Goal: Information Seeking & Learning: Compare options

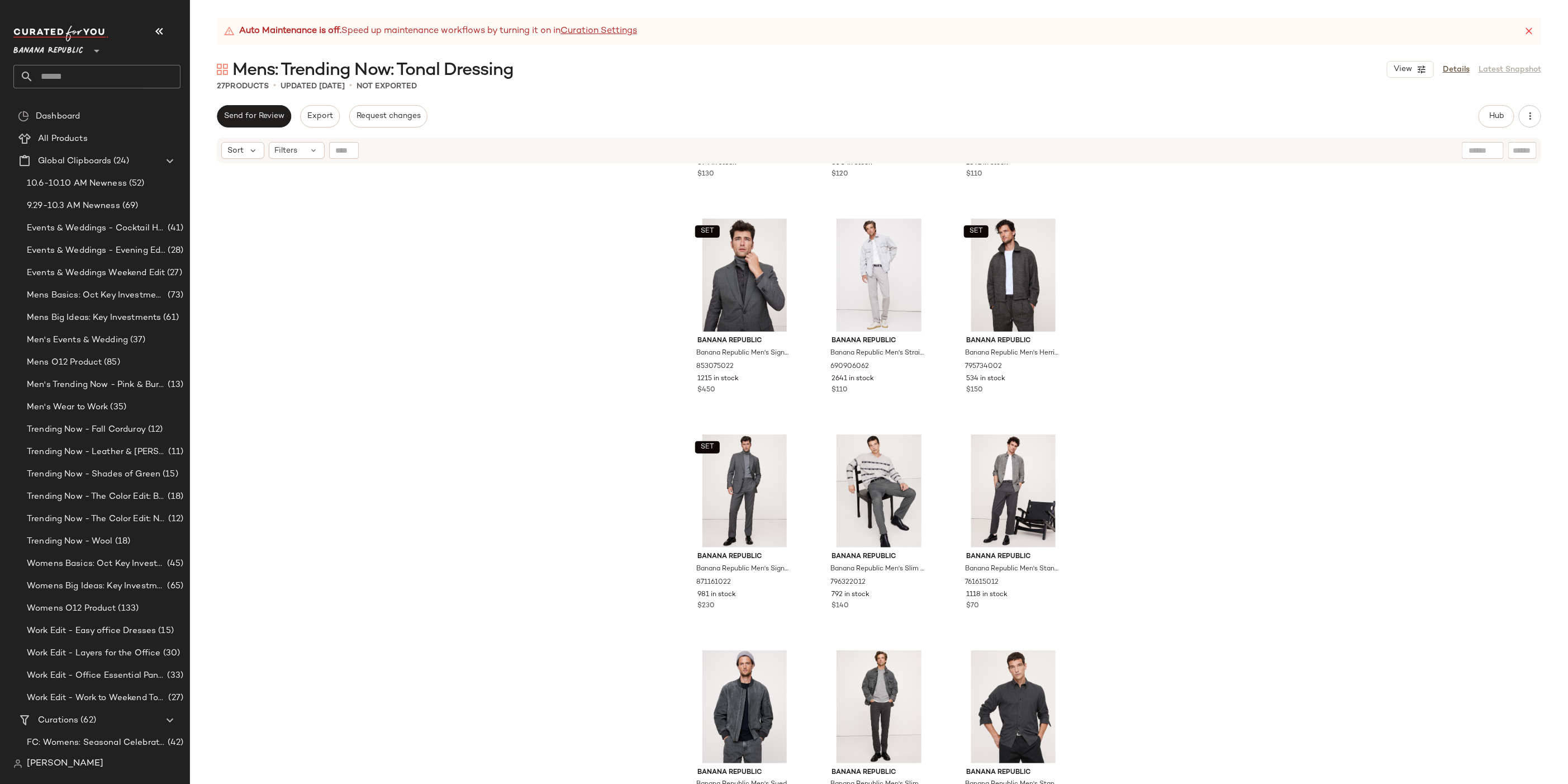
scroll to position [1296, 0]
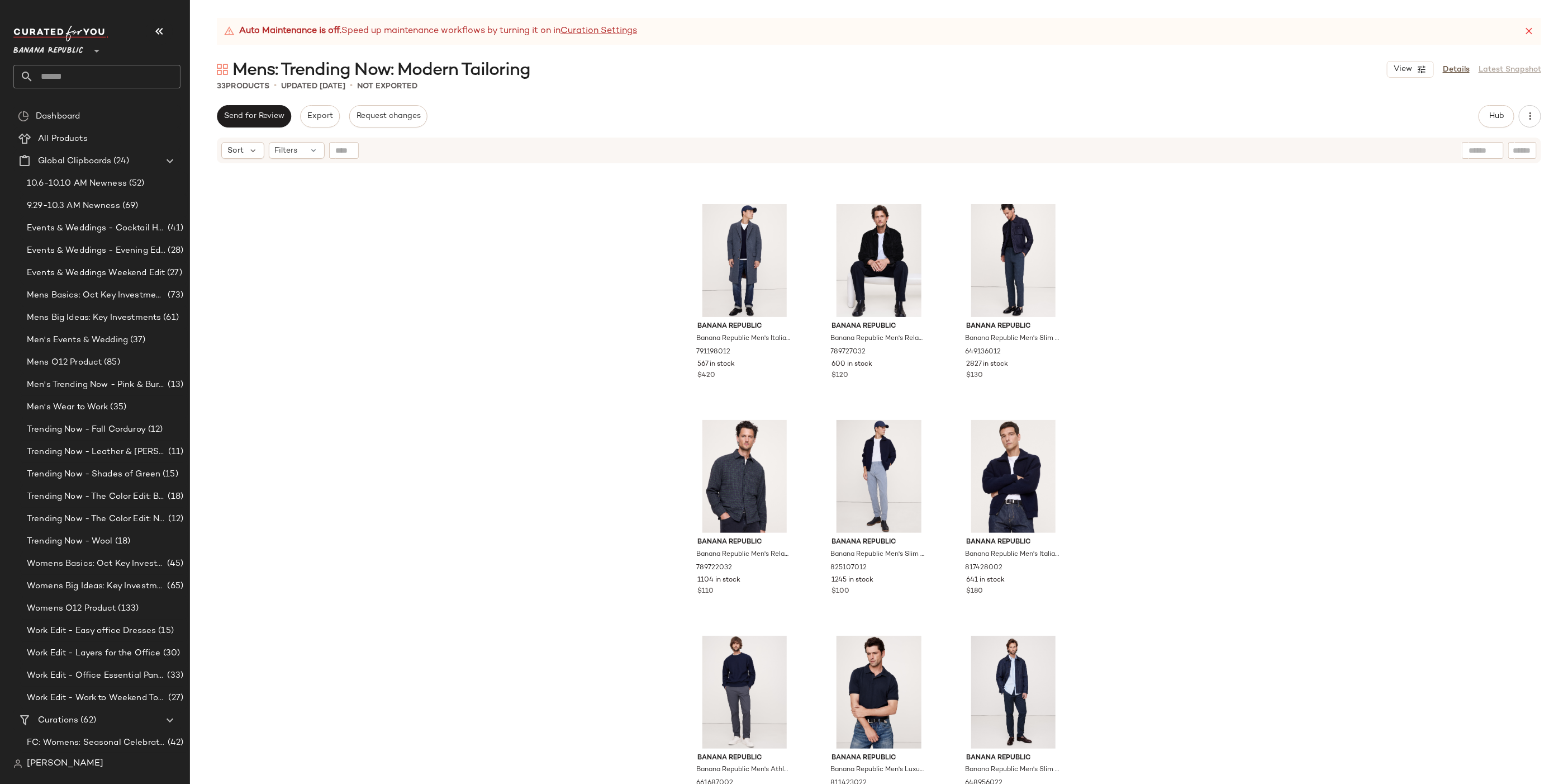
scroll to position [1728, 0]
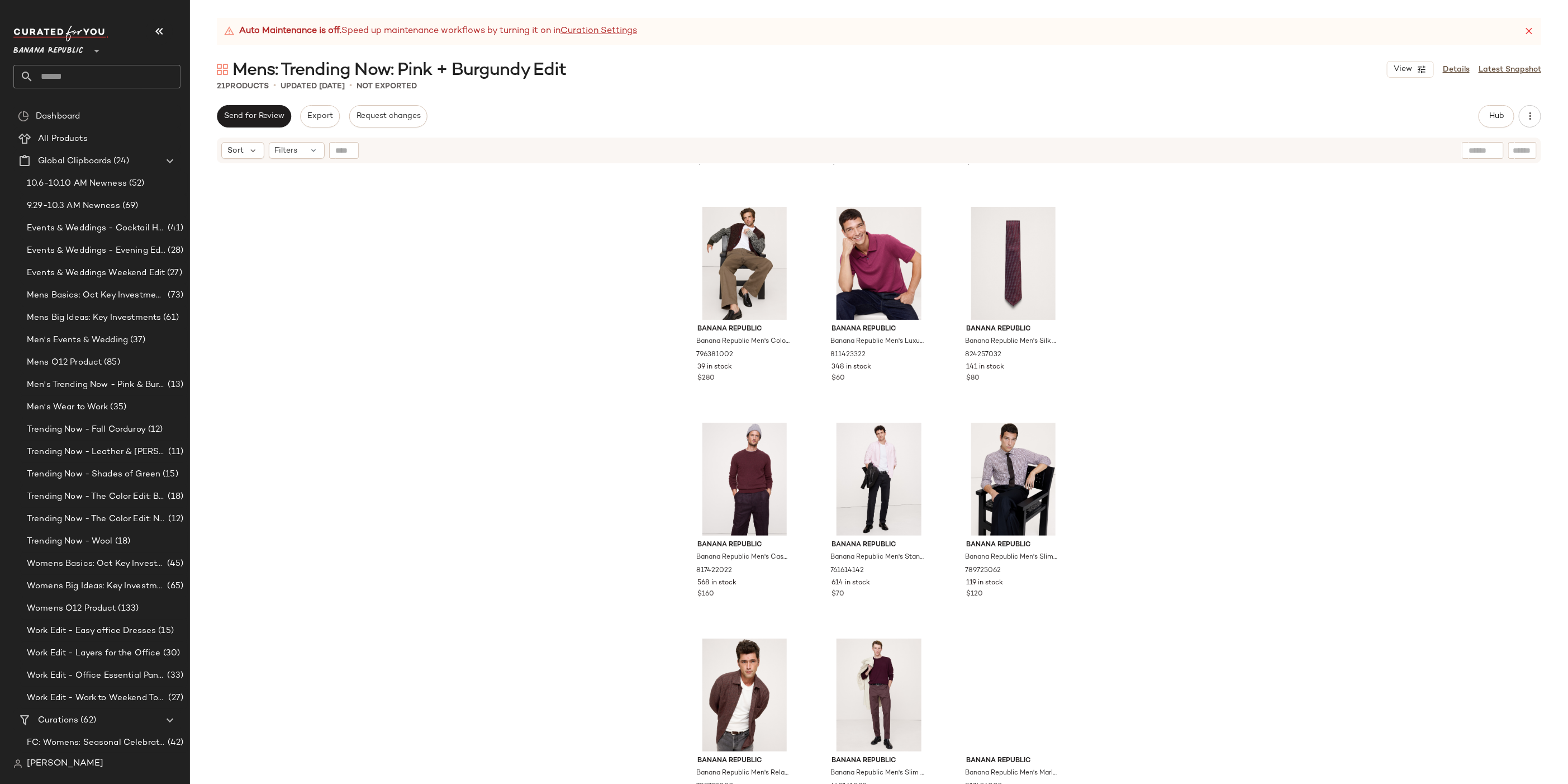
scroll to position [865, 0]
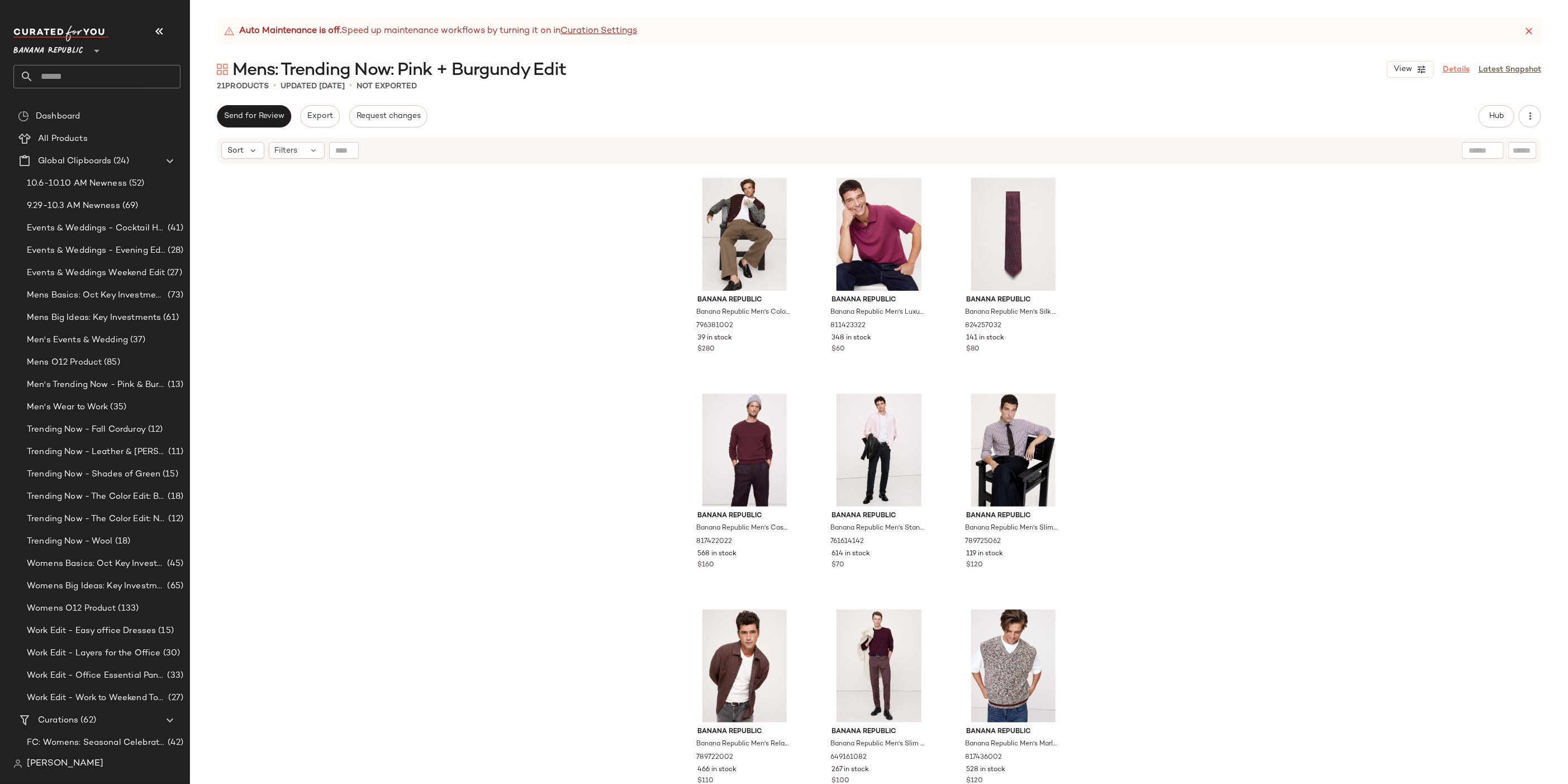
click at [1451, 64] on link "Details" at bounding box center [1456, 70] width 27 height 12
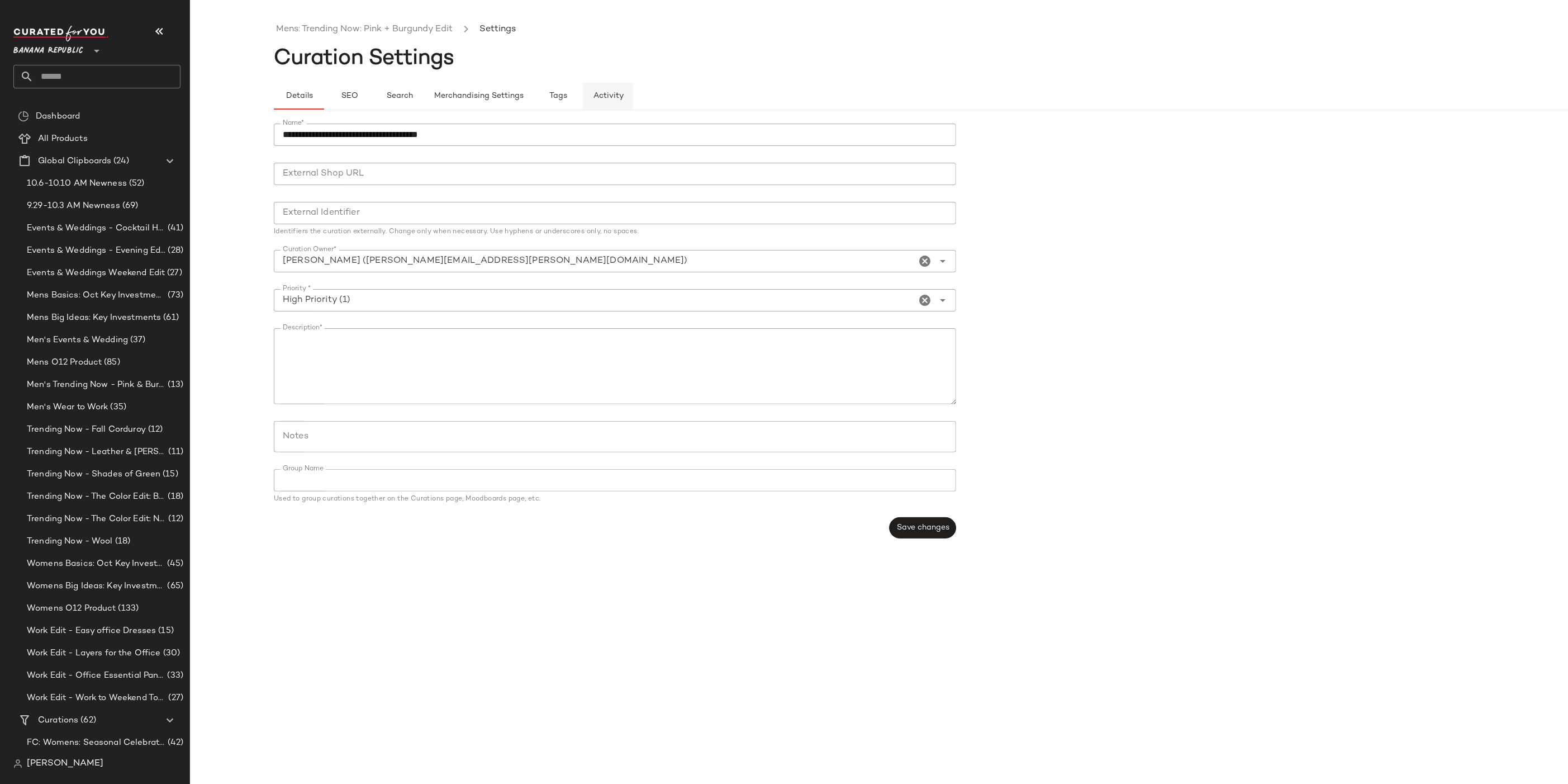
click at [616, 93] on span "Activity" at bounding box center [608, 96] width 31 height 9
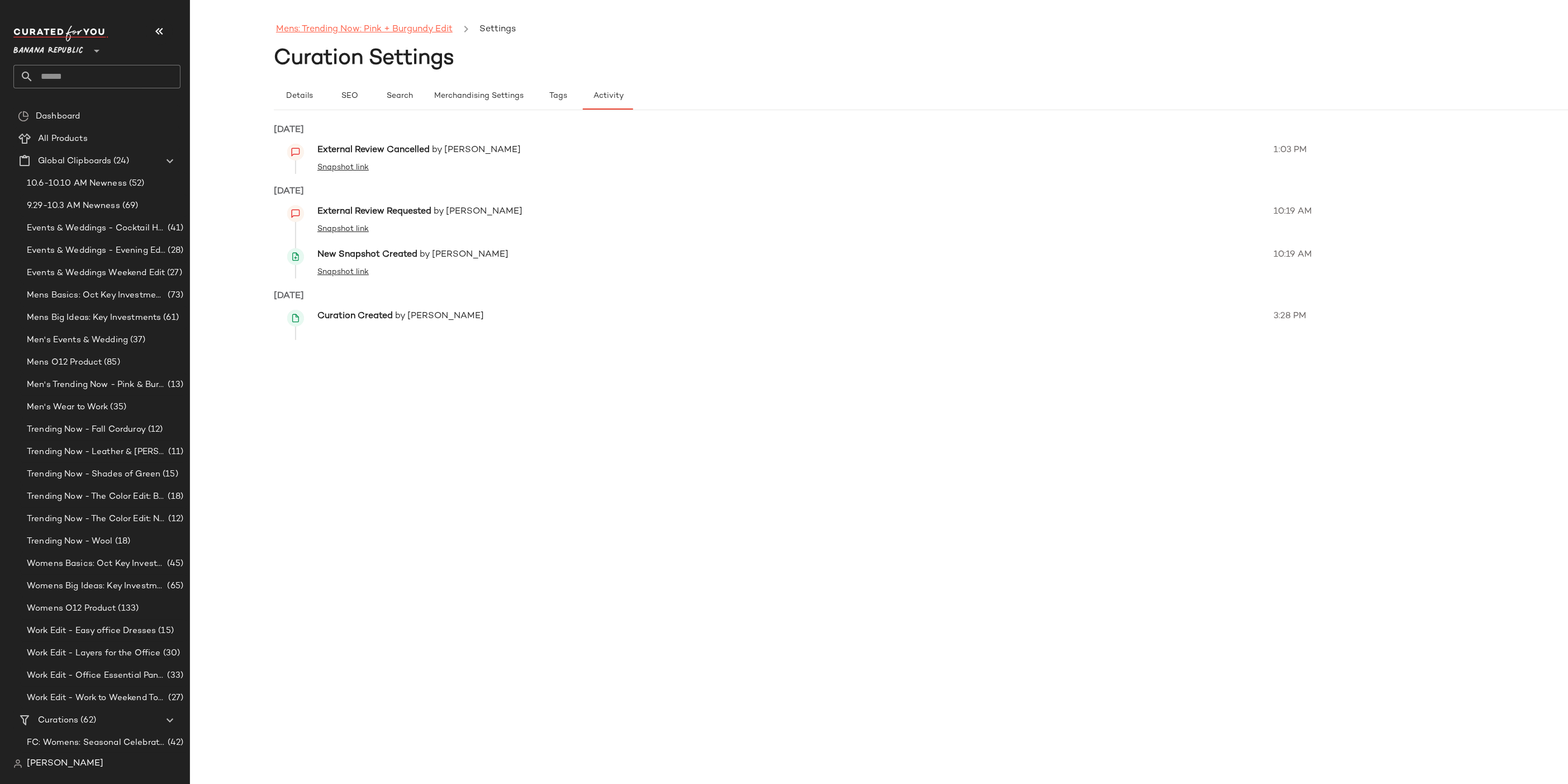
click at [329, 36] on link "Mens: Trending Now: Pink + Burgundy Edit" at bounding box center [364, 30] width 177 height 15
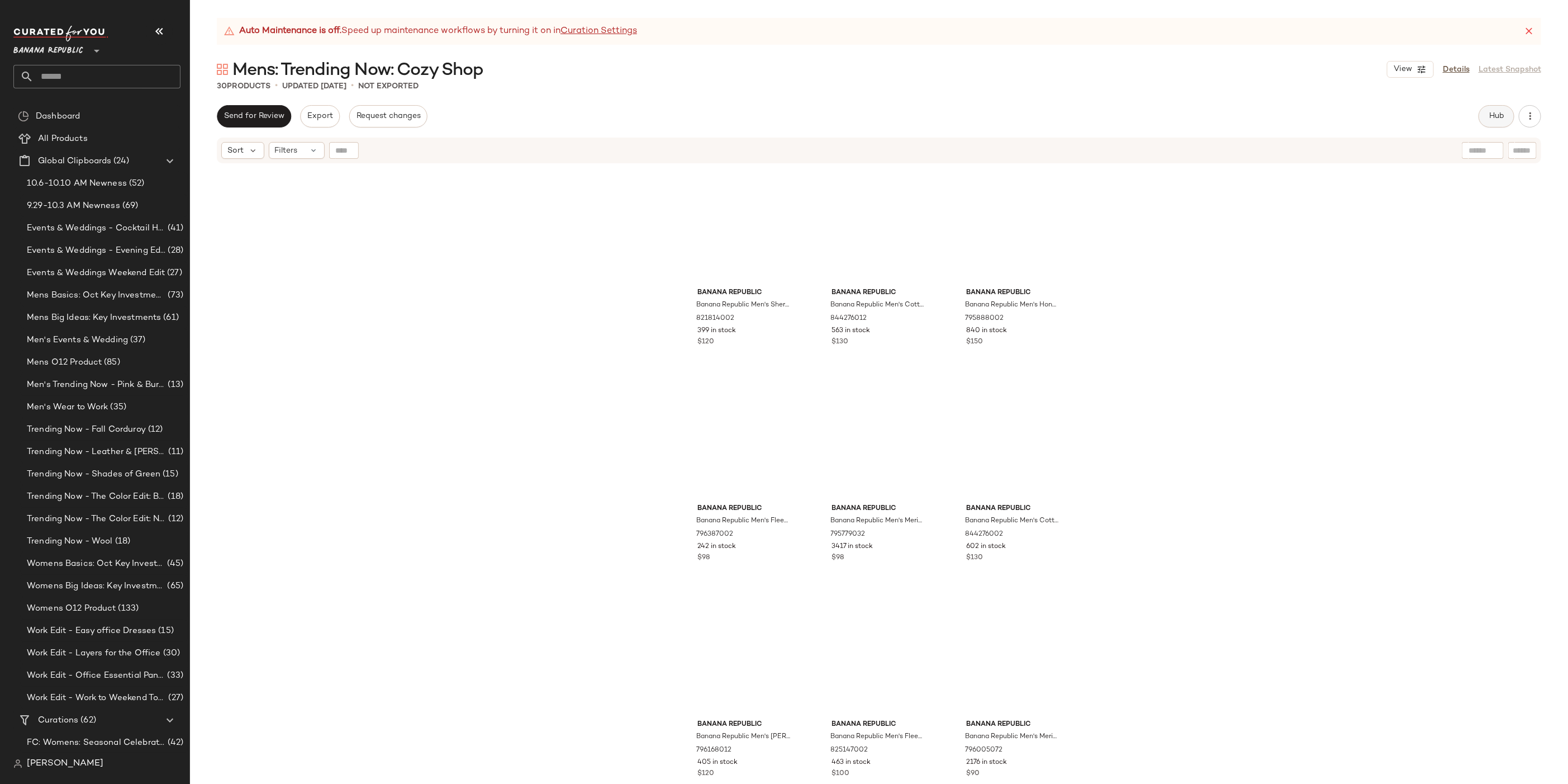
click at [1494, 119] on span "Hub" at bounding box center [1496, 116] width 16 height 9
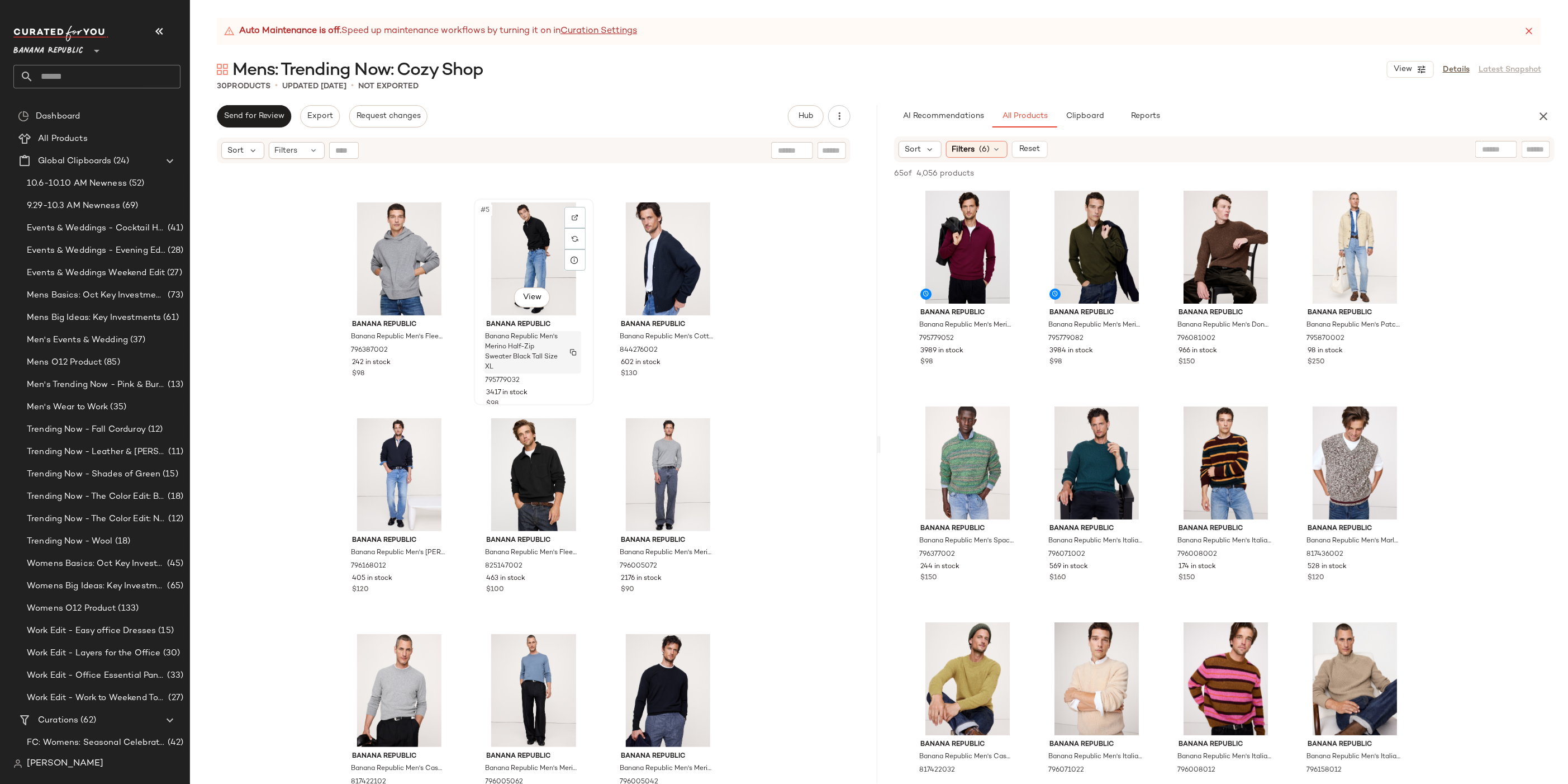
scroll to position [205, 0]
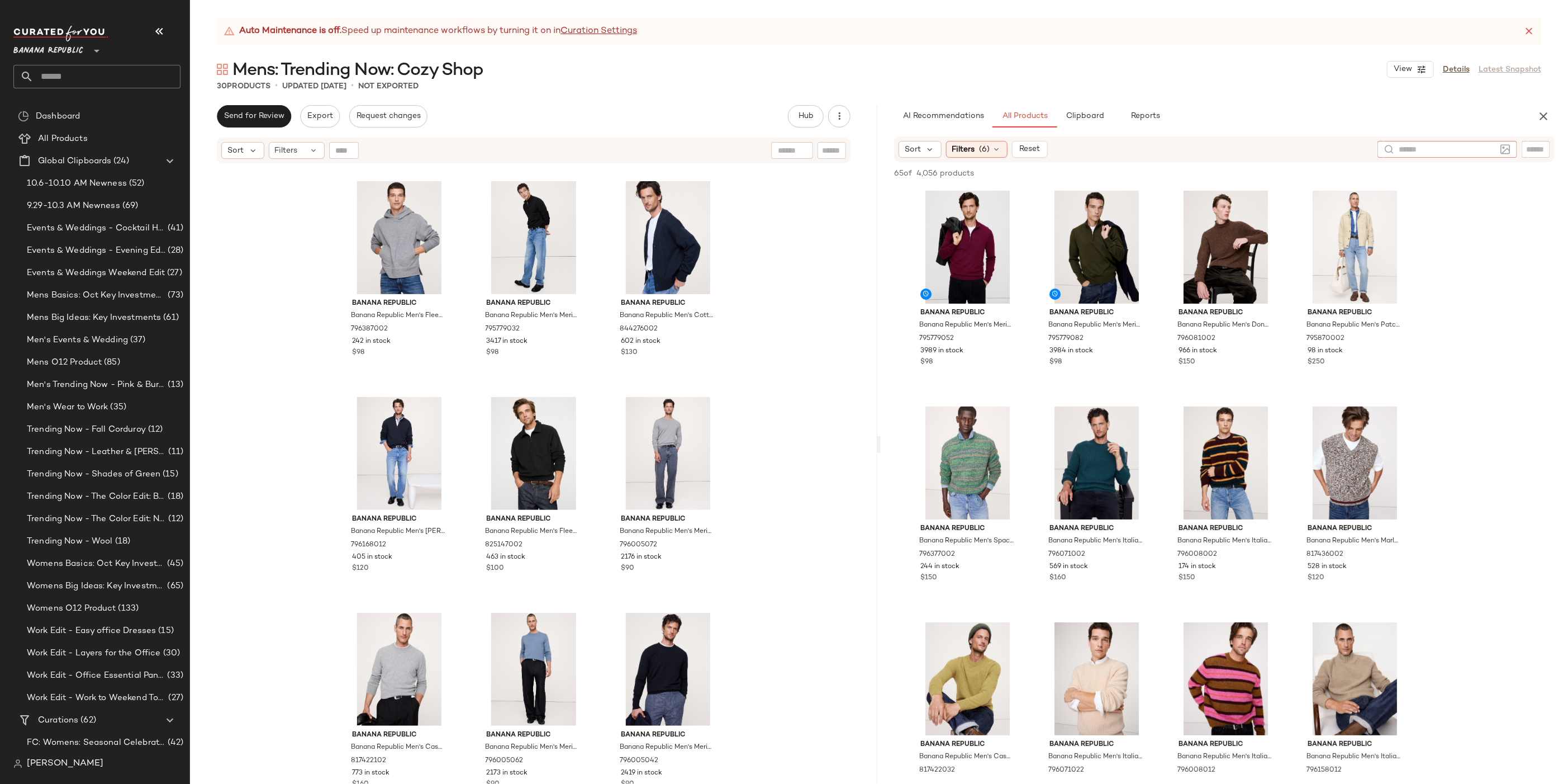
click at [1488, 150] on input "text" at bounding box center [1447, 149] width 98 height 12
type input "**********"
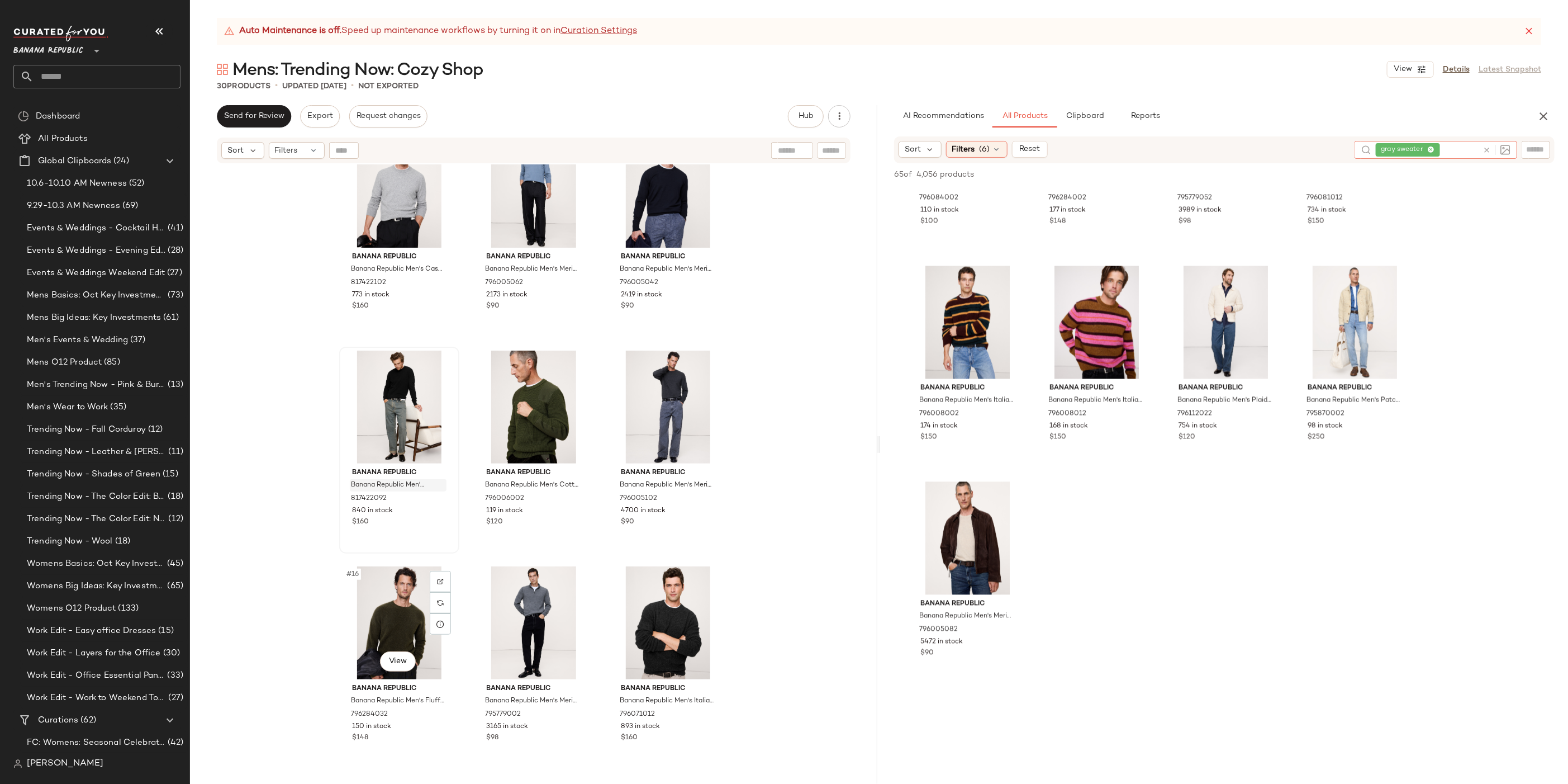
scroll to position [701, 0]
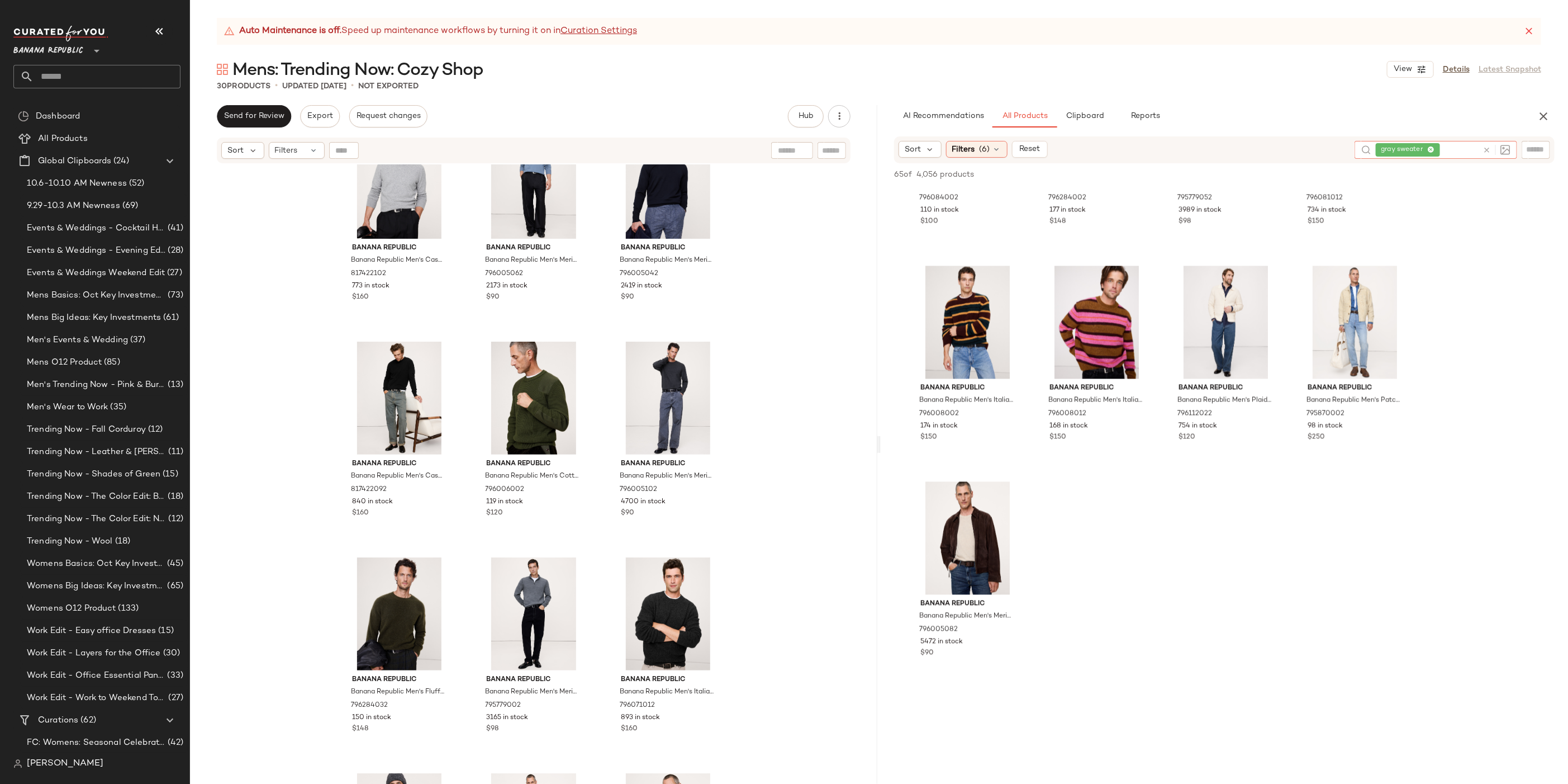
click at [1488, 147] on icon at bounding box center [1486, 150] width 8 height 8
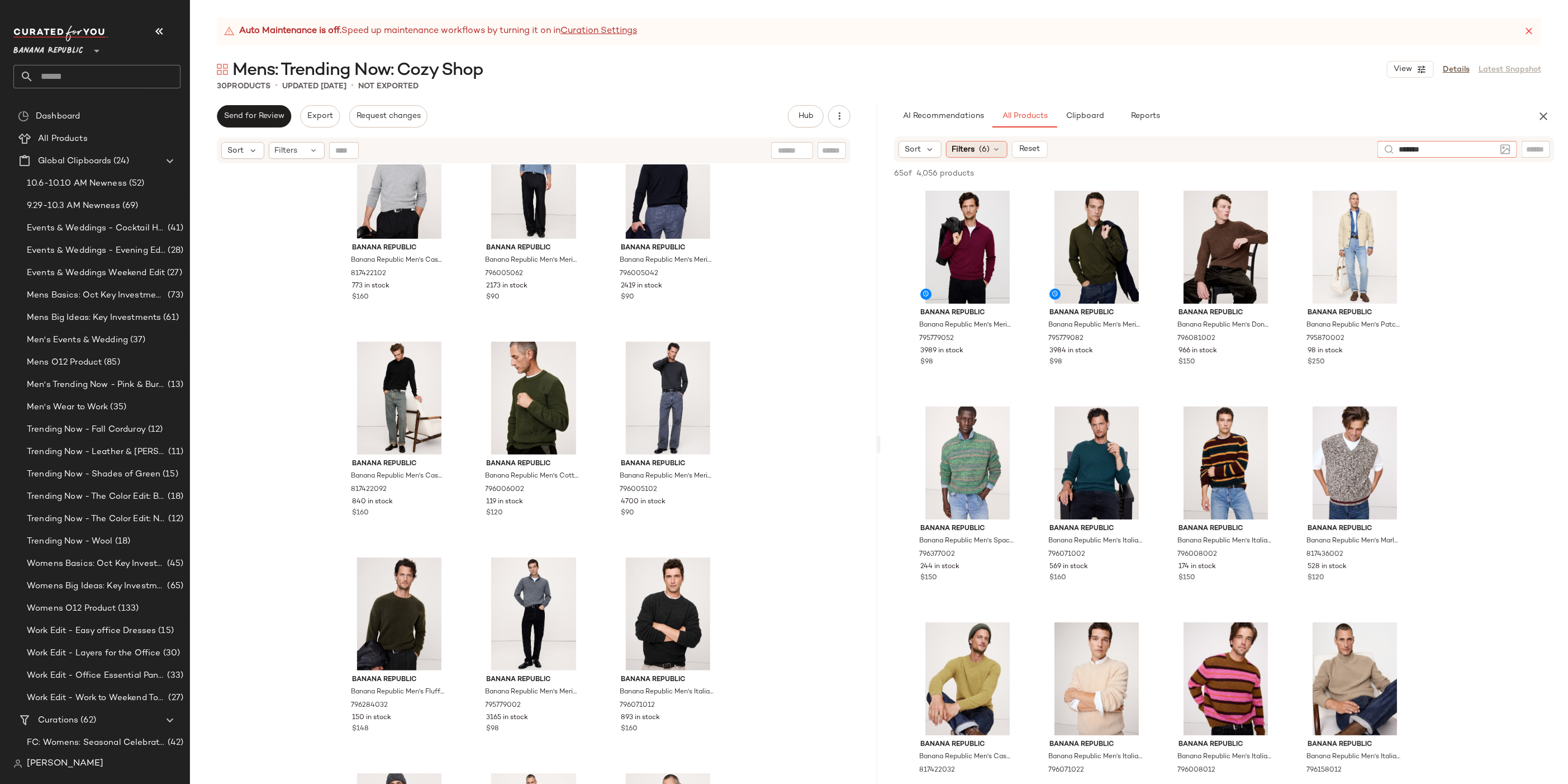
type input "*******"
click at [986, 155] on div "Filters (6)" at bounding box center [976, 149] width 61 height 17
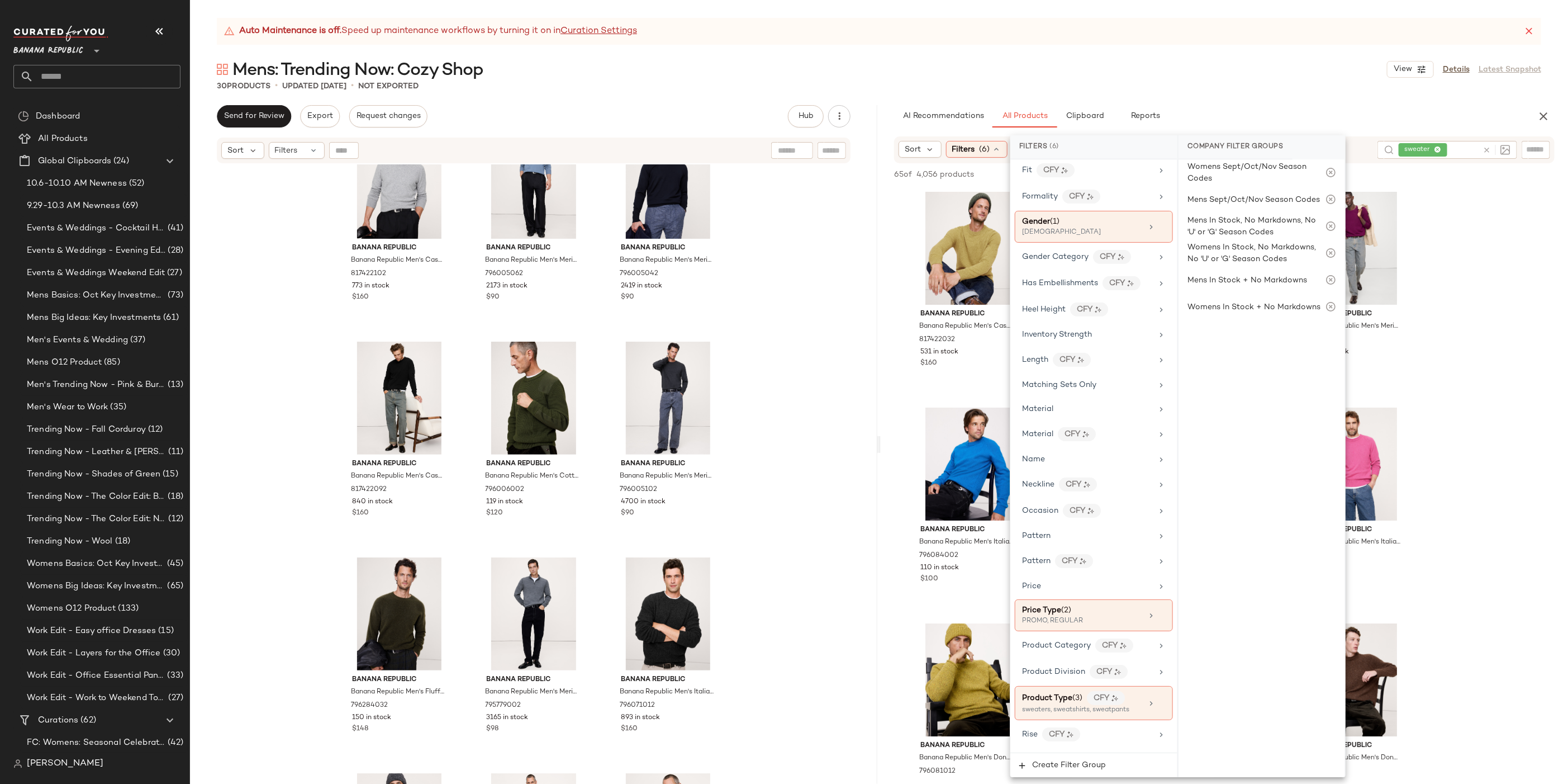
scroll to position [533, 0]
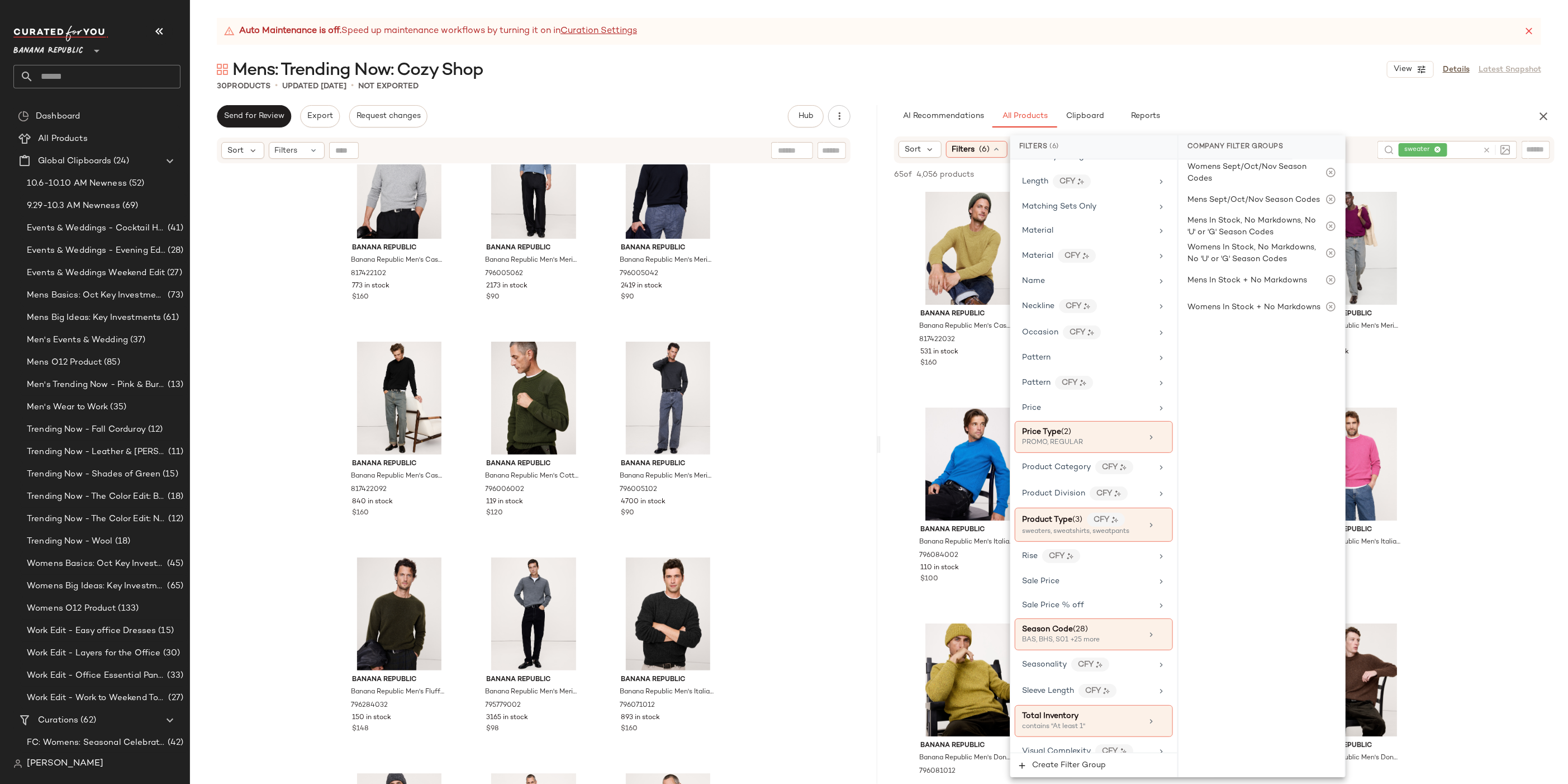
click at [1203, 74] on div "Mens: Trending Now: Cozy Shop View Details Latest Snapshot" at bounding box center [878, 69] width 1378 height 23
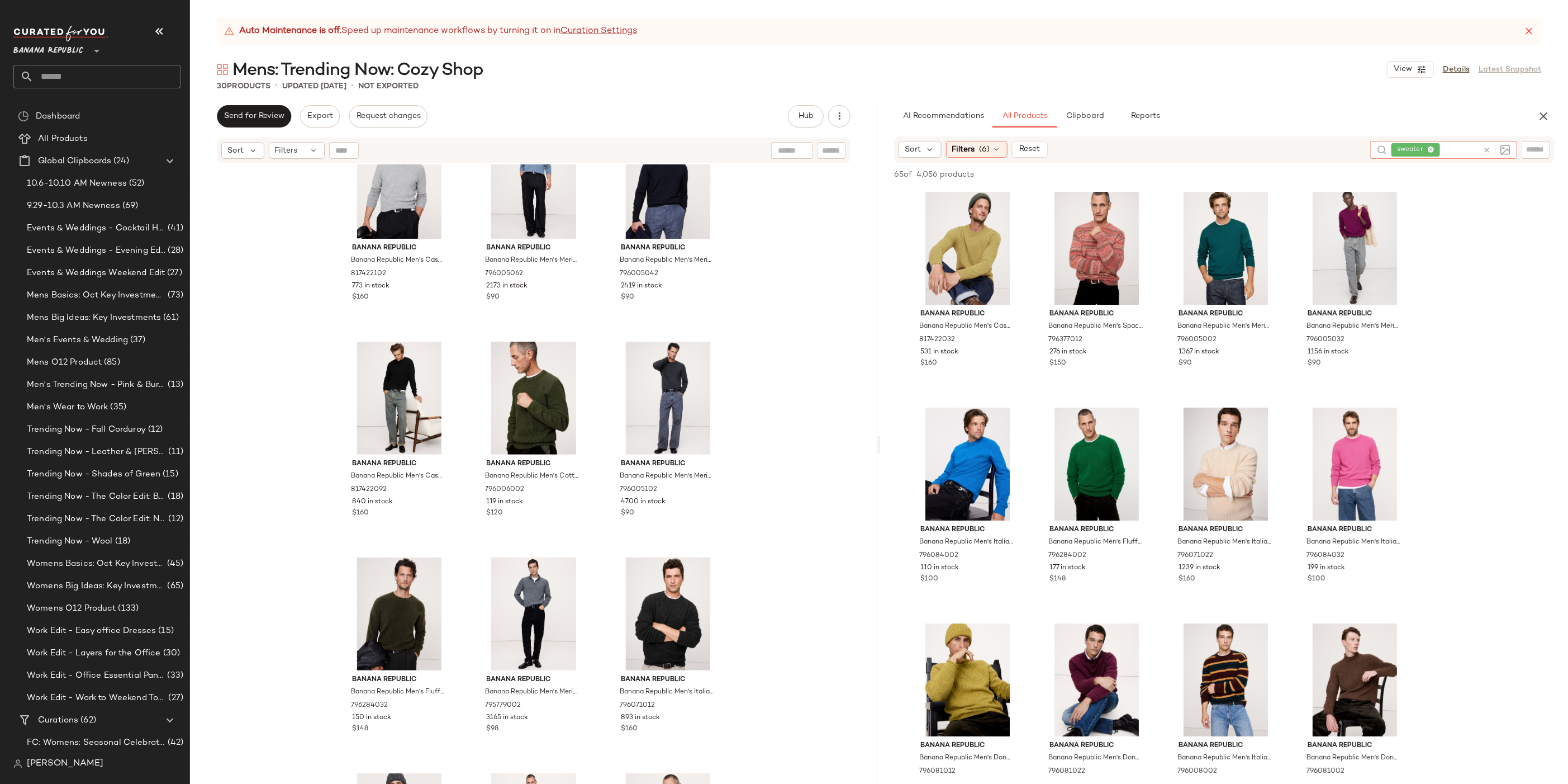
click at [1489, 146] on icon at bounding box center [1486, 150] width 8 height 8
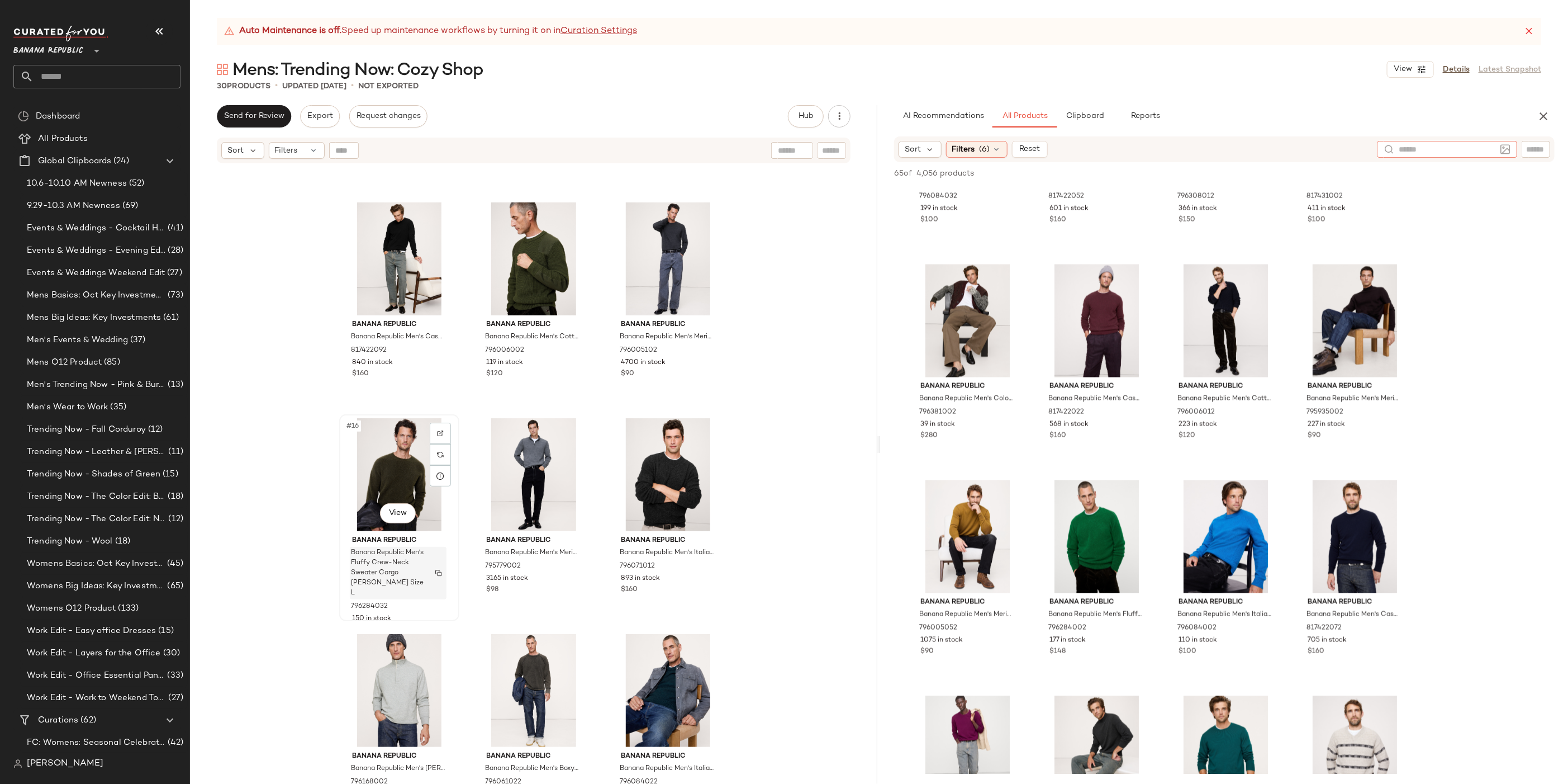
scroll to position [830, 0]
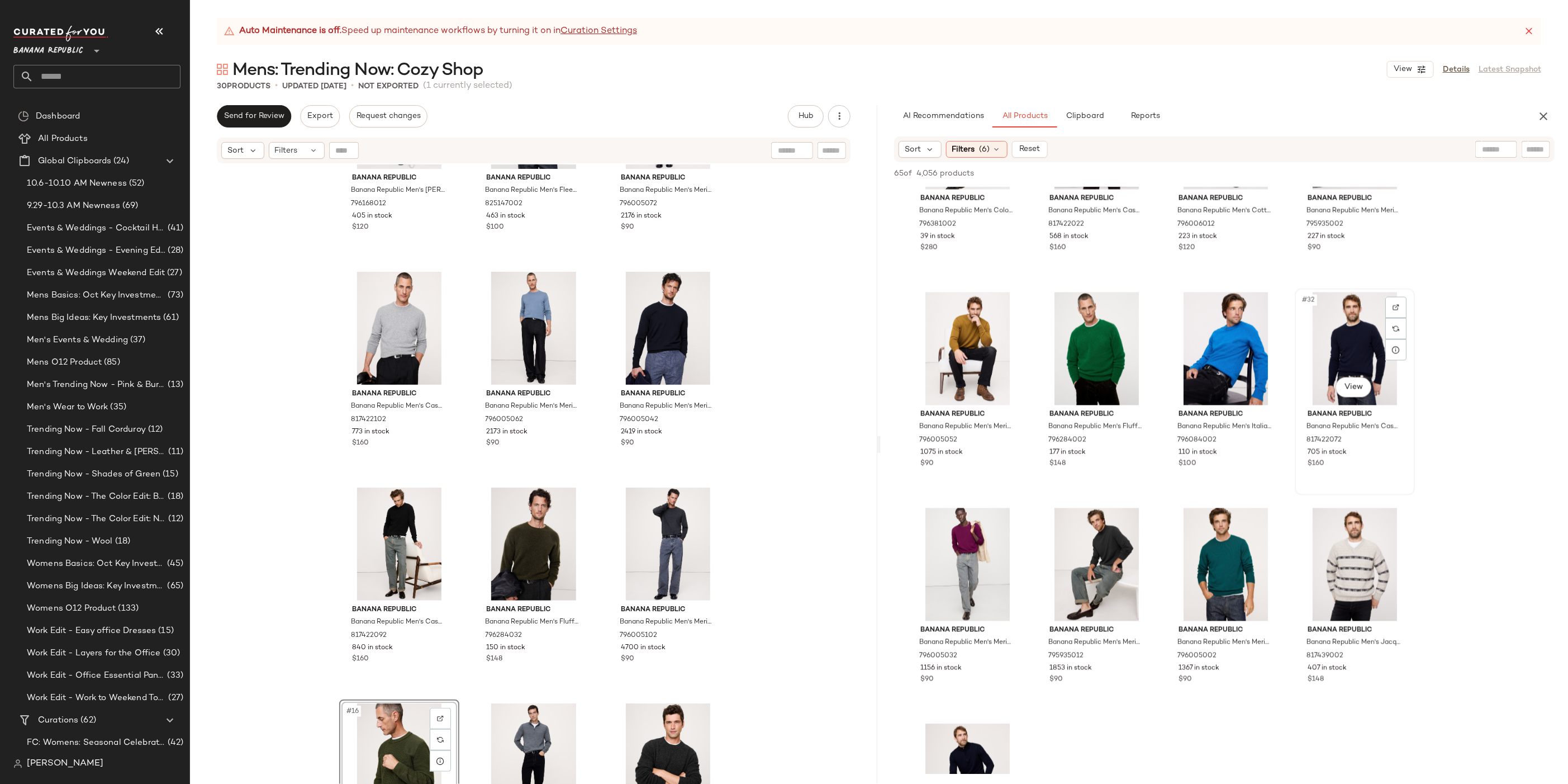
scroll to position [1409, 0]
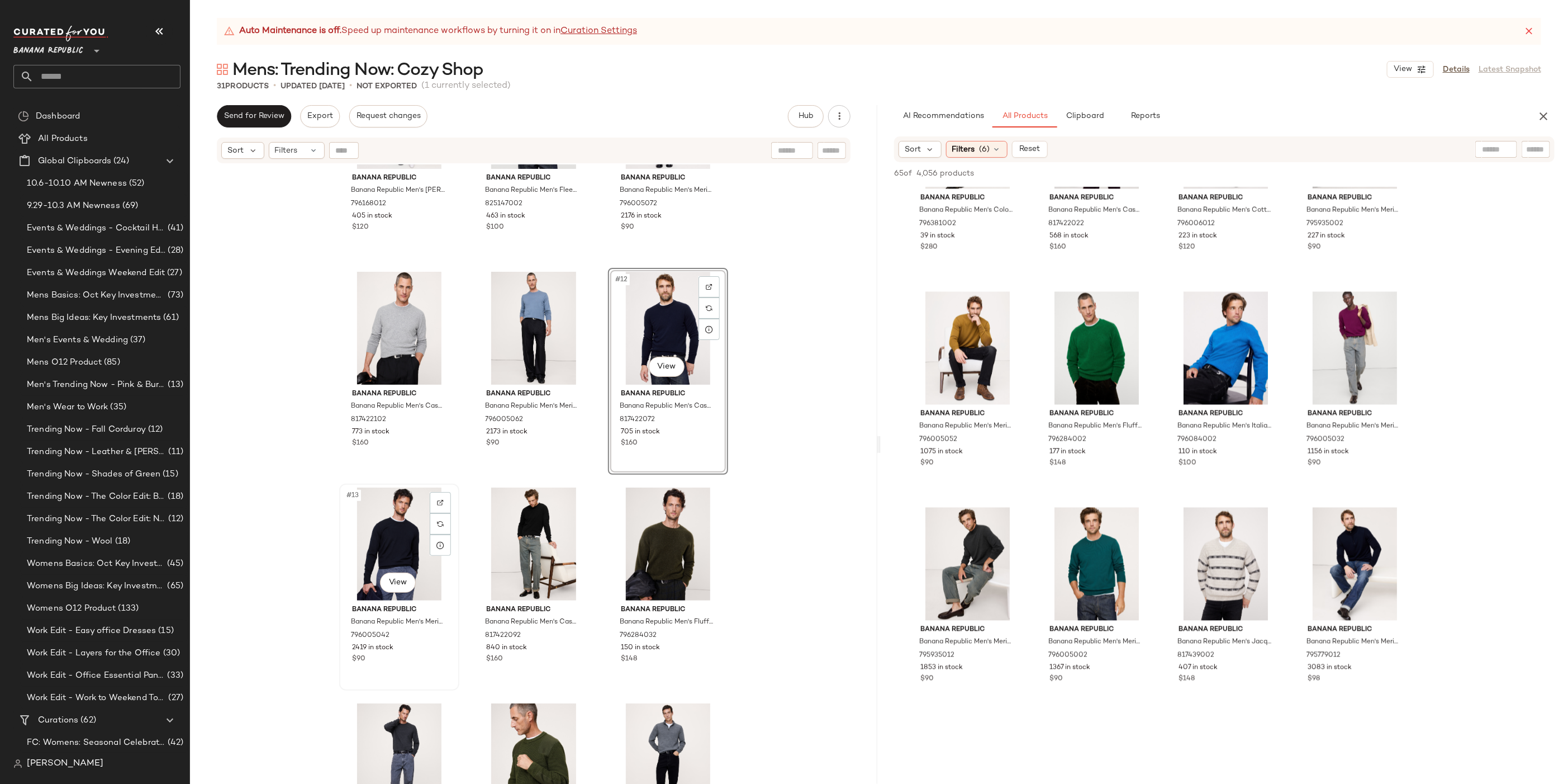
click at [394, 531] on div "#13 View" at bounding box center [400, 544] width 112 height 113
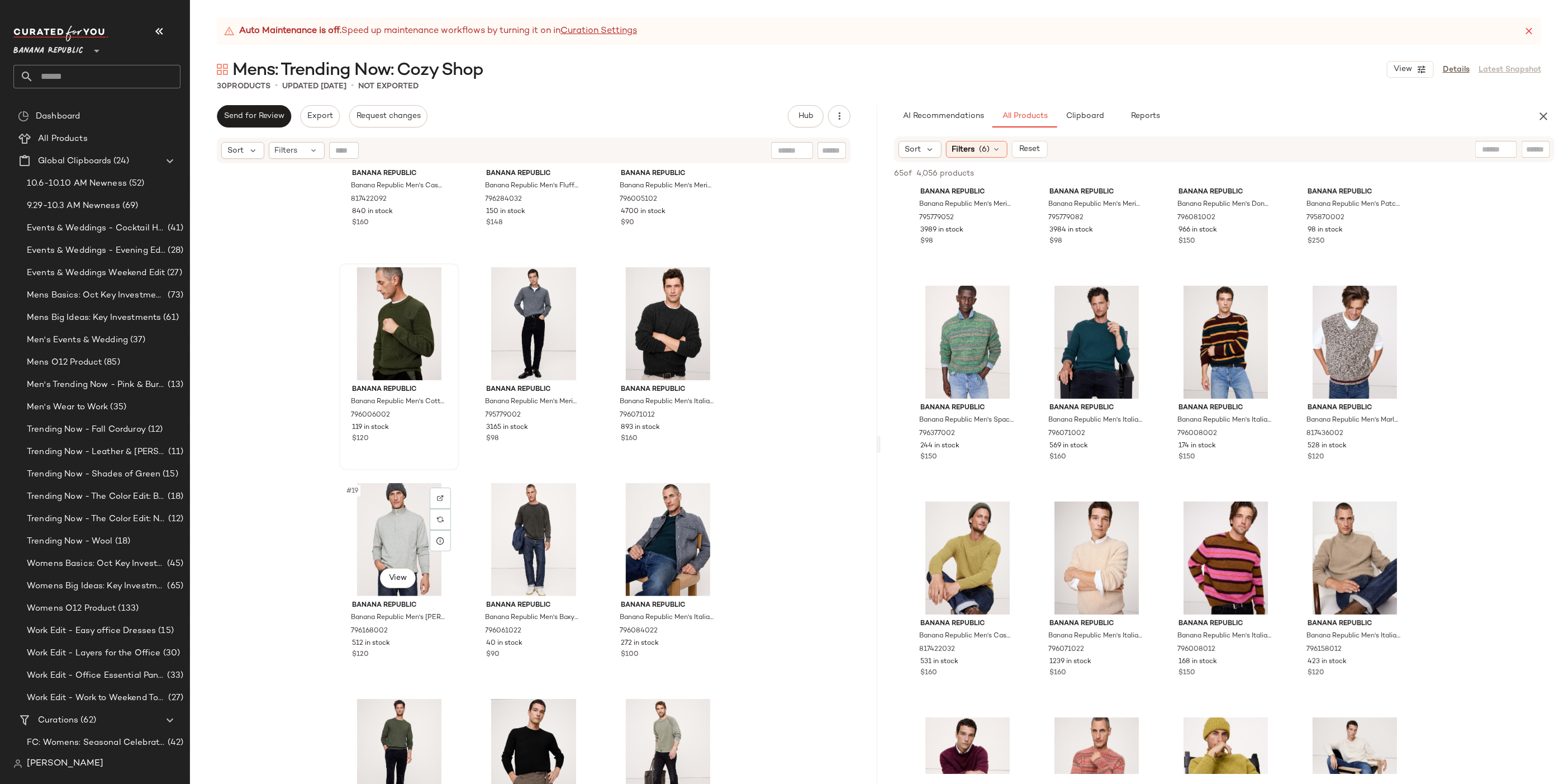
scroll to position [992, 0]
click at [1089, 115] on span "Clipboard" at bounding box center [1084, 116] width 38 height 9
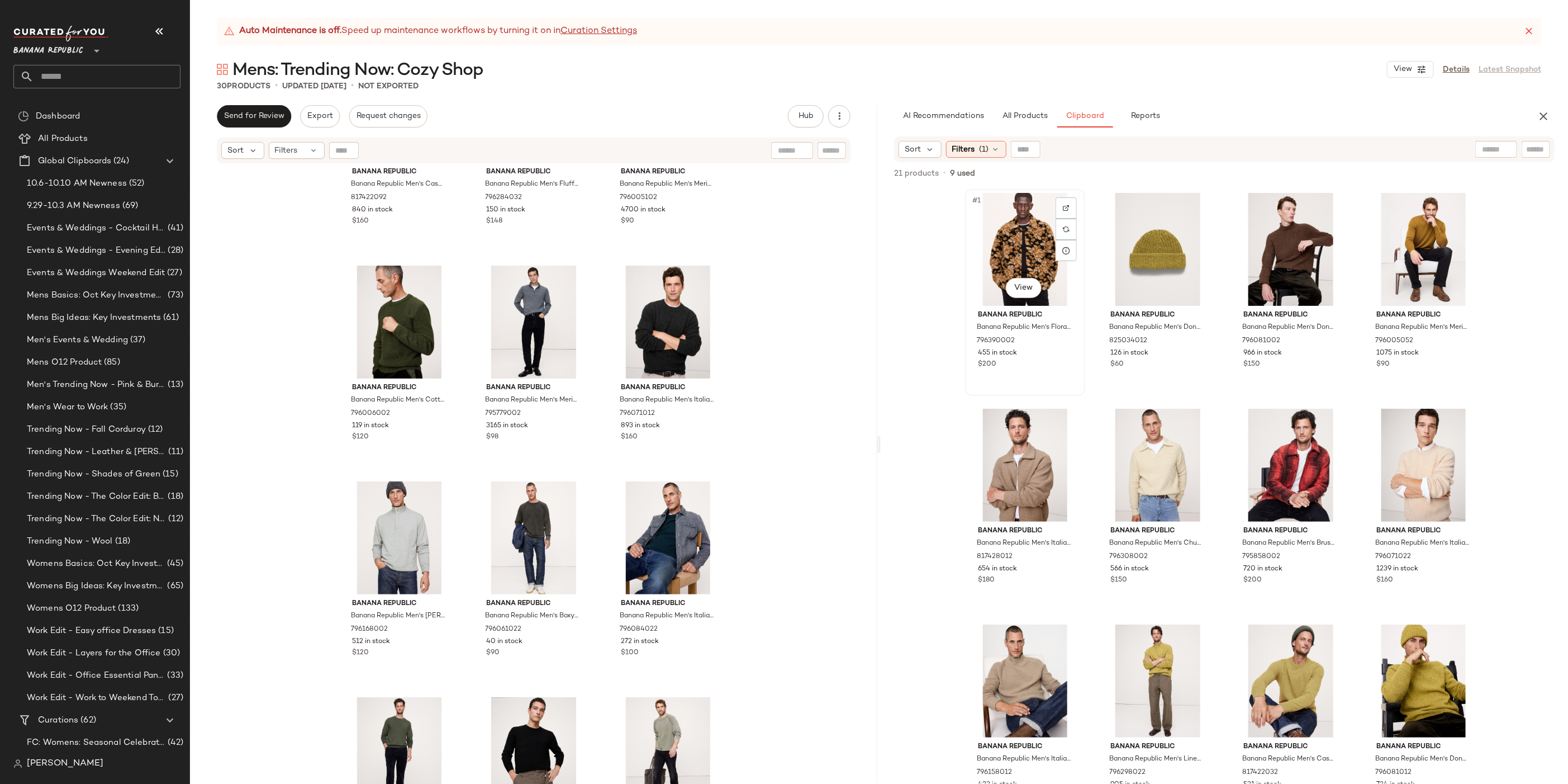
click at [1005, 259] on div "#1 View" at bounding box center [1025, 249] width 112 height 113
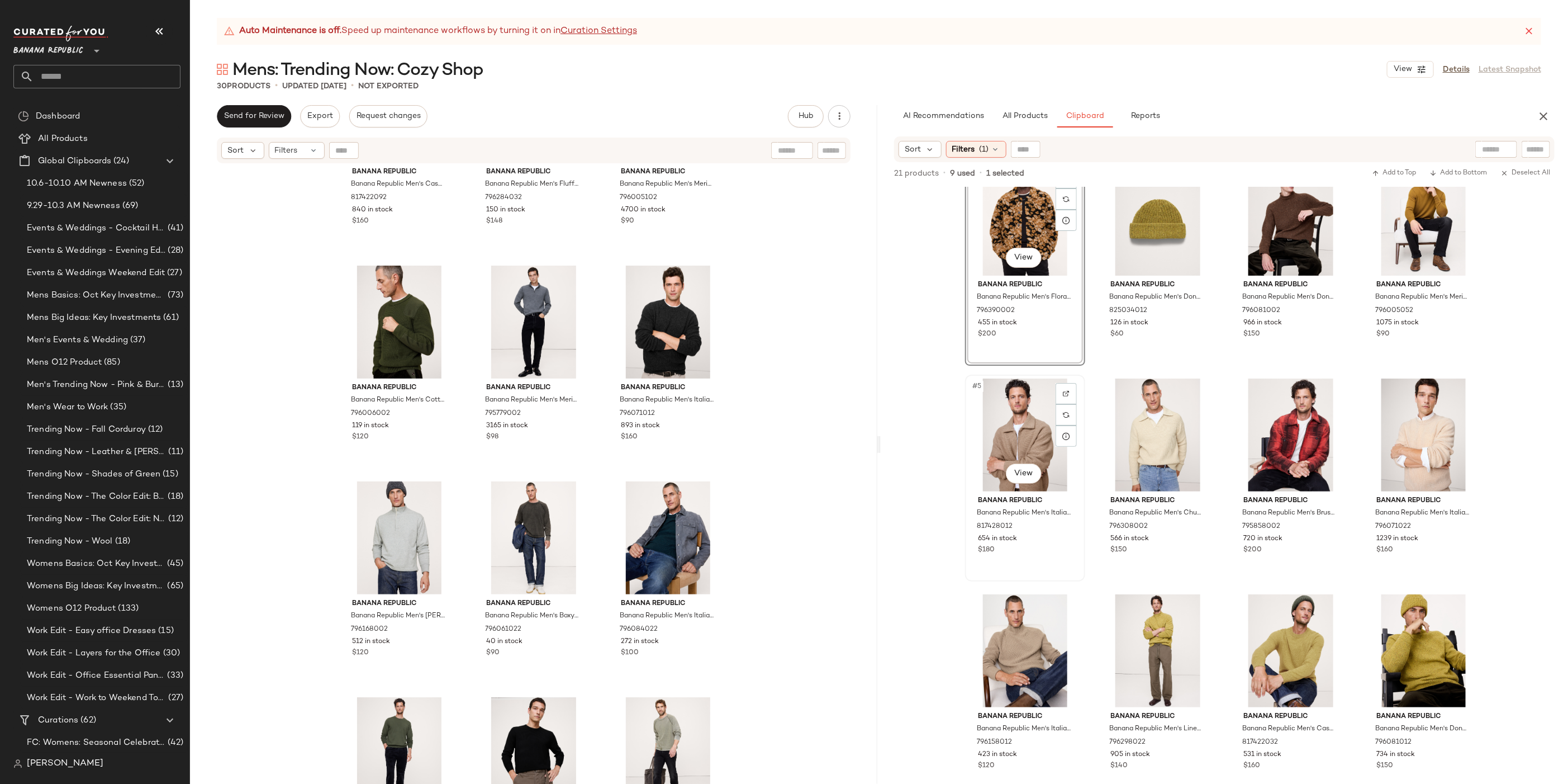
scroll to position [43, 0]
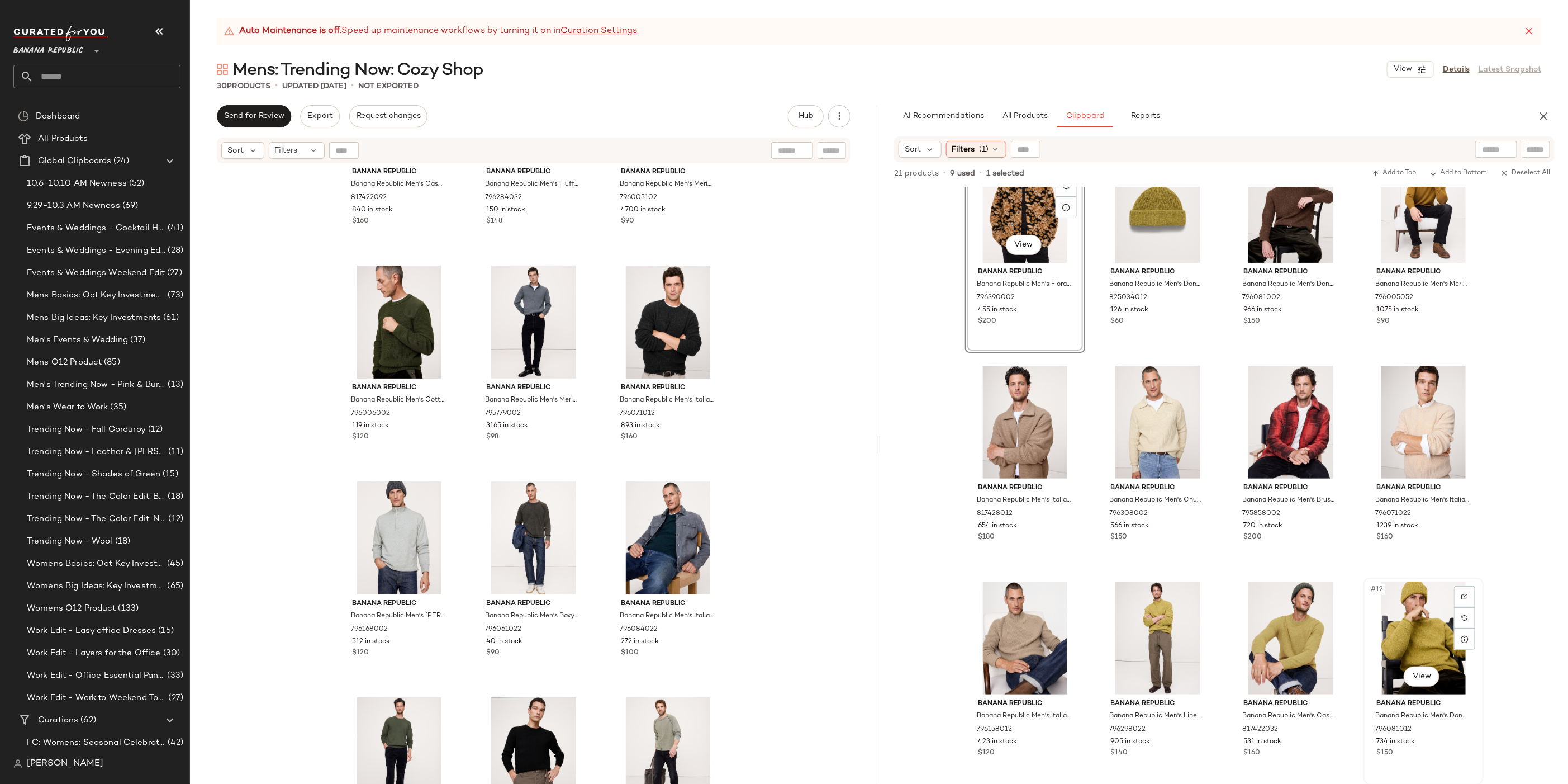
click at [1430, 630] on div "#12 View" at bounding box center [1423, 638] width 112 height 113
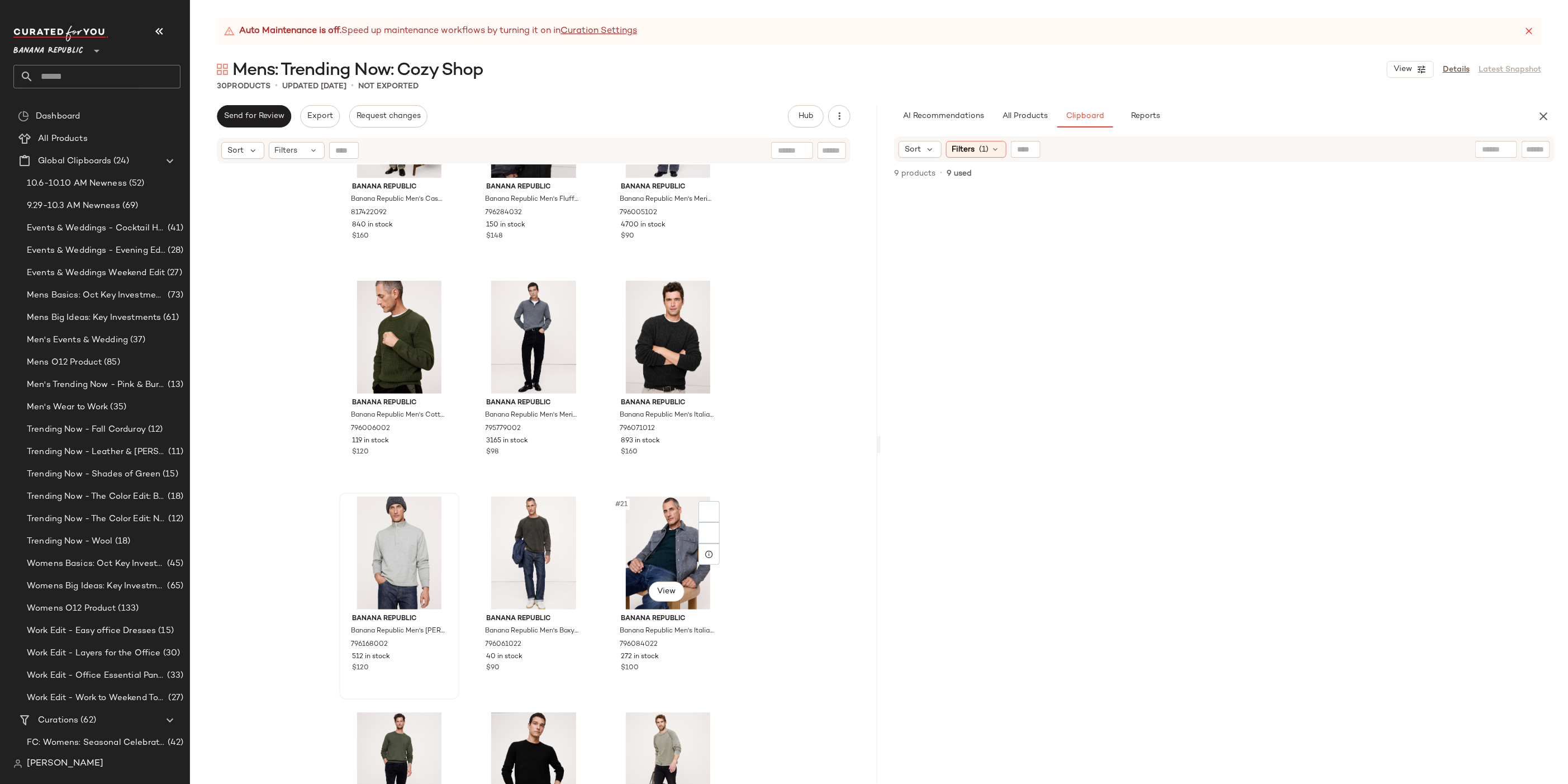
scroll to position [979, 0]
click at [378, 542] on div "#19 View" at bounding box center [400, 552] width 112 height 113
click at [688, 539] on div "#21 View" at bounding box center [668, 552] width 112 height 113
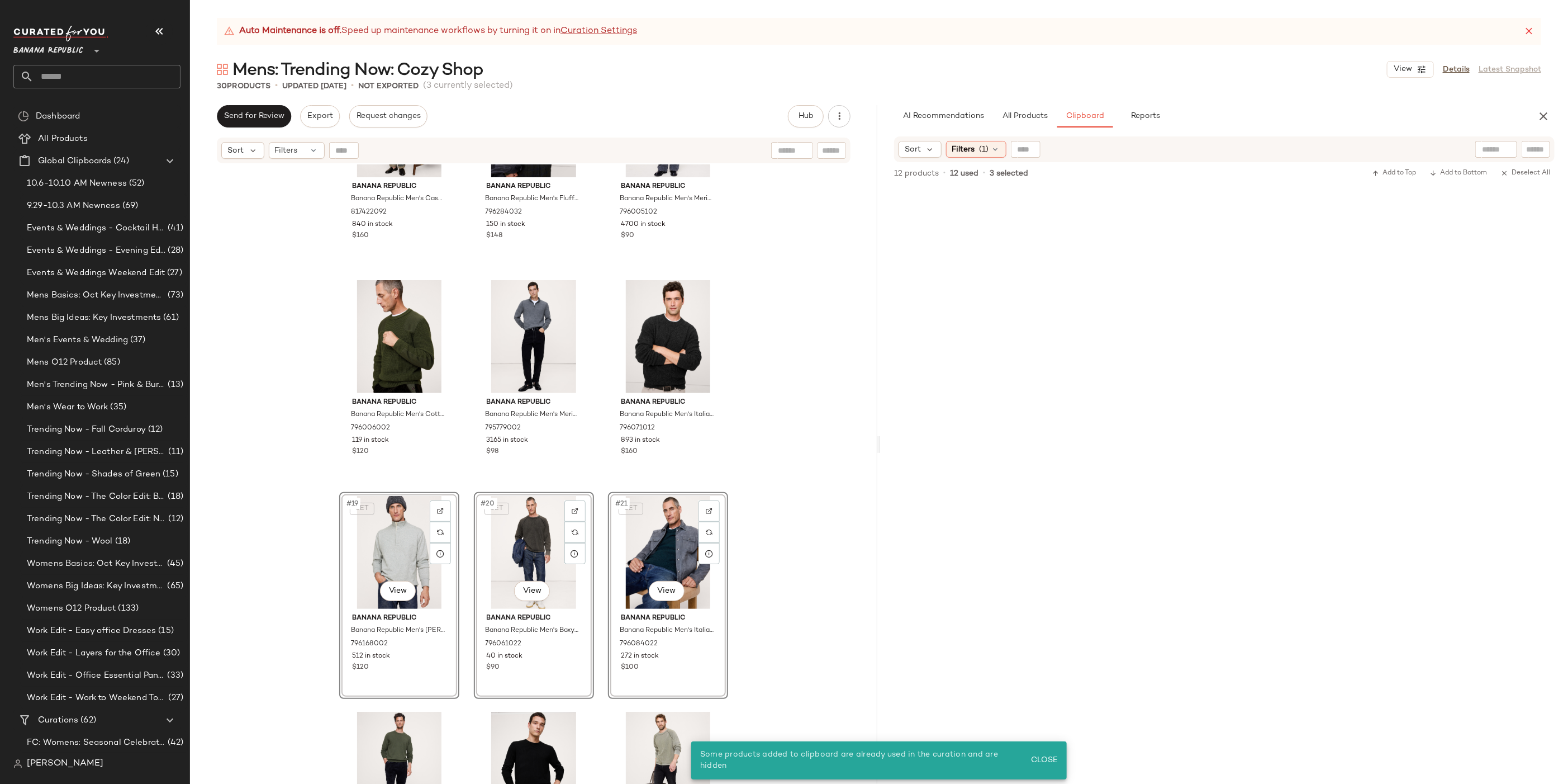
click at [816, 512] on div "Banana Republic Banana Republic Men's Cashmere Crew-Neck Sweater Black Size S 8…" at bounding box center [533, 488] width 687 height 648
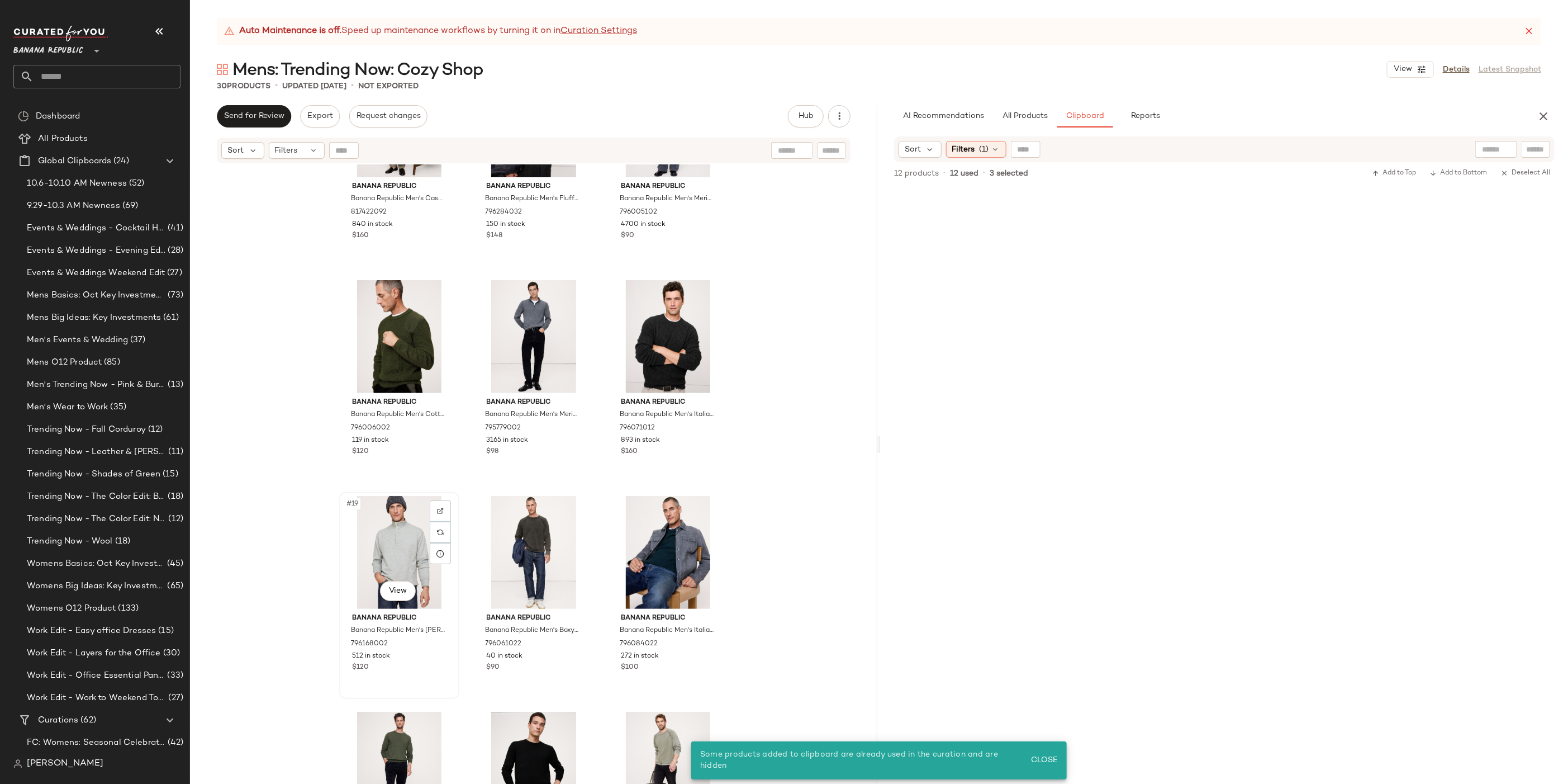
click at [411, 556] on div "#19 View" at bounding box center [400, 552] width 112 height 113
click at [684, 533] on div "#21 View" at bounding box center [668, 552] width 112 height 113
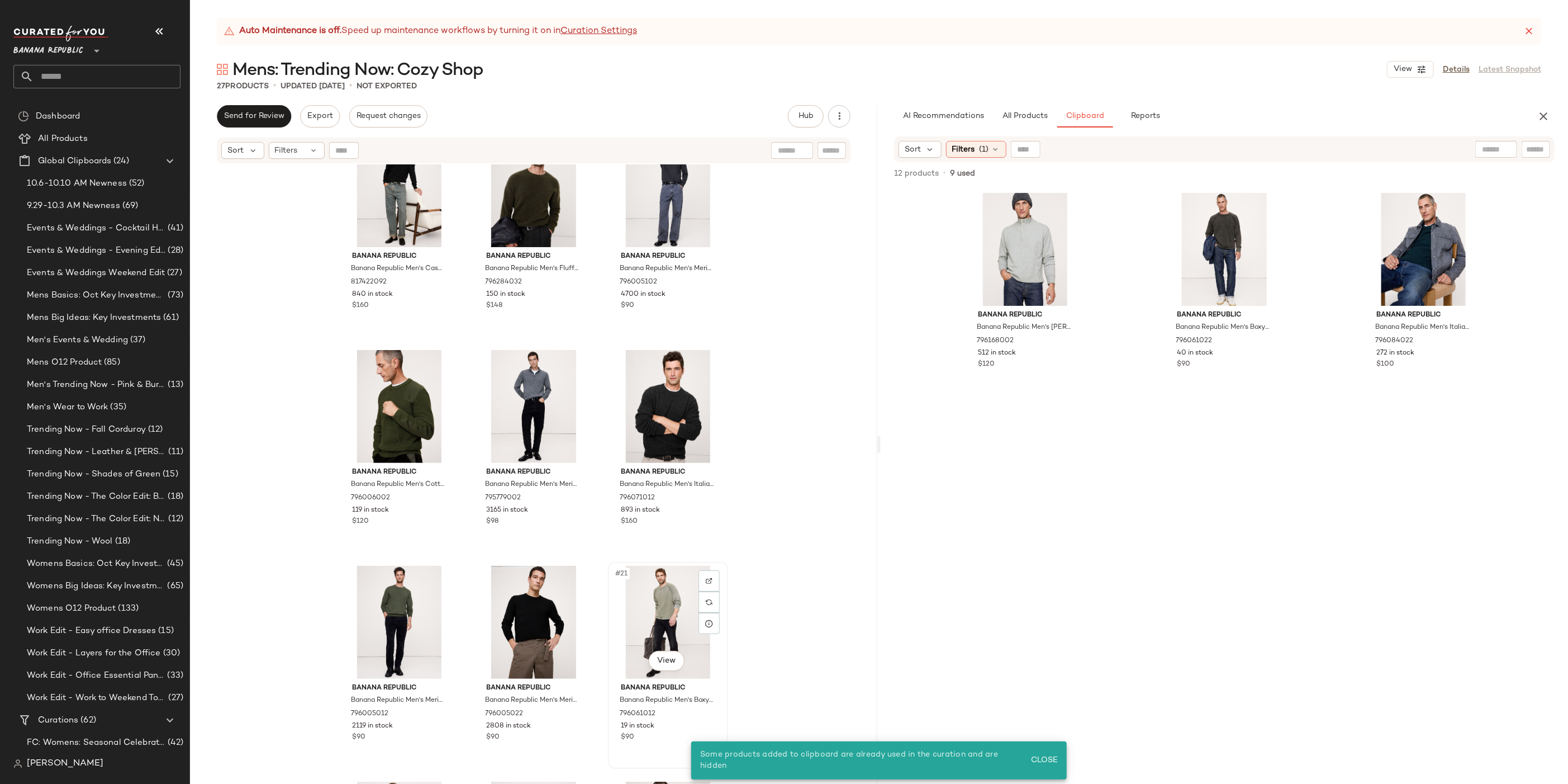
scroll to position [846, 0]
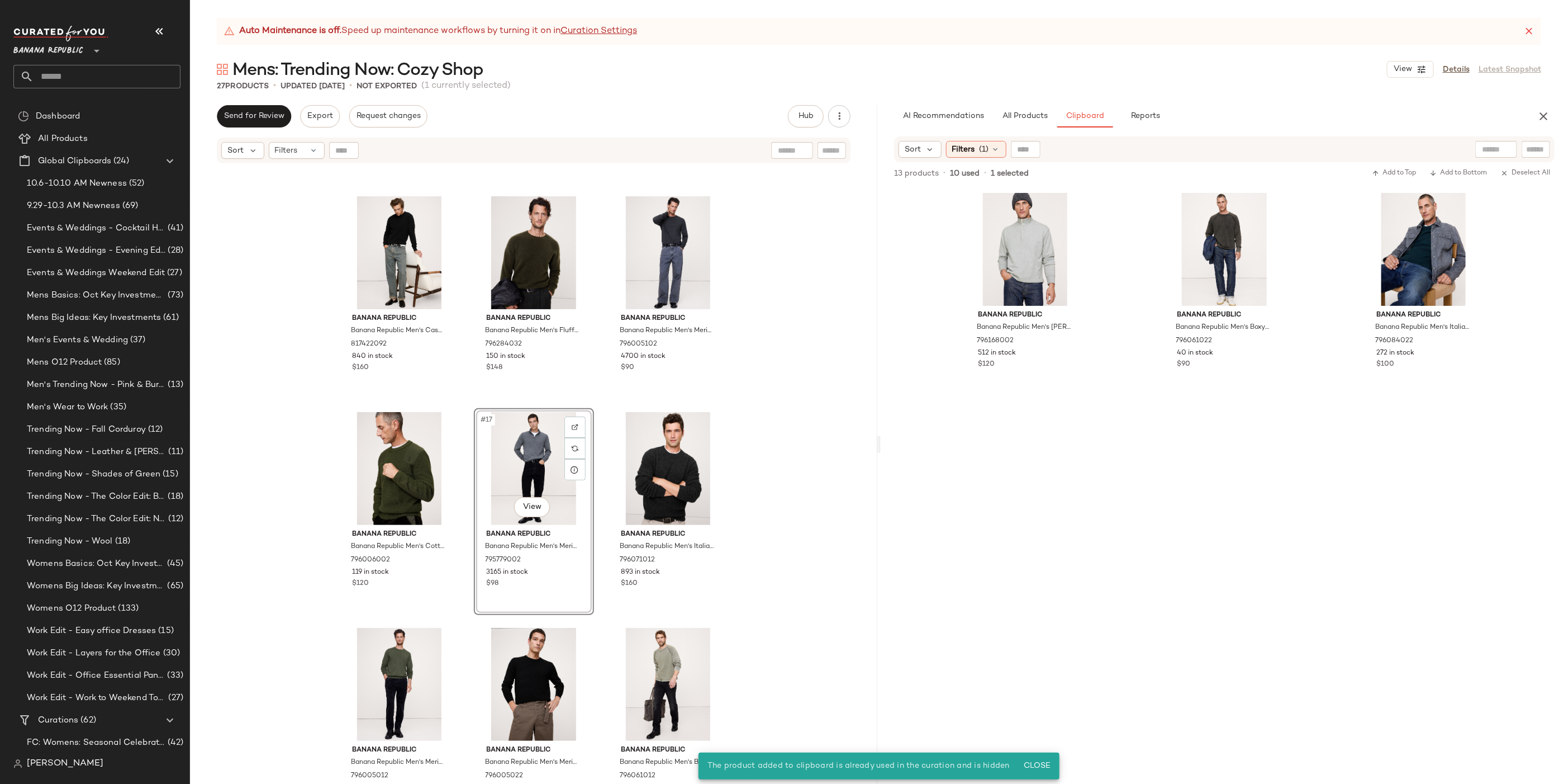
click at [834, 478] on div "Banana Republic Banana Republic Men's Cashmere Crew-Neck Sweater [PERSON_NAME] …" at bounding box center [533, 488] width 687 height 648
click at [386, 464] on div "#16 View" at bounding box center [400, 468] width 112 height 113
click at [542, 462] on div "#17 View" at bounding box center [534, 468] width 112 height 113
click at [775, 455] on div "Banana Republic Banana Republic Men's Cashmere Crew-Neck Sweater [PERSON_NAME] …" at bounding box center [533, 488] width 687 height 648
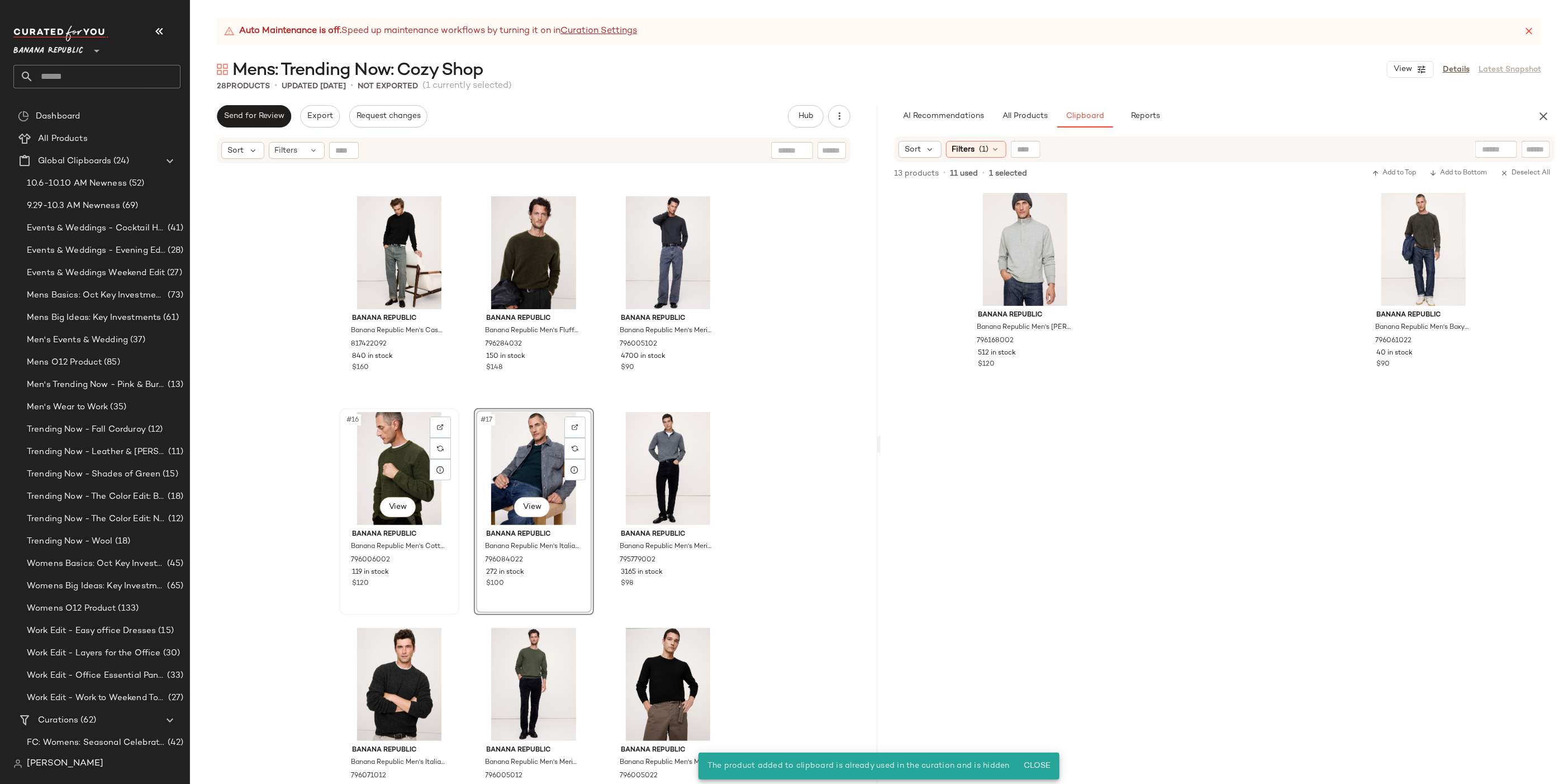
click at [407, 459] on div "#16 View" at bounding box center [400, 468] width 112 height 113
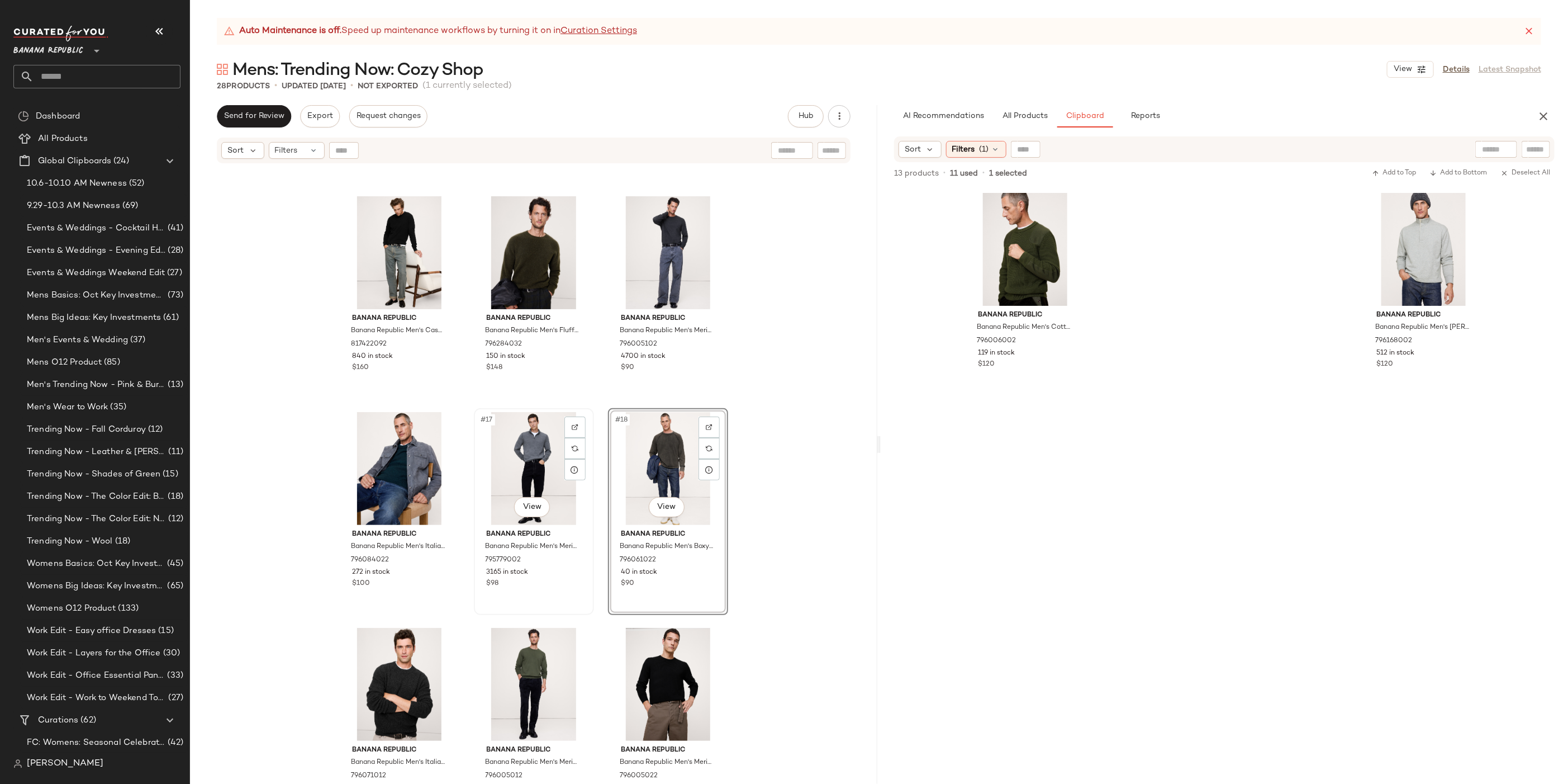
click at [543, 459] on div "#17 View" at bounding box center [534, 468] width 112 height 113
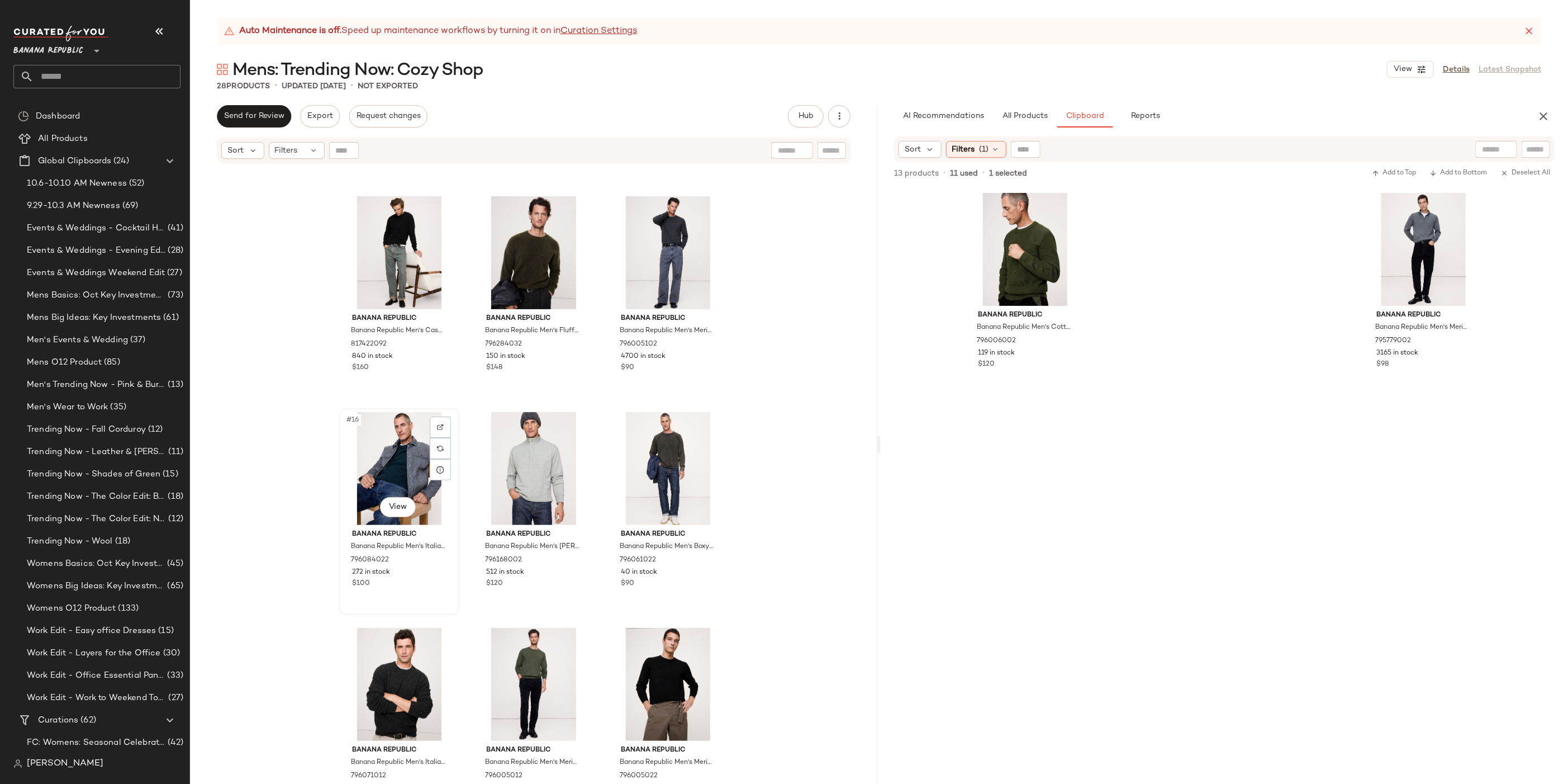
click at [386, 442] on div "#16 View" at bounding box center [400, 468] width 112 height 113
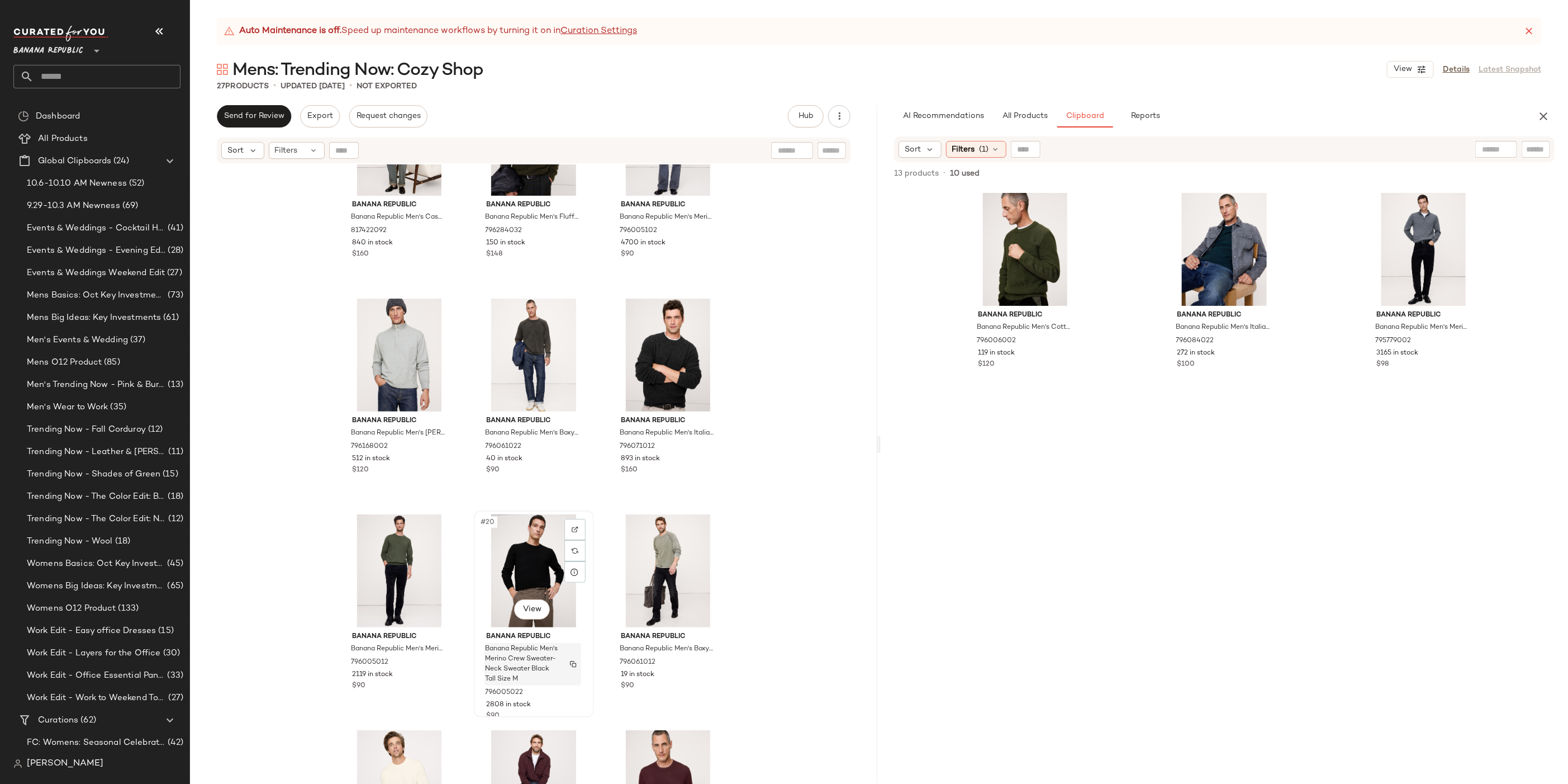
scroll to position [949, 0]
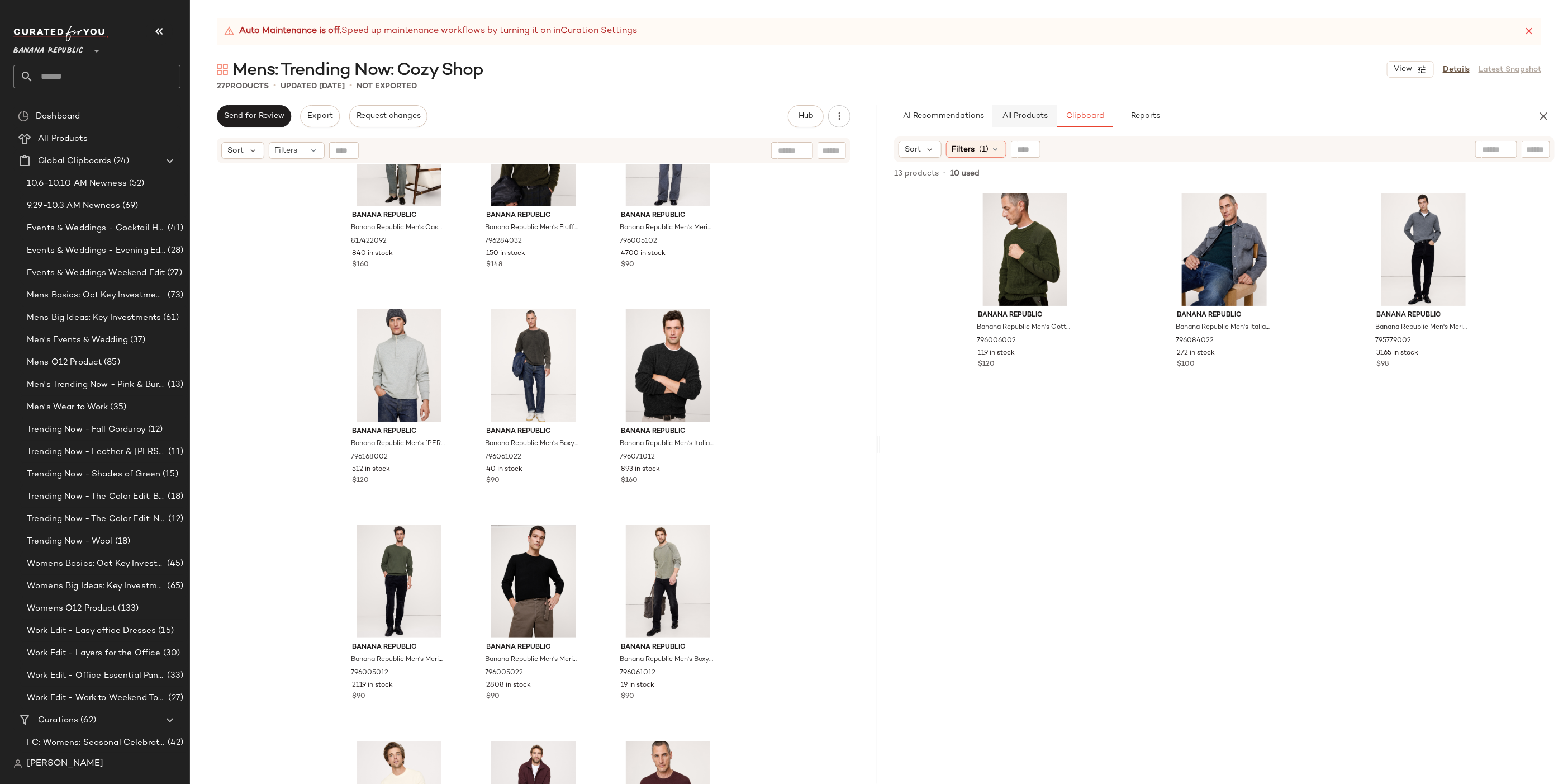
click at [1008, 124] on button "All Products" at bounding box center [1024, 116] width 65 height 23
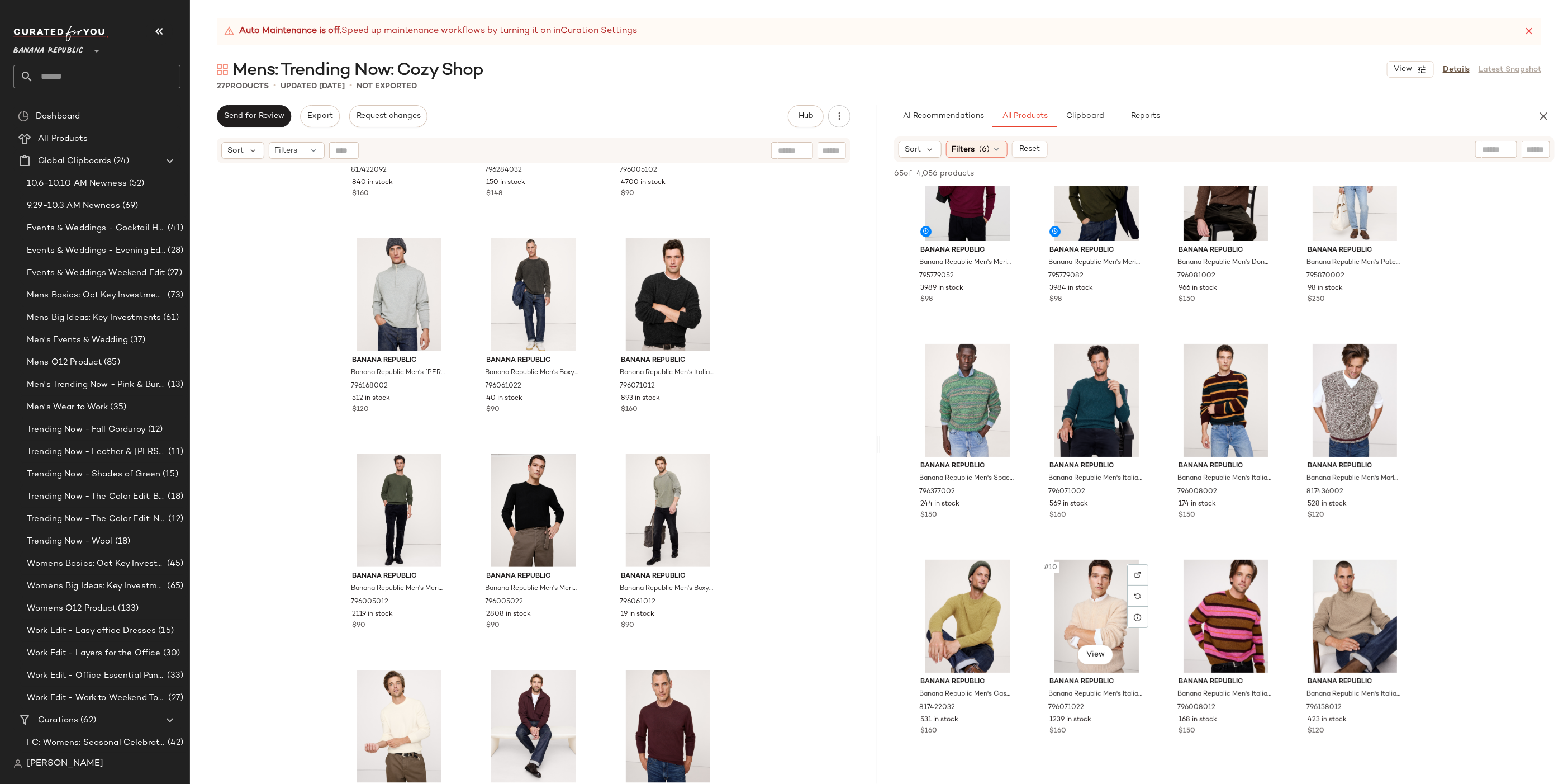
scroll to position [0, 0]
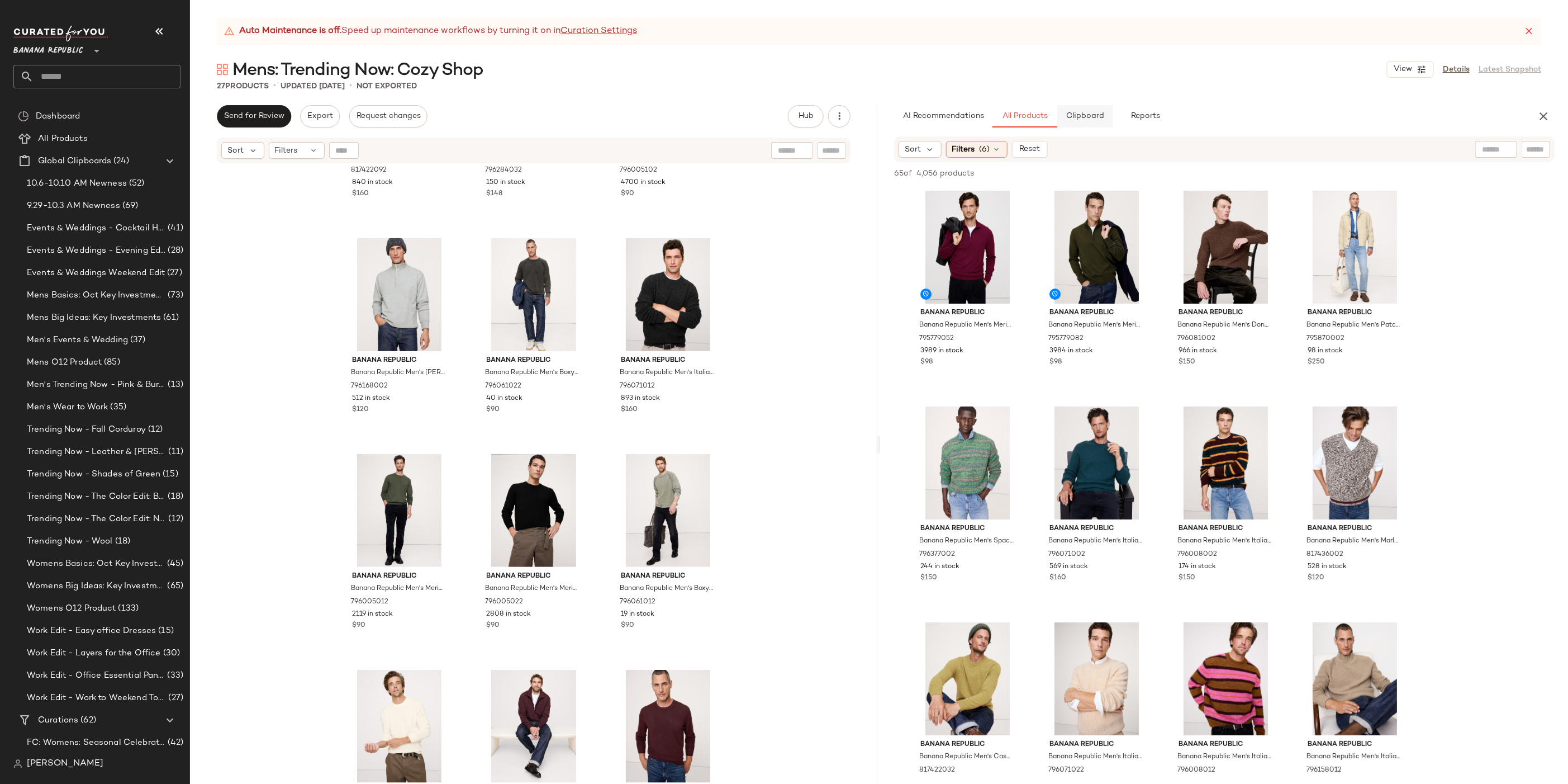
click at [1083, 109] on button "Clipboard" at bounding box center [1084, 116] width 56 height 23
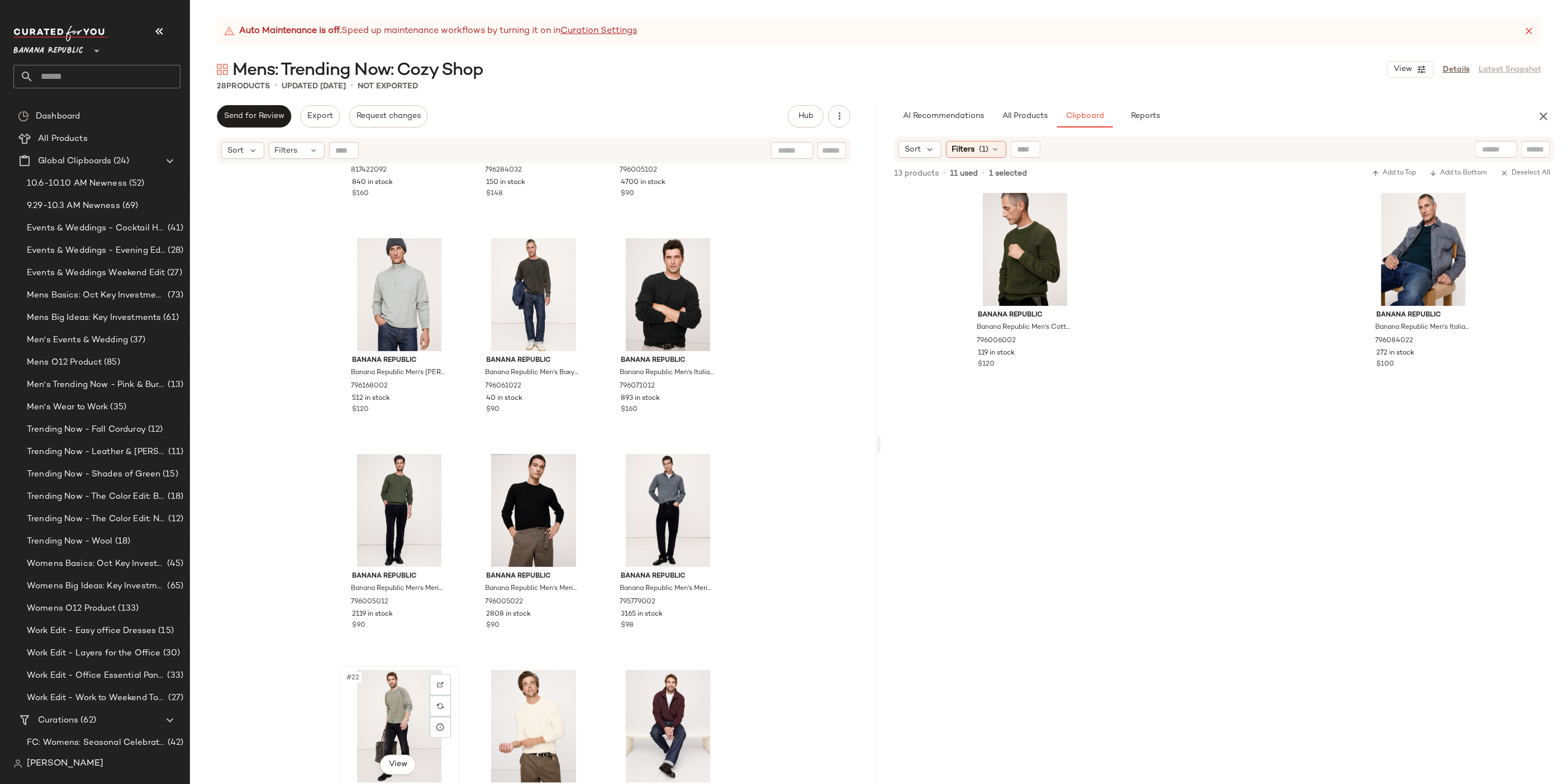
click at [396, 730] on div "#22 View" at bounding box center [400, 726] width 112 height 113
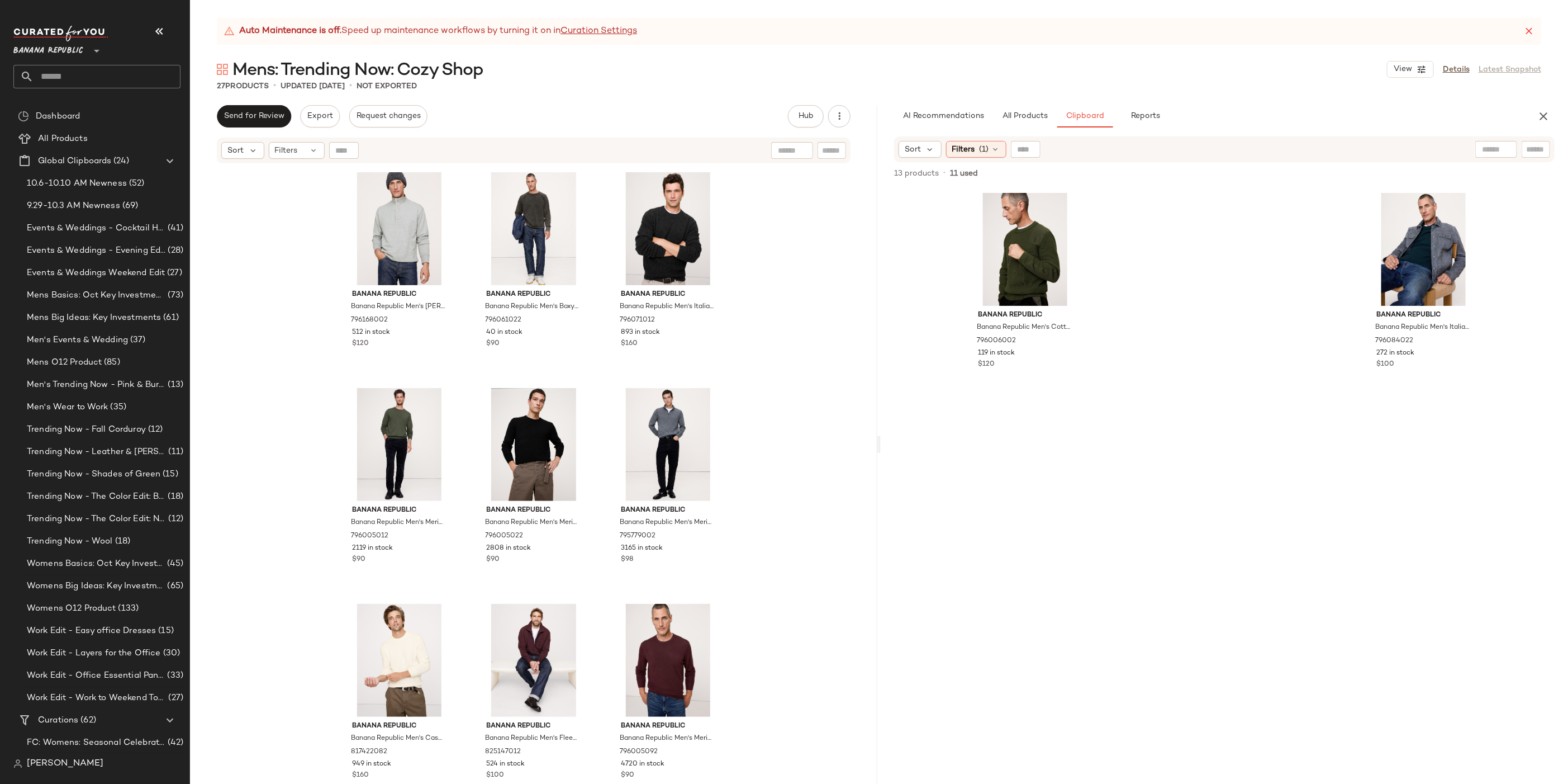
scroll to position [1090, 0]
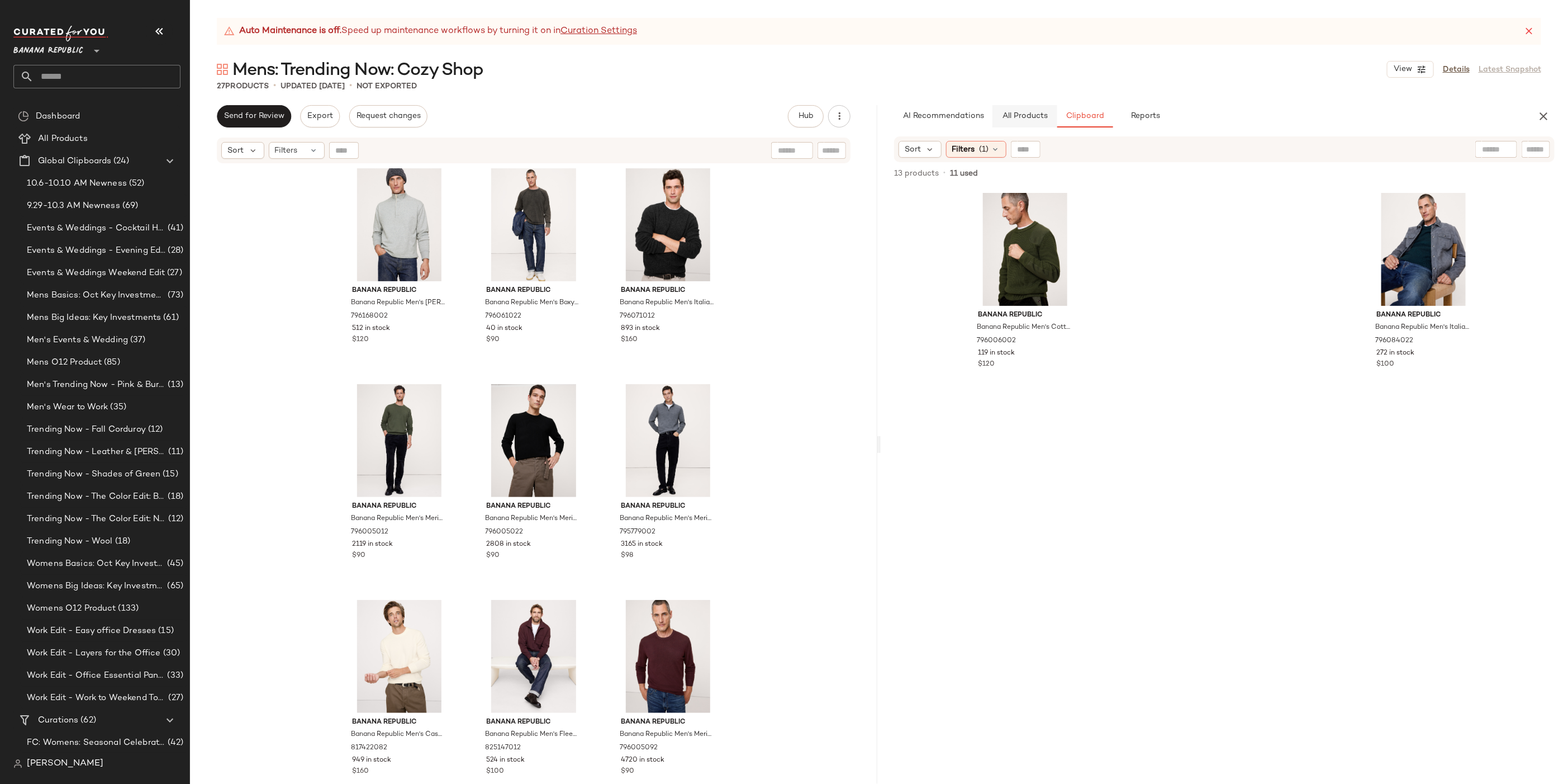
click at [1041, 109] on button "All Products" at bounding box center [1024, 116] width 65 height 23
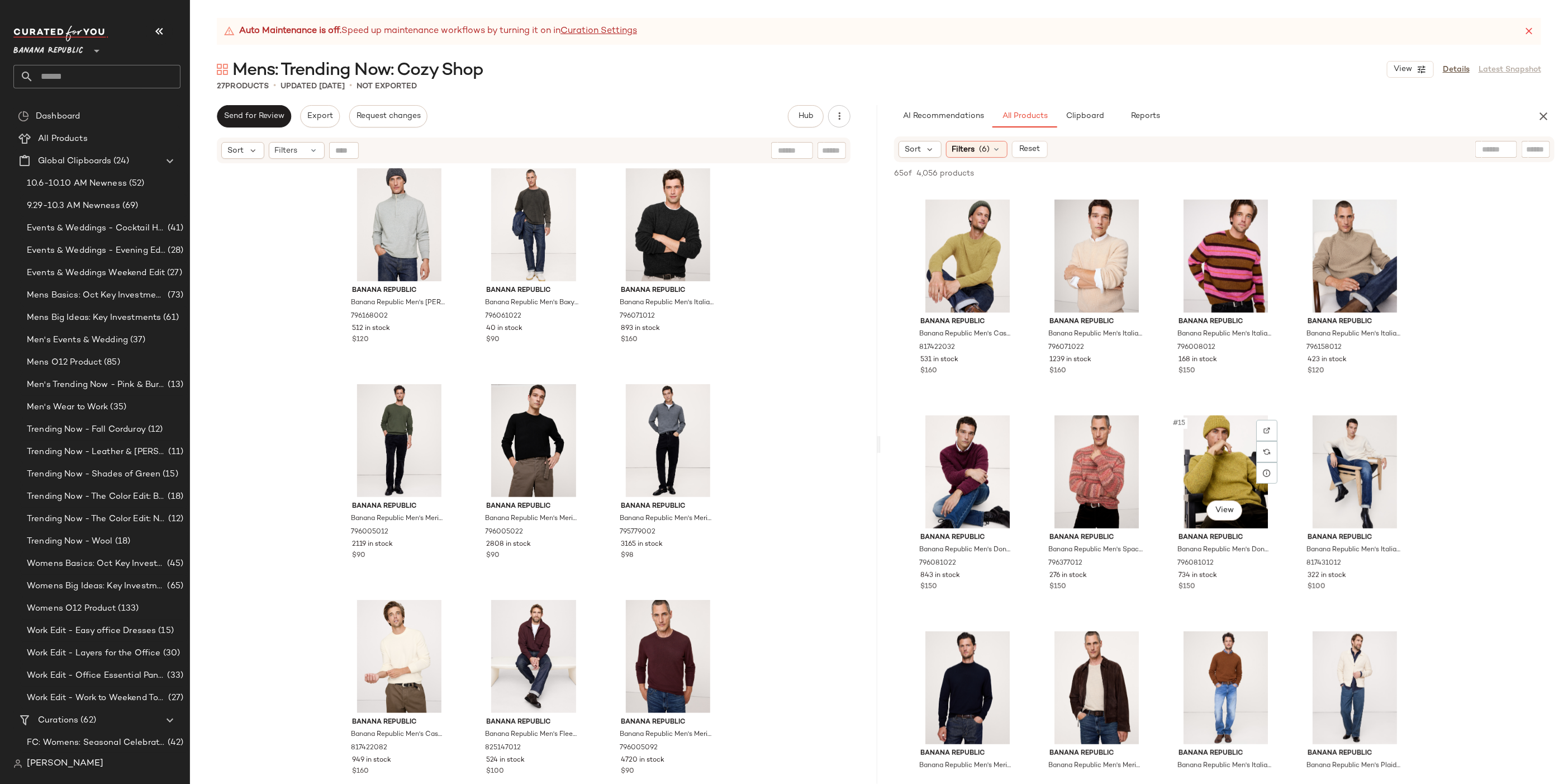
scroll to position [0, 0]
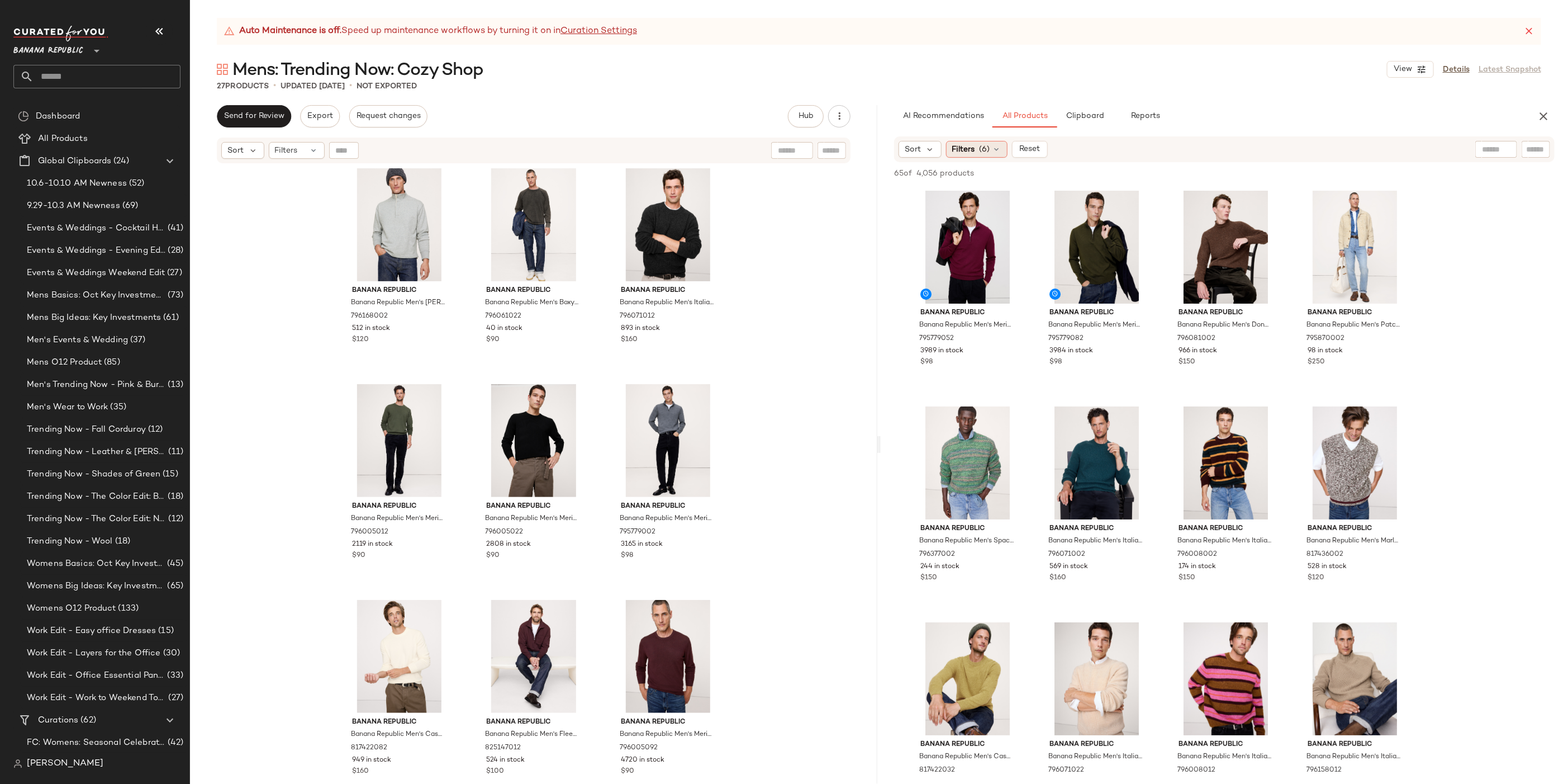
click at [970, 142] on div "Filters (6)" at bounding box center [976, 149] width 61 height 17
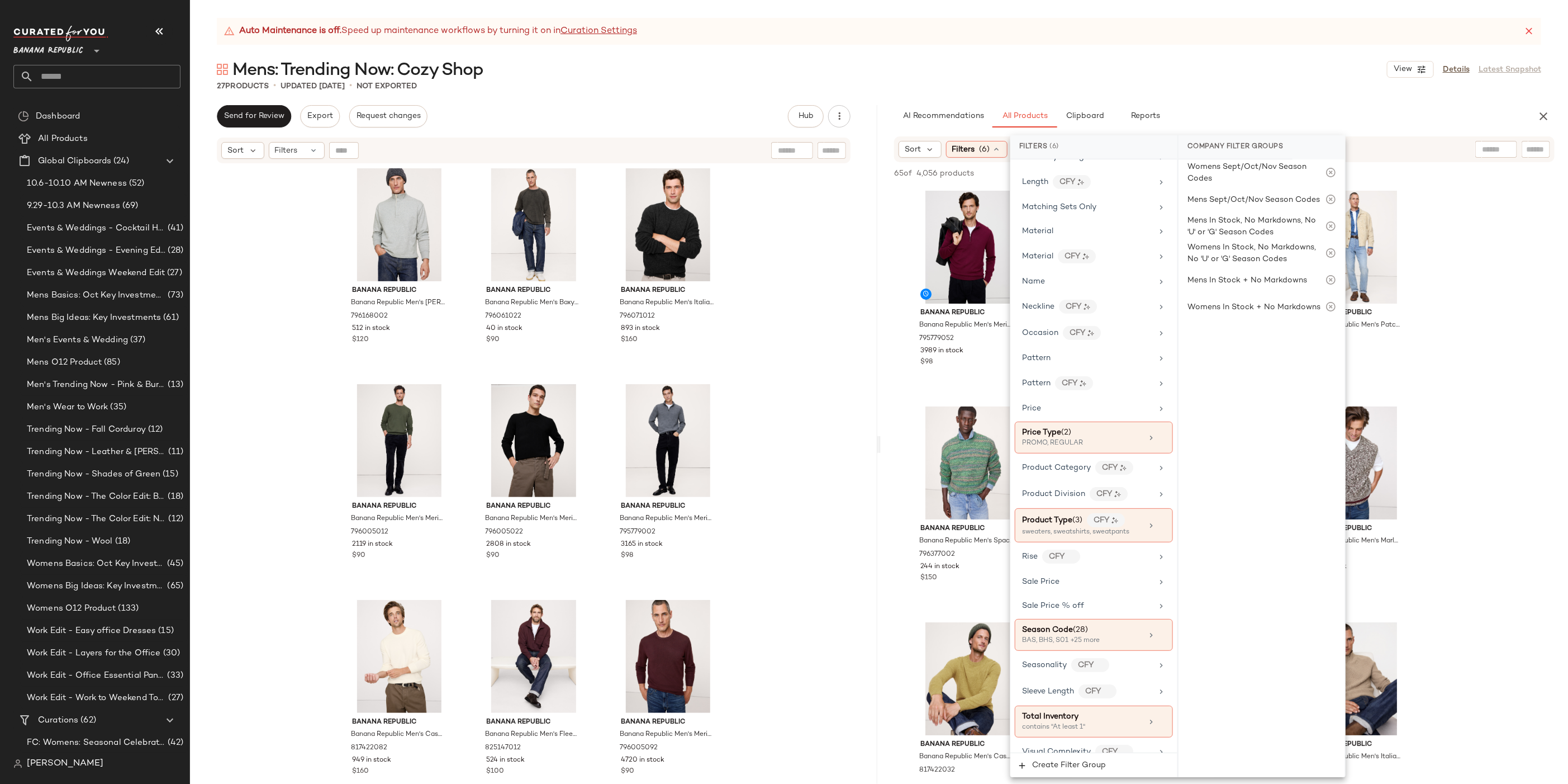
scroll to position [533, 0]
click at [1161, 510] on div "Product Type (3) CFY sweaters, sweatshirts, sweatpants" at bounding box center [1093, 524] width 158 height 35
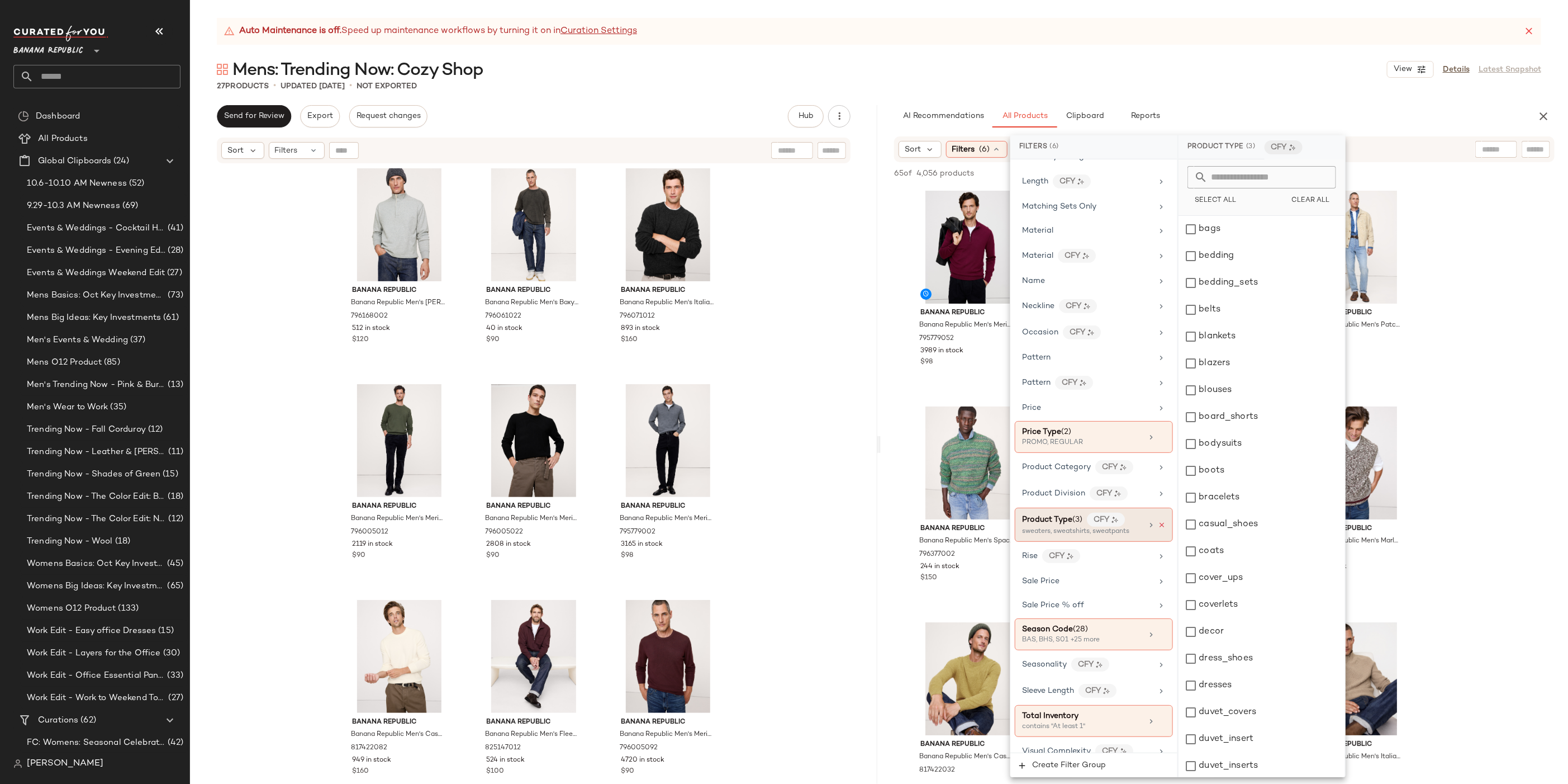
click at [1158, 521] on icon at bounding box center [1161, 525] width 8 height 8
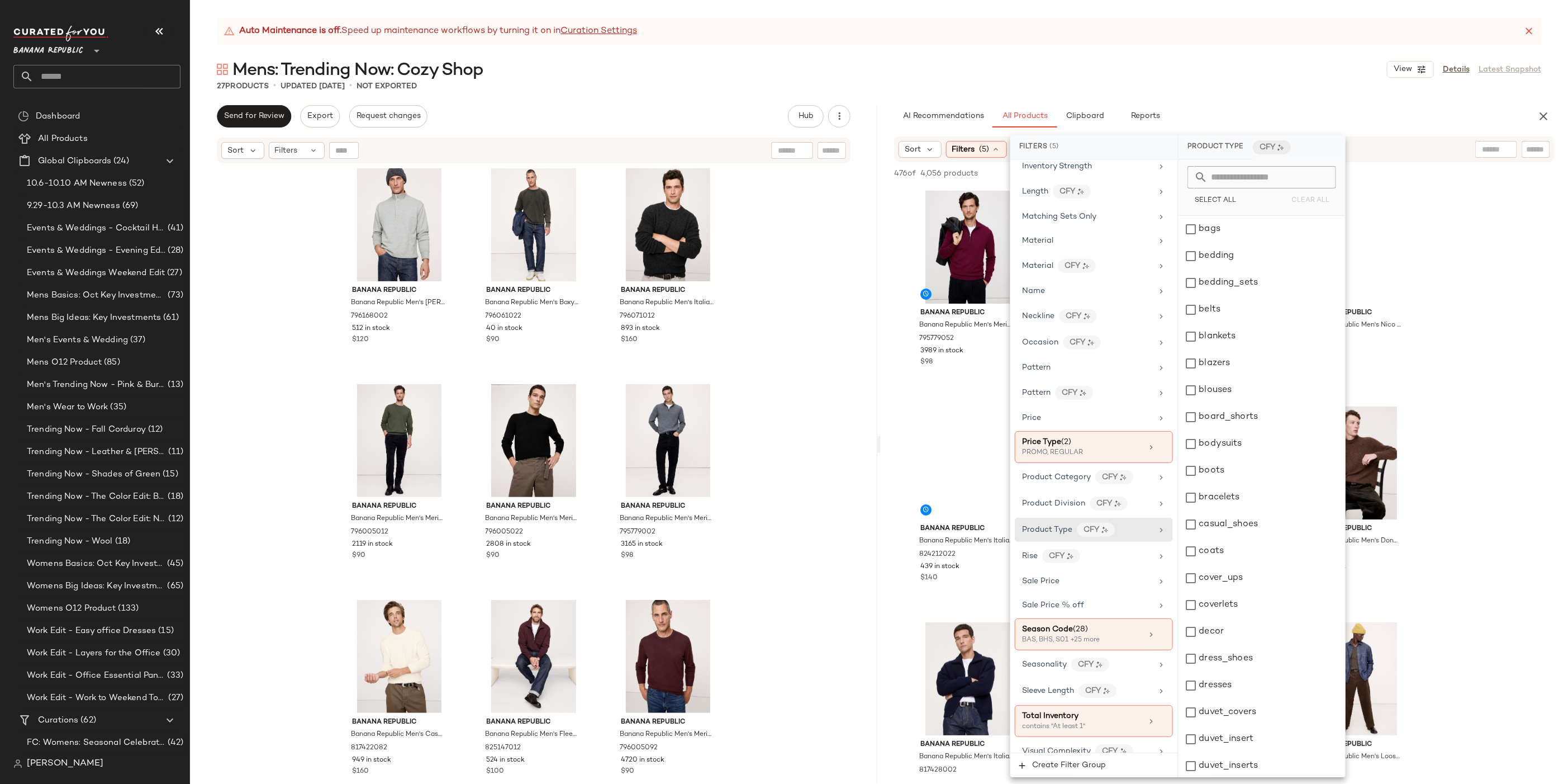
click at [1491, 146] on input "text" at bounding box center [1495, 149] width 29 height 12
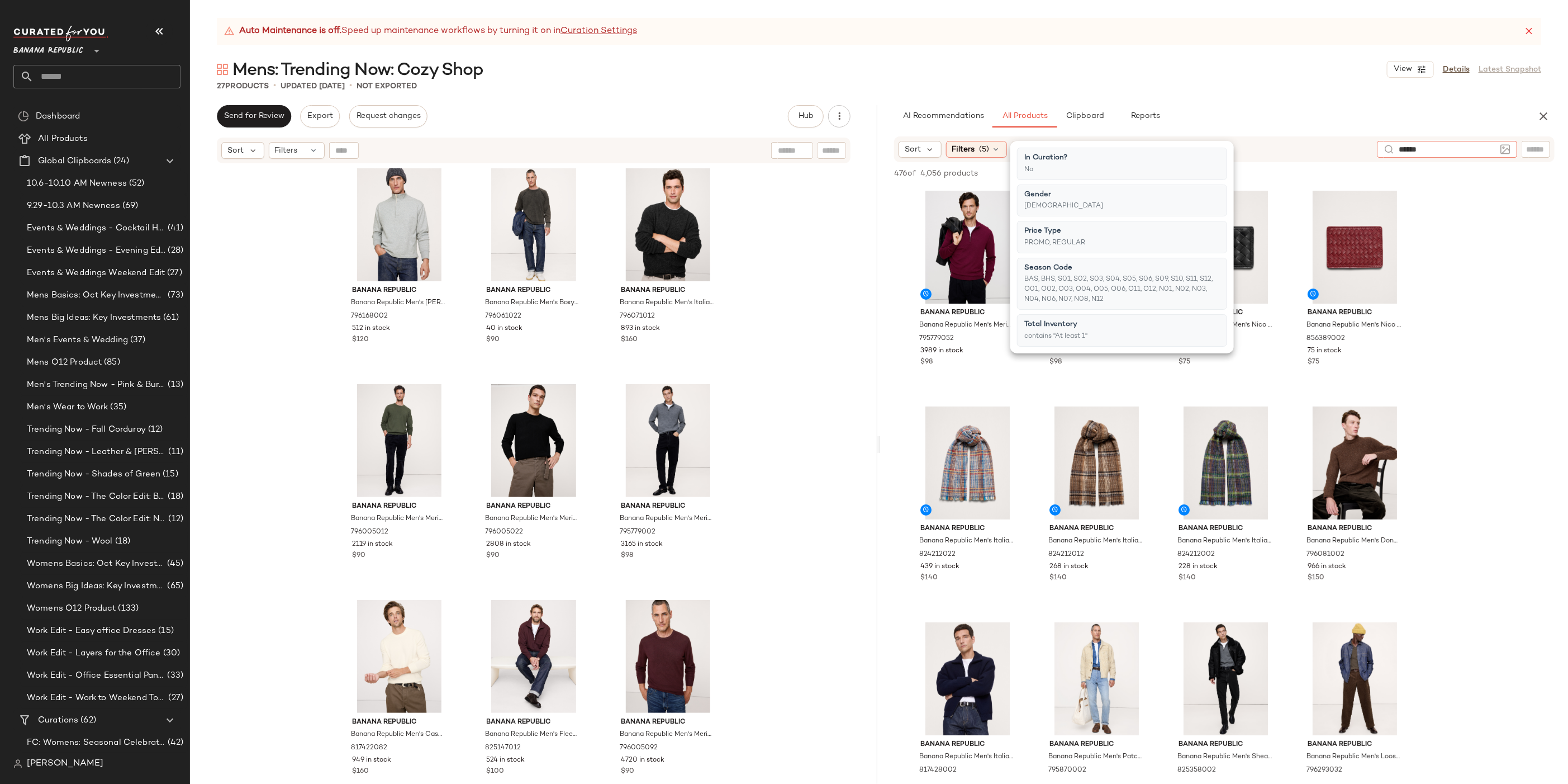
type input "*******"
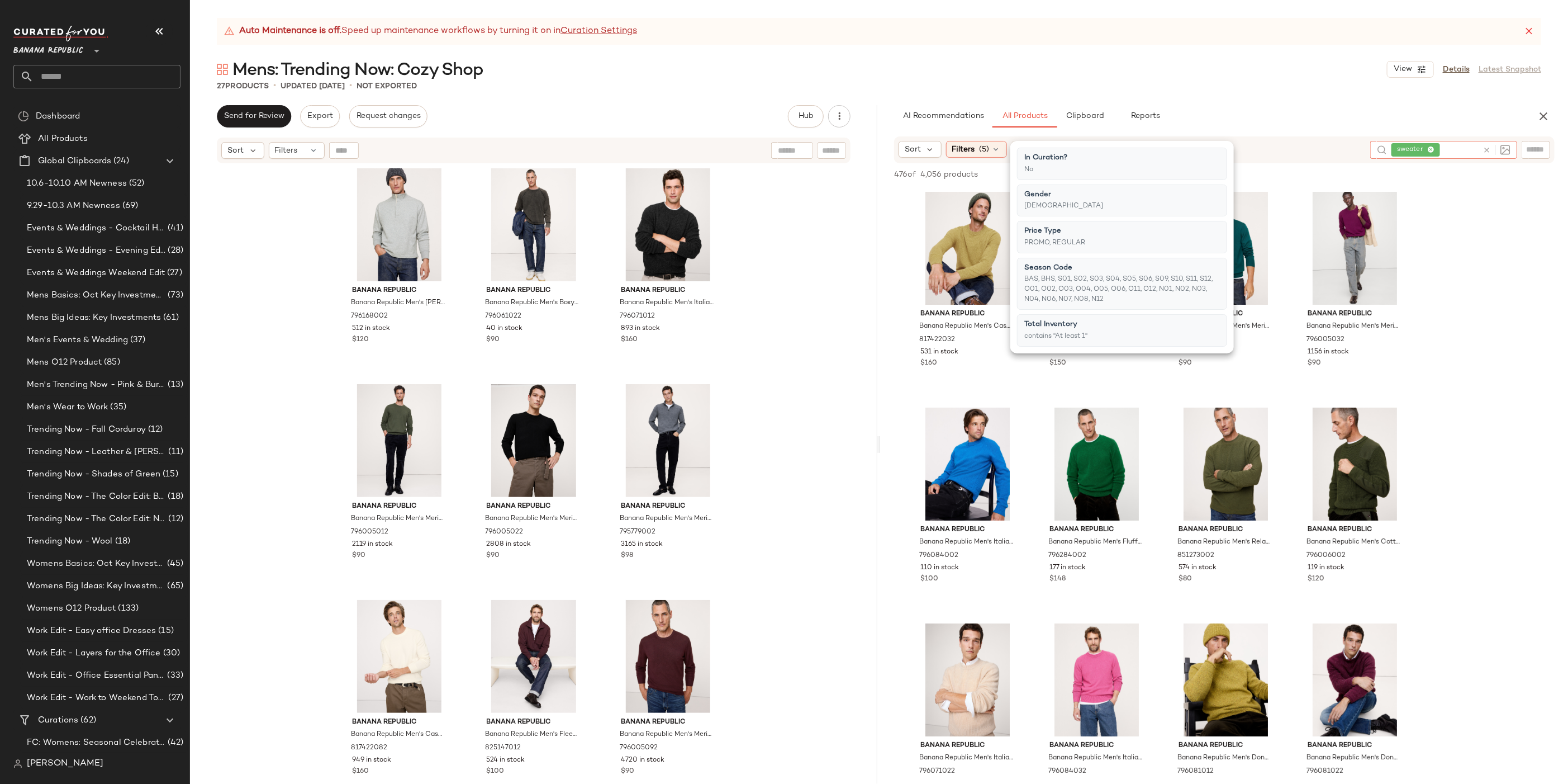
click at [1488, 151] on icon at bounding box center [1486, 150] width 8 height 8
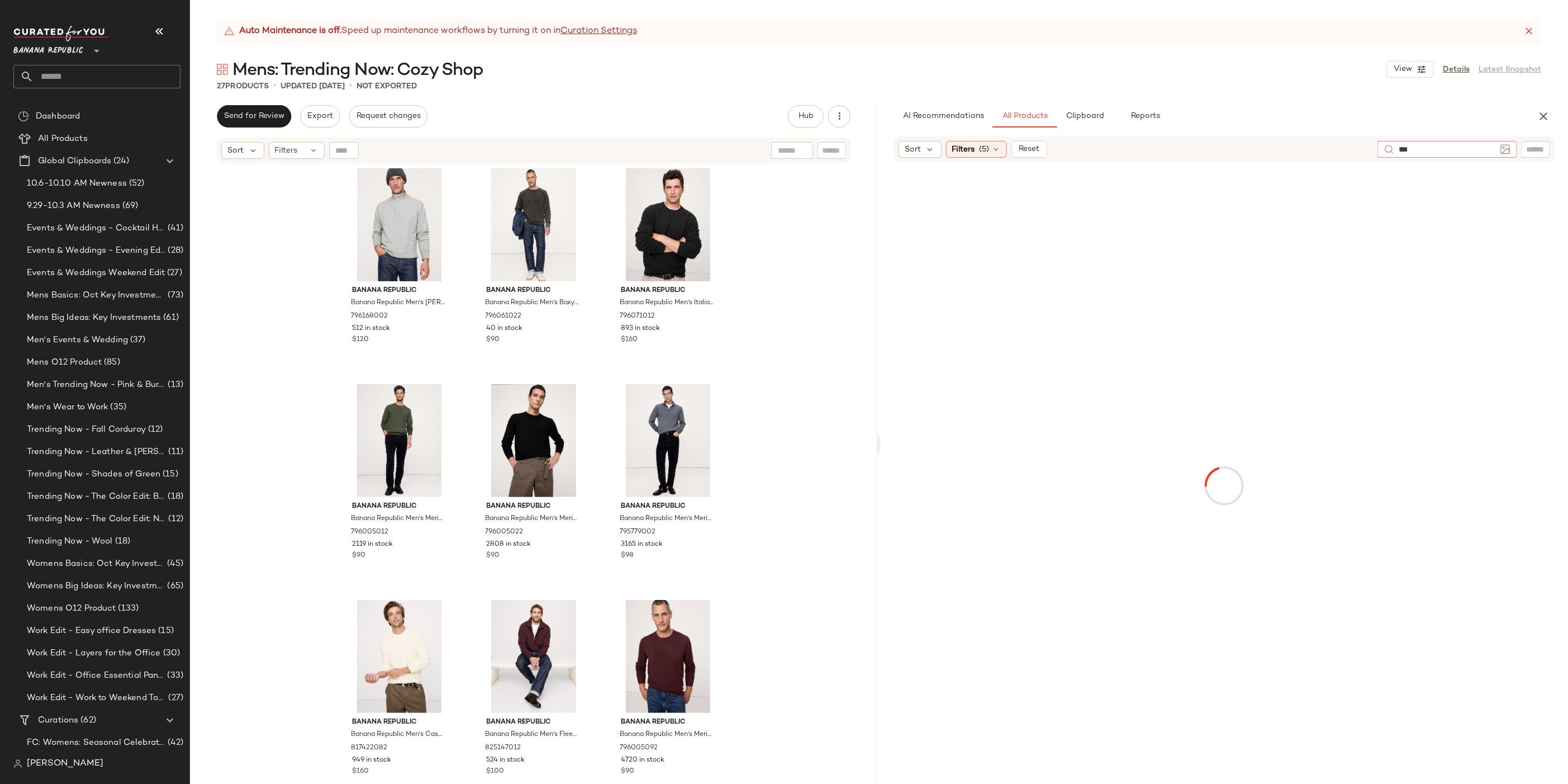
type input "****"
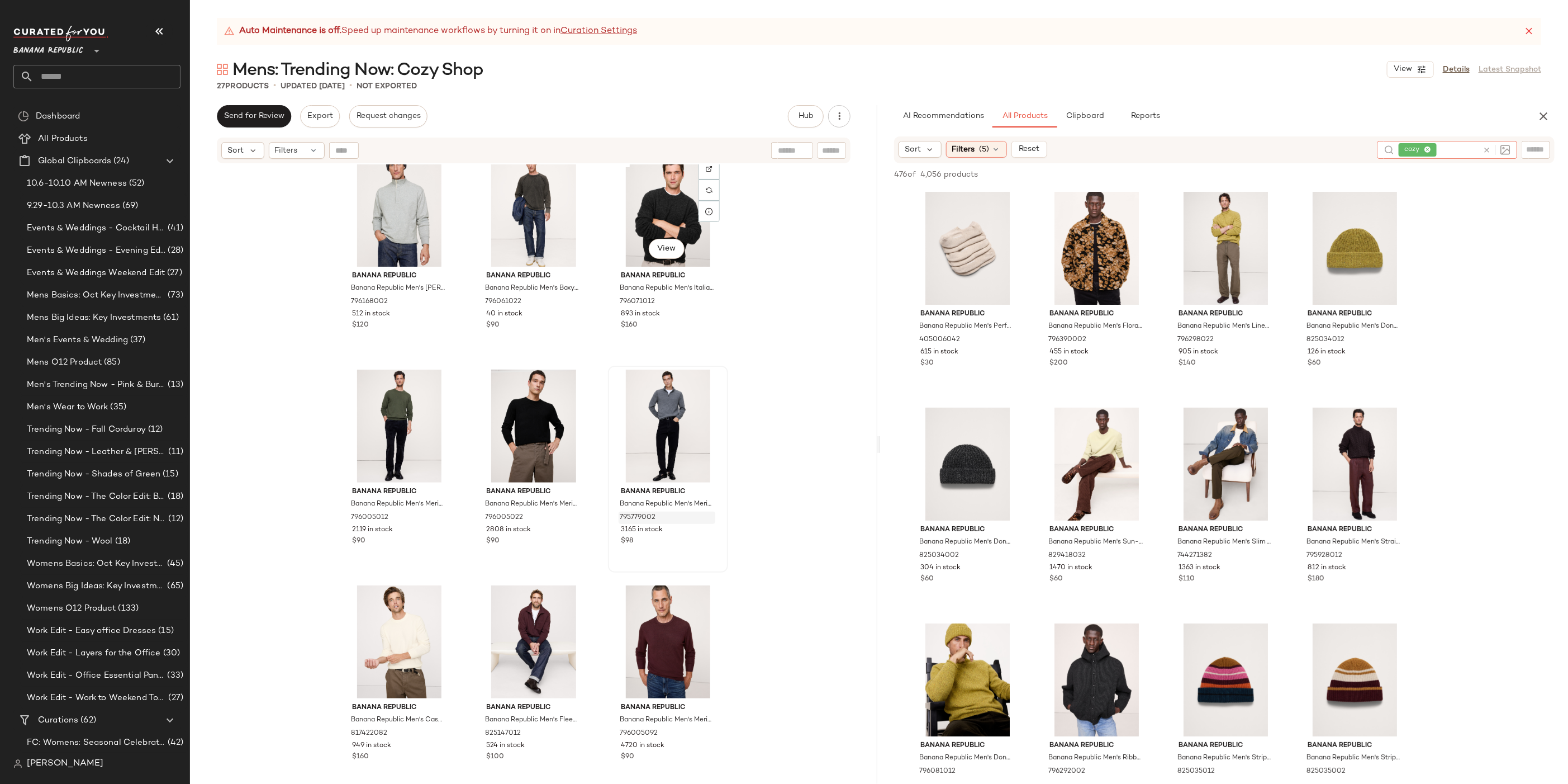
scroll to position [1112, 0]
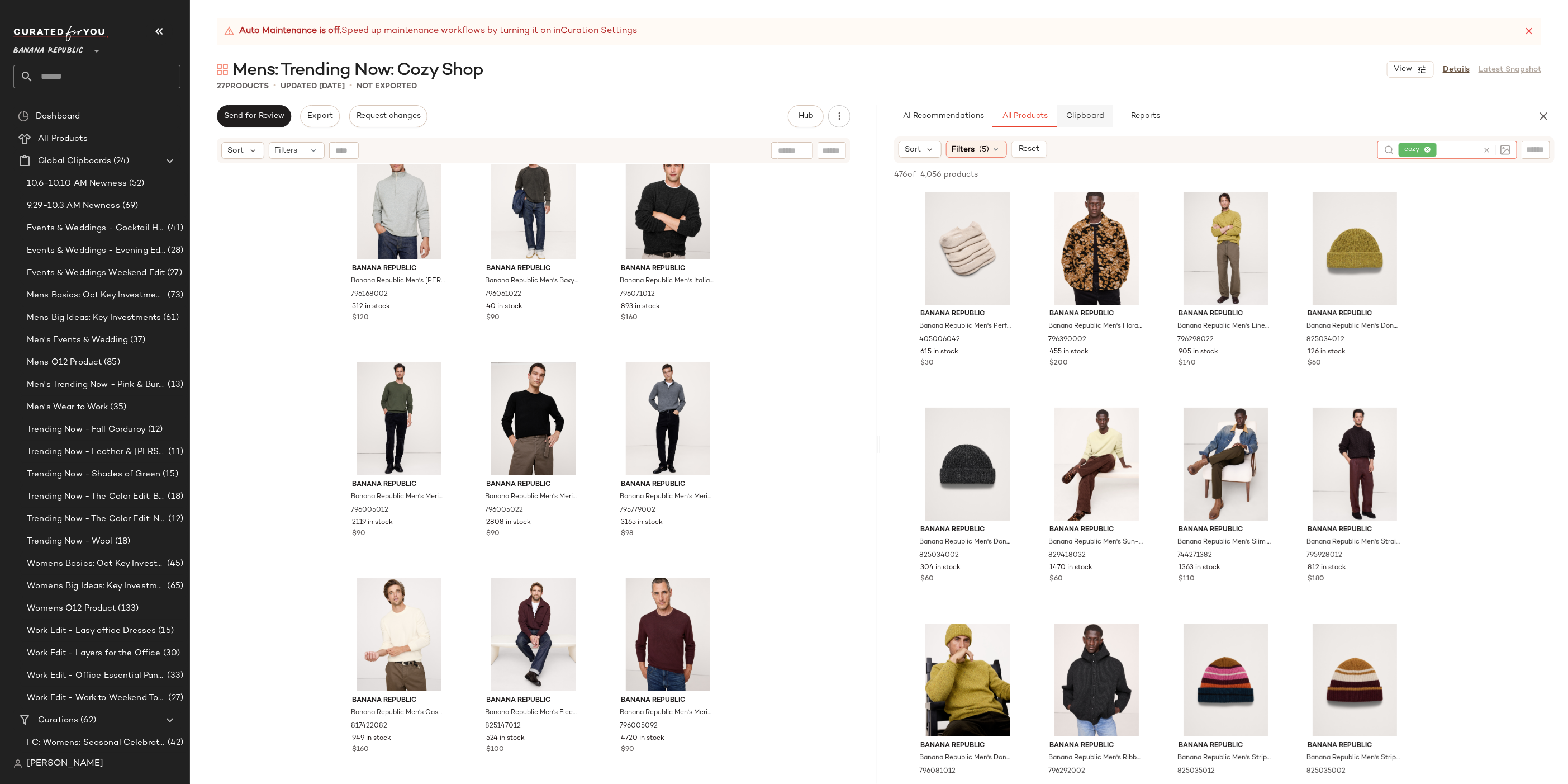
click at [1062, 109] on button "Clipboard" at bounding box center [1084, 116] width 56 height 23
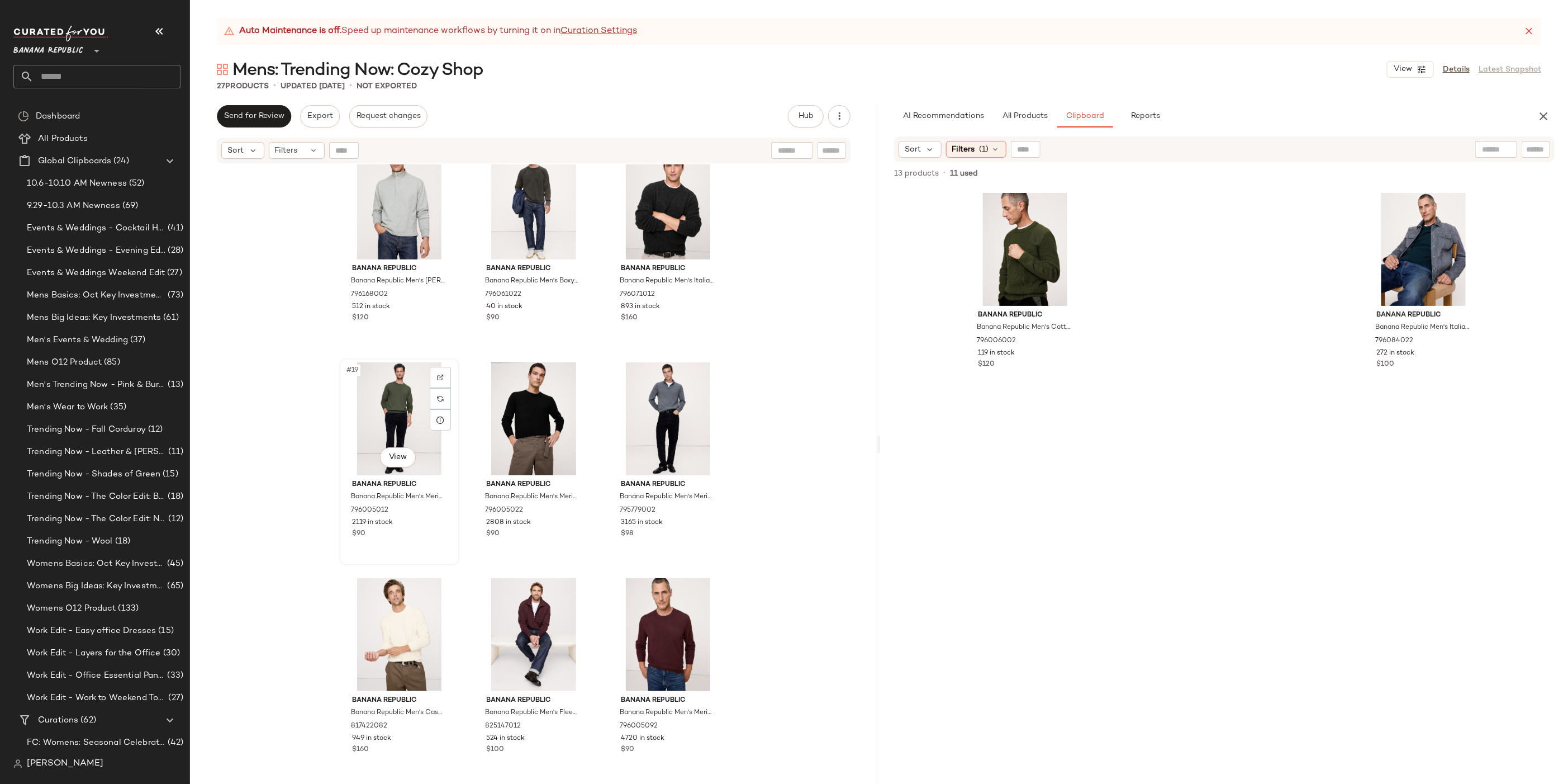
click at [403, 418] on div "#19 View" at bounding box center [400, 419] width 112 height 113
click at [674, 657] on div at bounding box center [668, 634] width 112 height 113
click at [404, 413] on div "#19 View" at bounding box center [400, 419] width 112 height 113
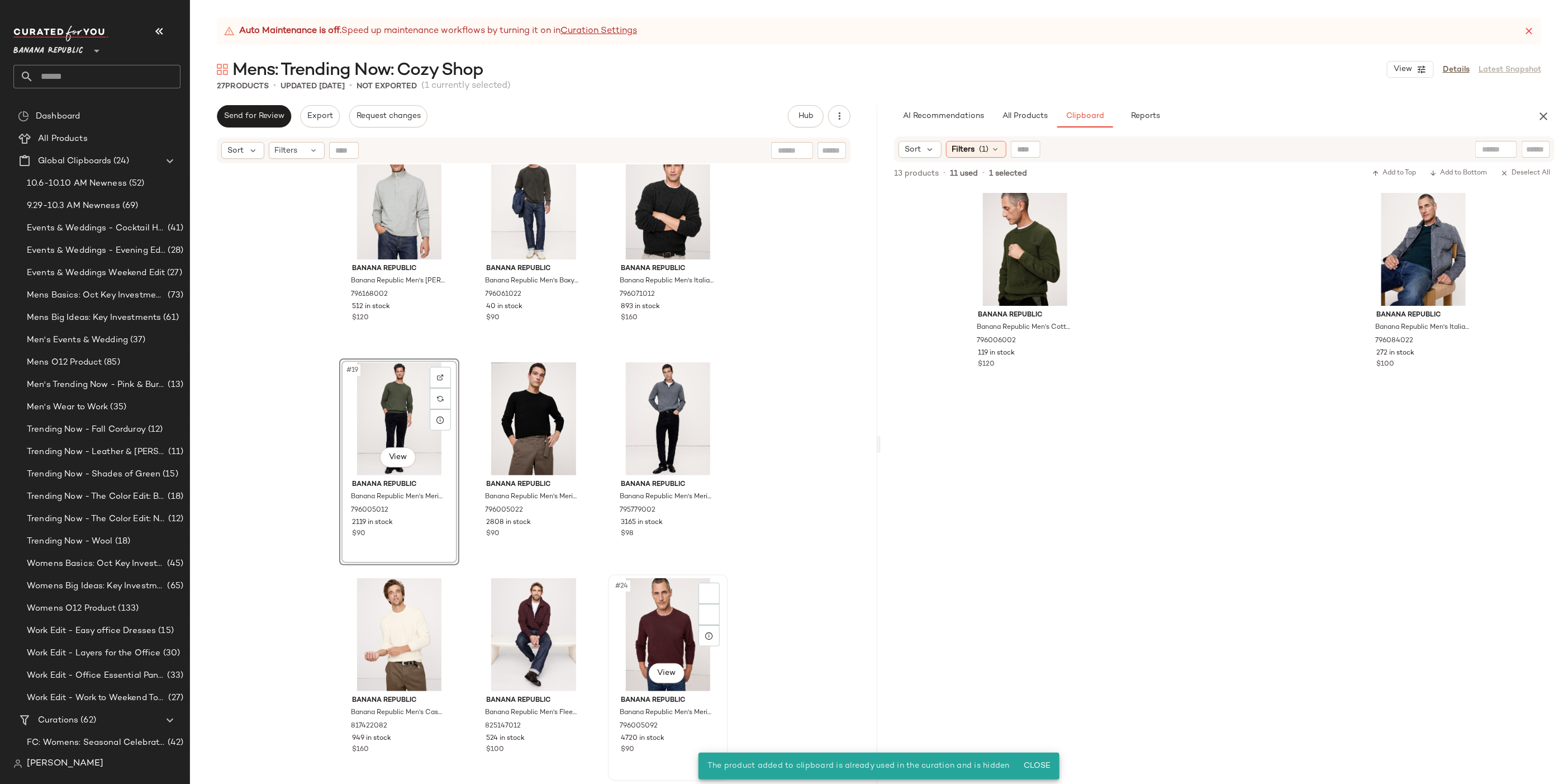
click at [636, 587] on div "#24 View" at bounding box center [668, 634] width 112 height 113
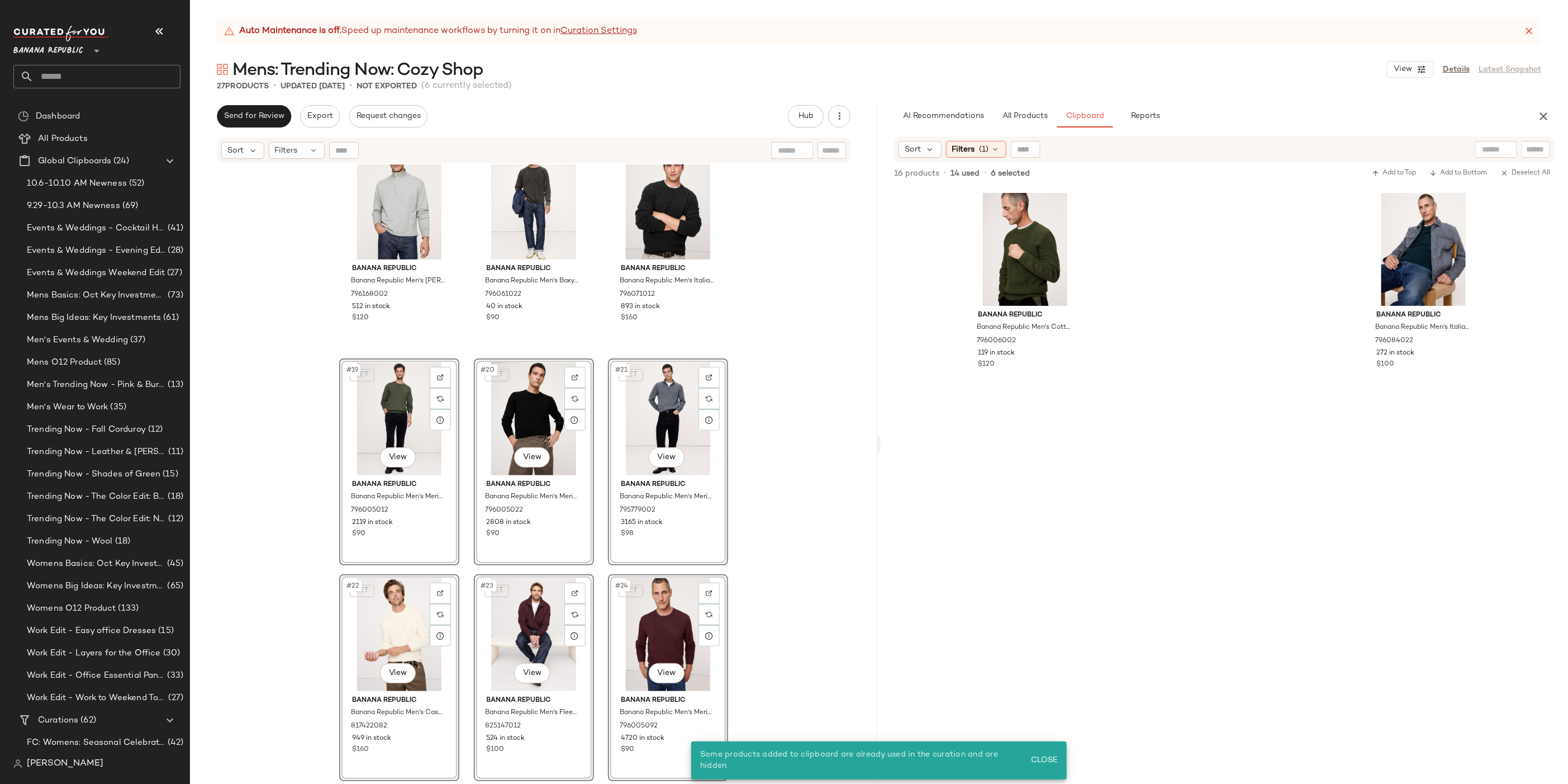
click at [818, 421] on div "Banana Republic Banana Republic Men's Cashmere Crew-Neck Sweater Black Size S 8…" at bounding box center [533, 488] width 687 height 648
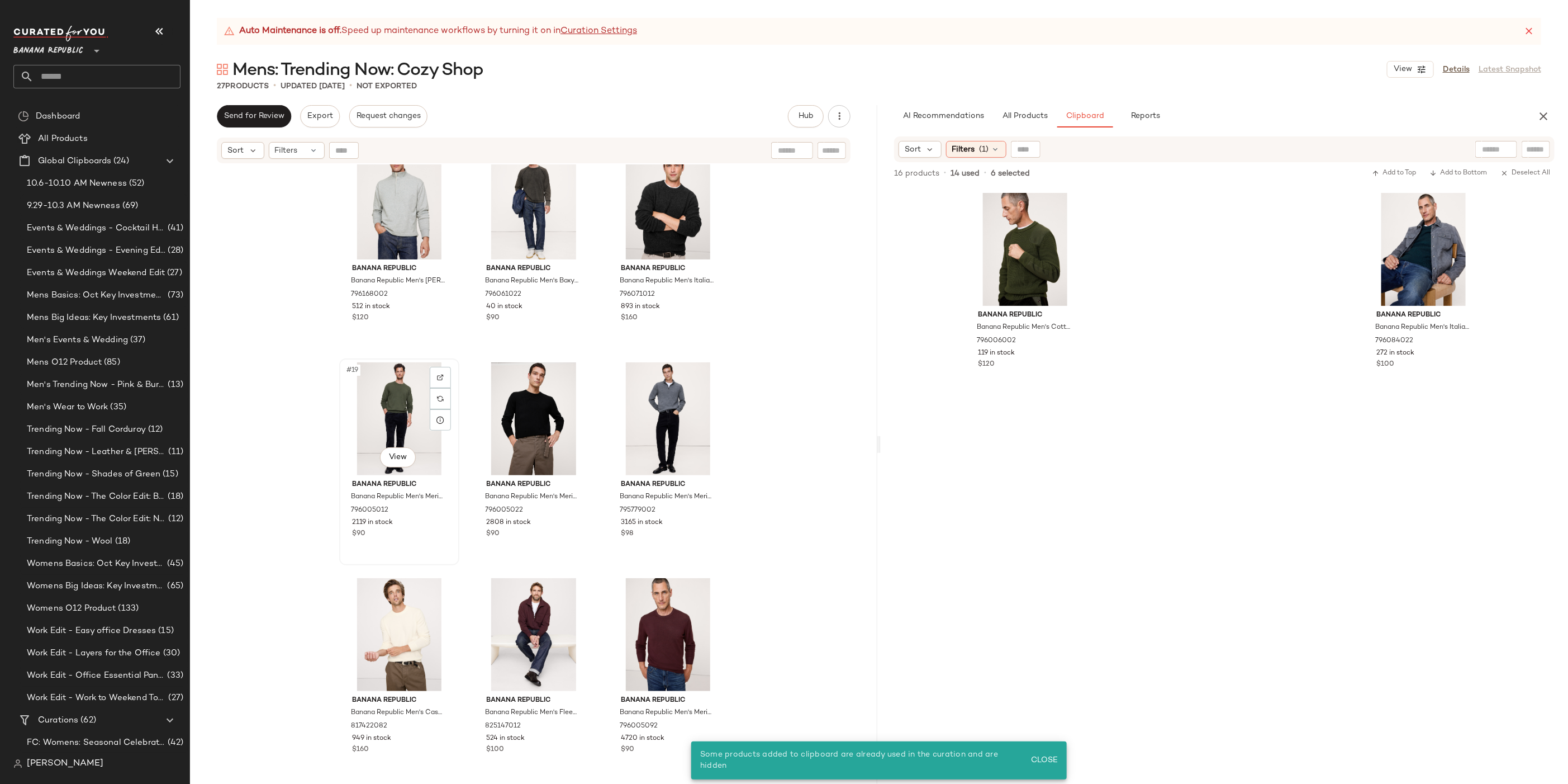
click at [388, 413] on div "#19 View" at bounding box center [400, 419] width 112 height 113
click at [672, 619] on div "#24 View" at bounding box center [668, 634] width 112 height 113
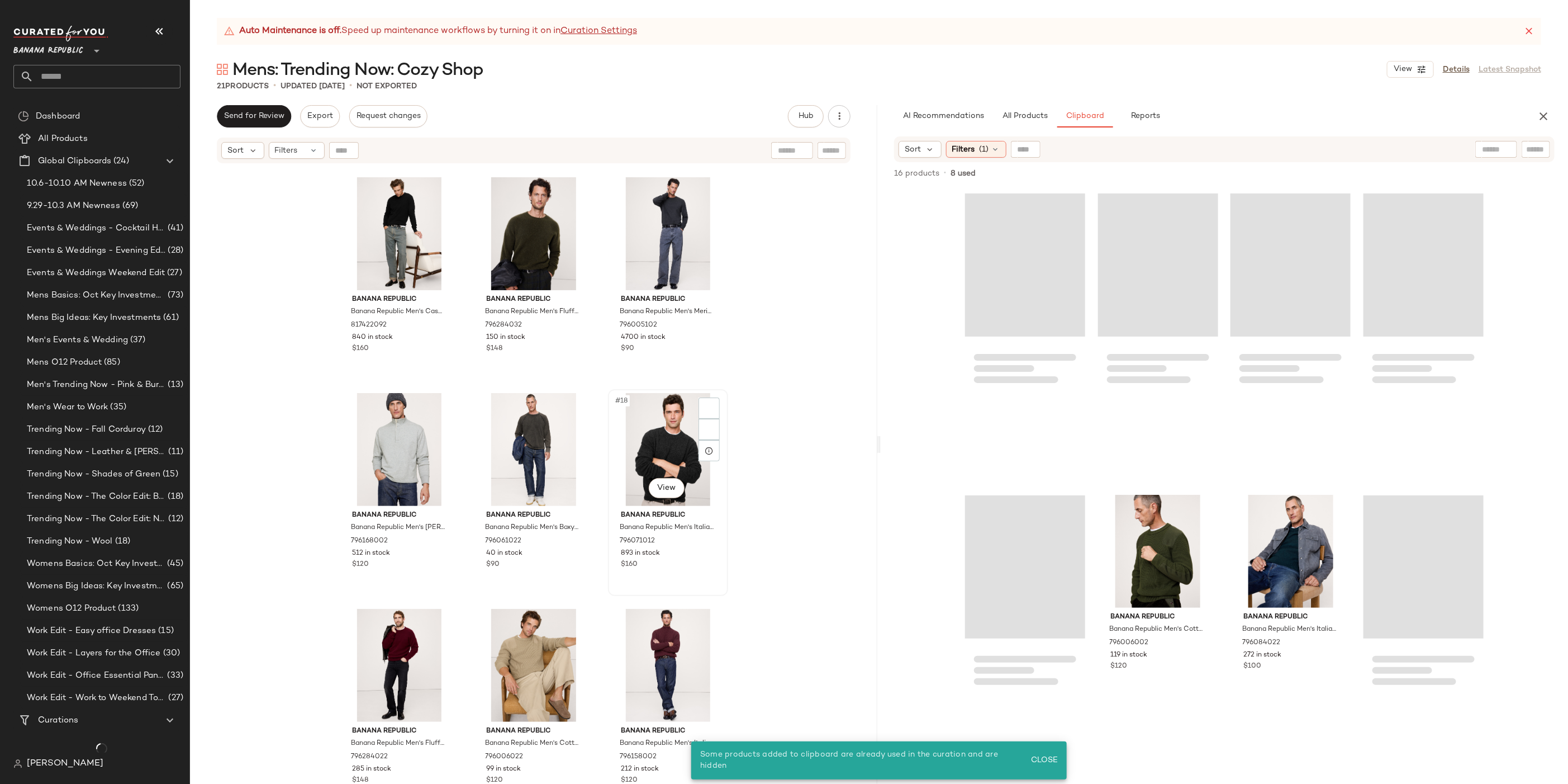
scroll to position [865, 0]
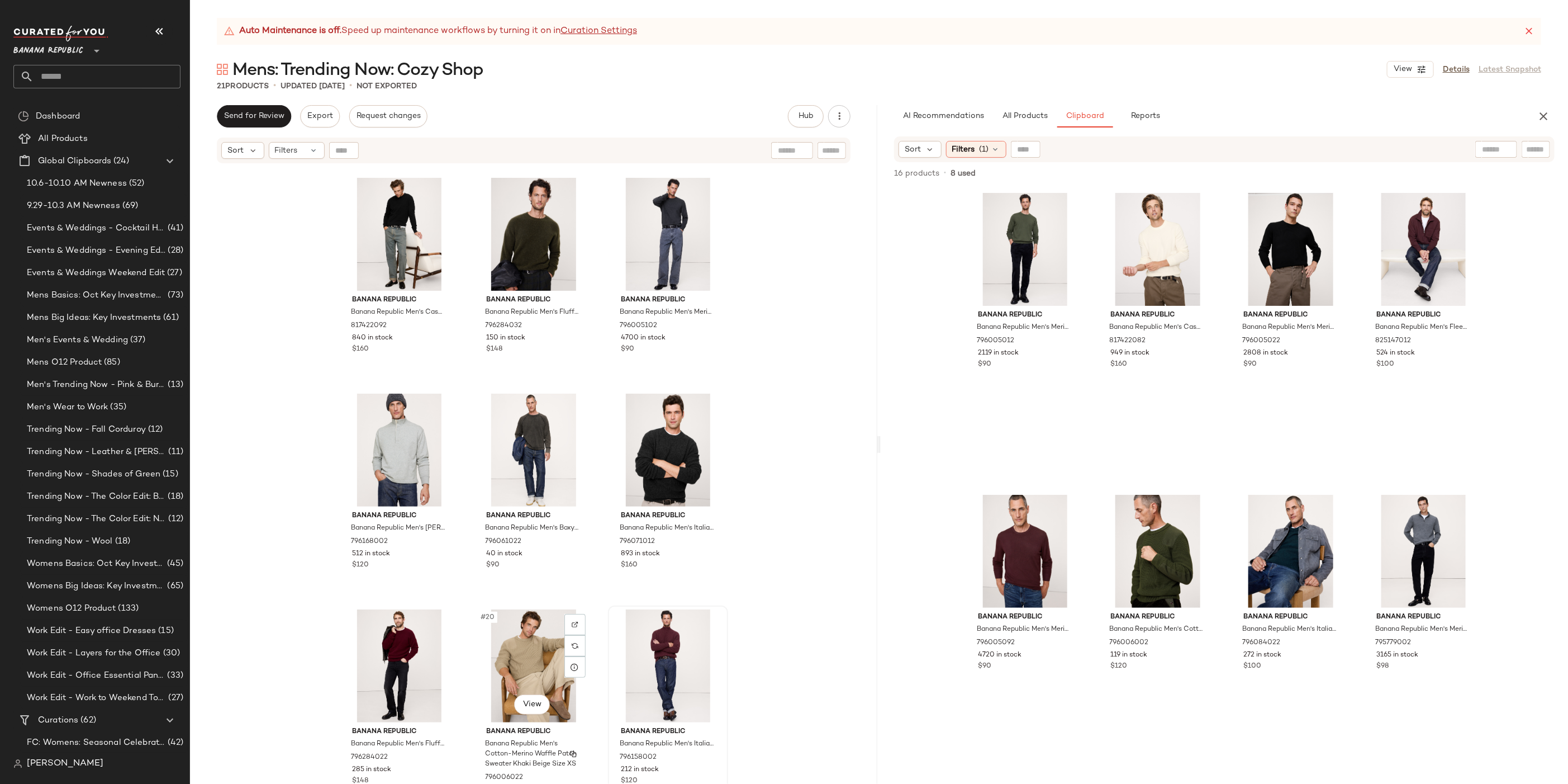
click at [792, 659] on div "Banana Republic Banana Republic Men's Cashmere Crew-Neck Sweater Black Size S 8…" at bounding box center [533, 488] width 687 height 648
click at [1151, 328] on span "Banana Republic Men's Cashmere Crew-Neck Sweater Ivory Tall Size XL" at bounding box center [1146, 343] width 73 height 40
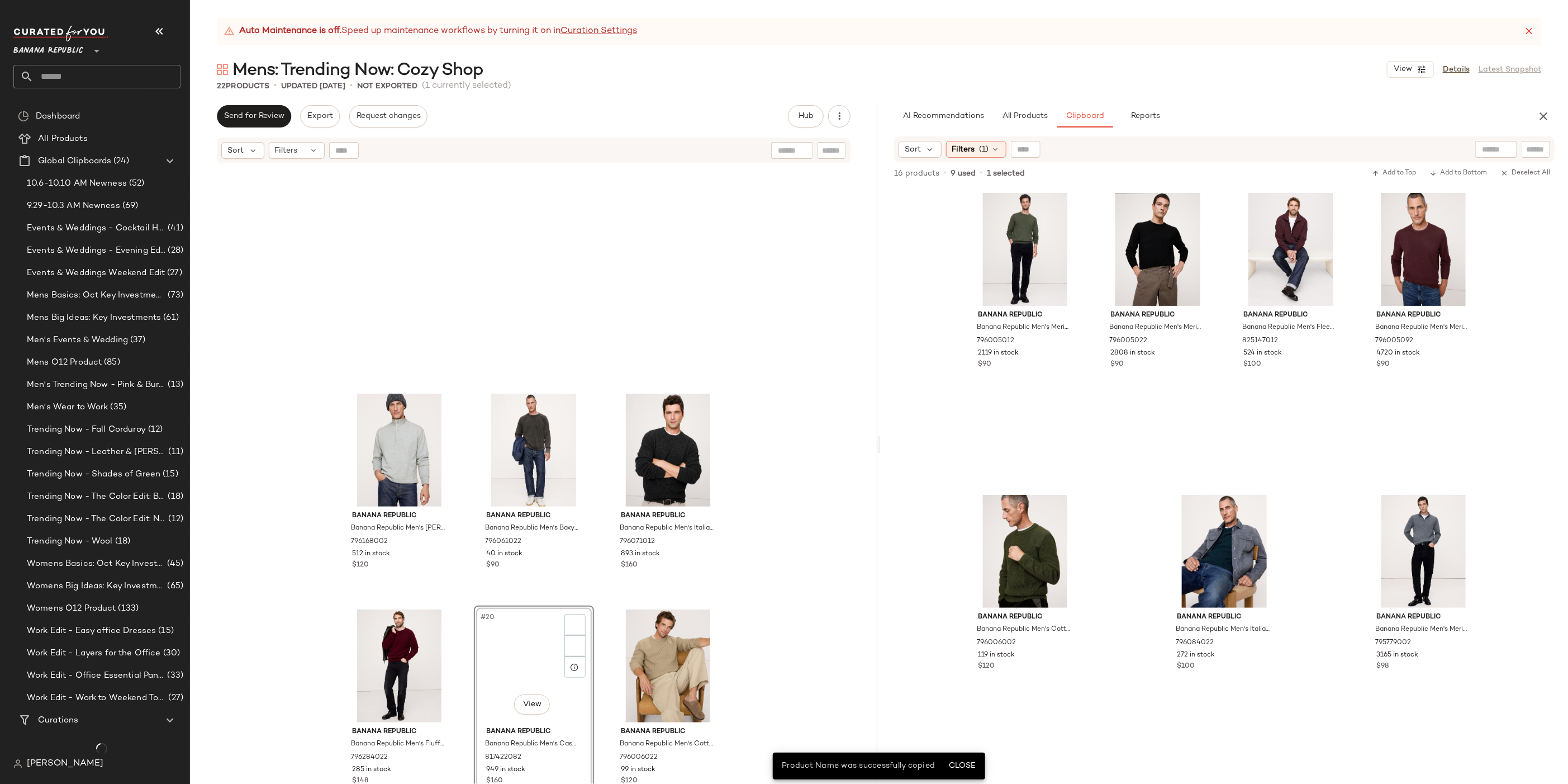
scroll to position [1080, 0]
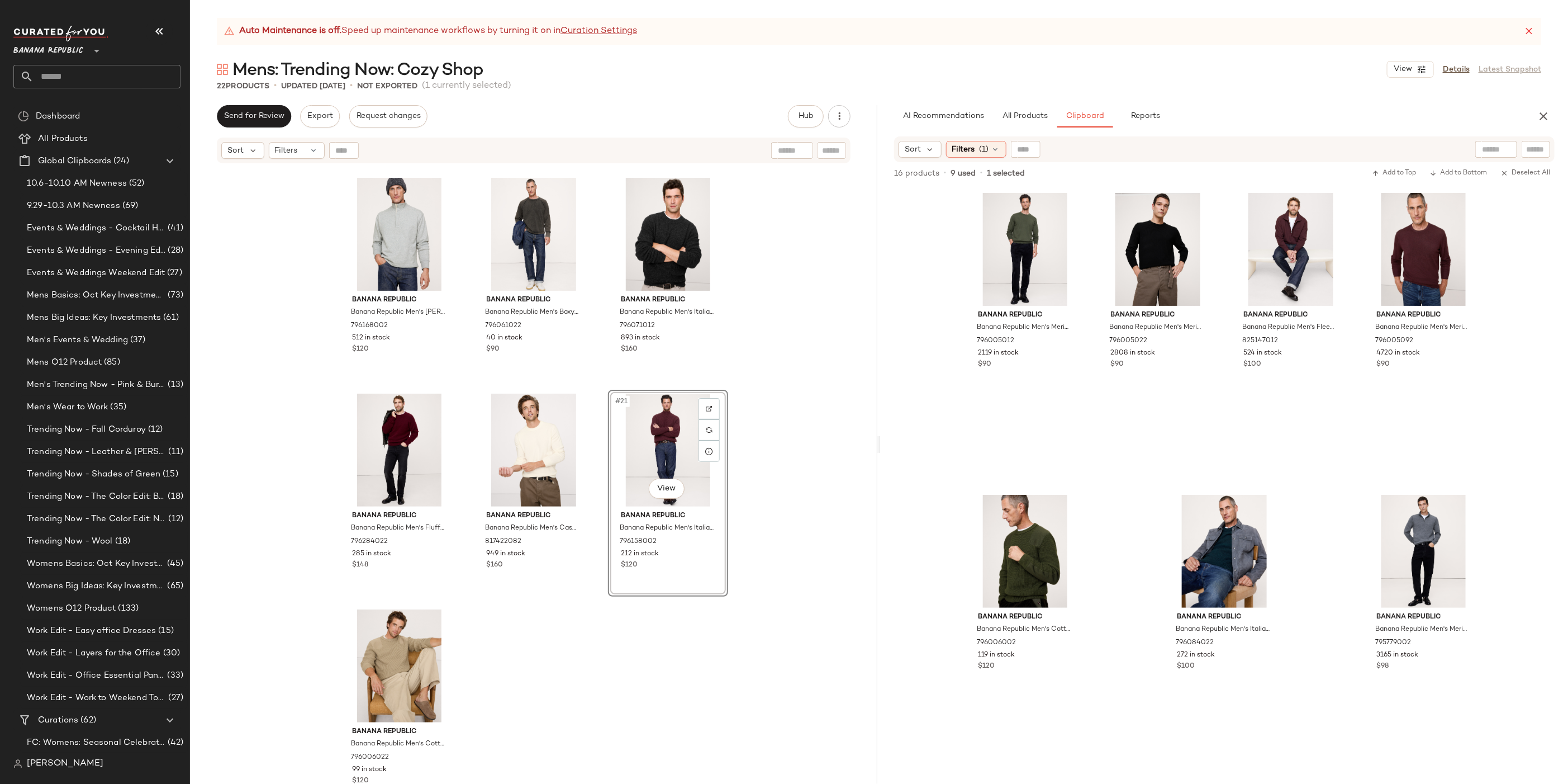
click at [575, 691] on div "Banana Republic Banana Republic Men's [PERSON_NAME]-Neck Sweatshirt [PERSON_NAM…" at bounding box center [533, 488] width 687 height 648
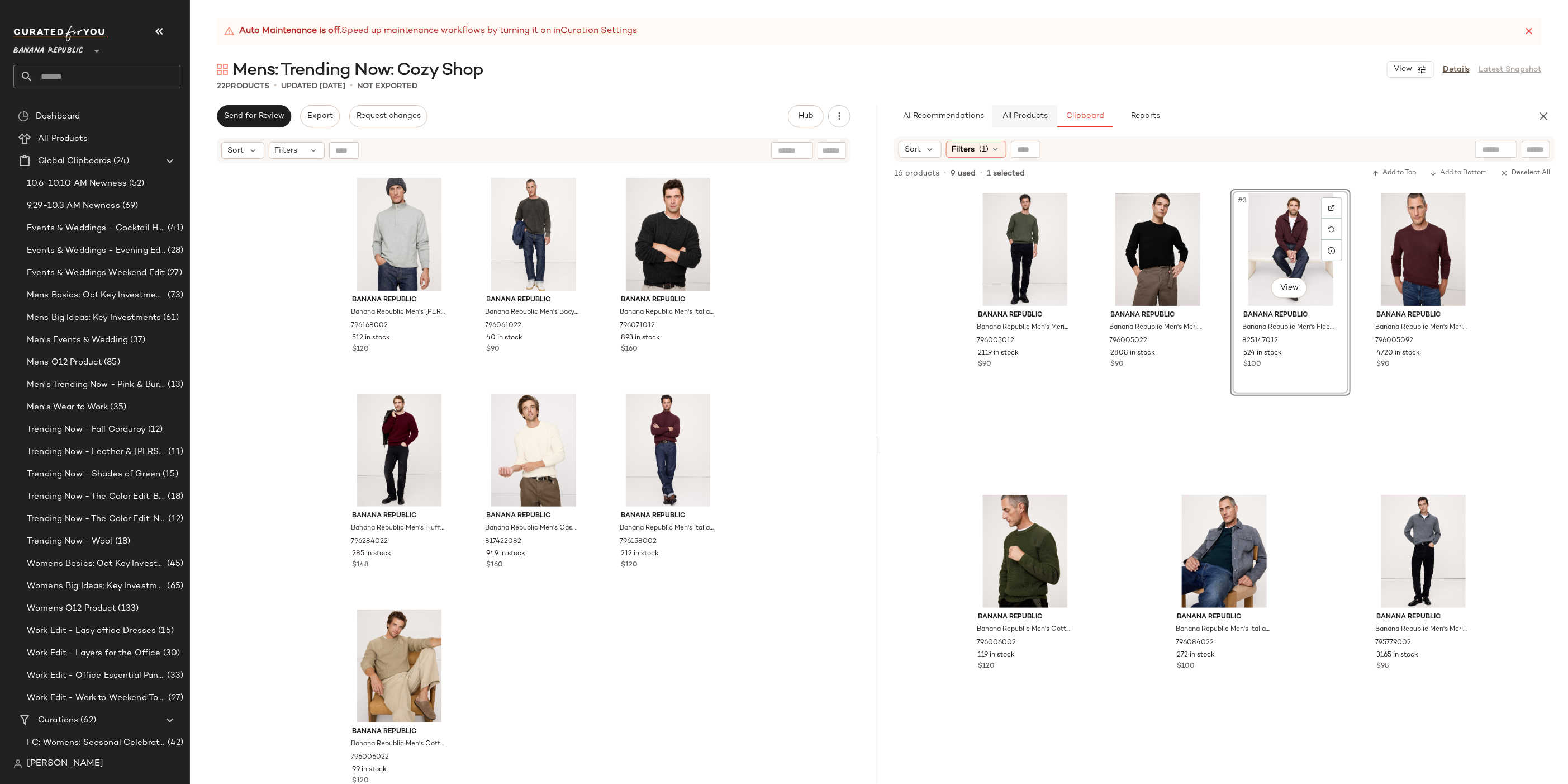
click at [1047, 107] on button "All Products" at bounding box center [1024, 116] width 65 height 23
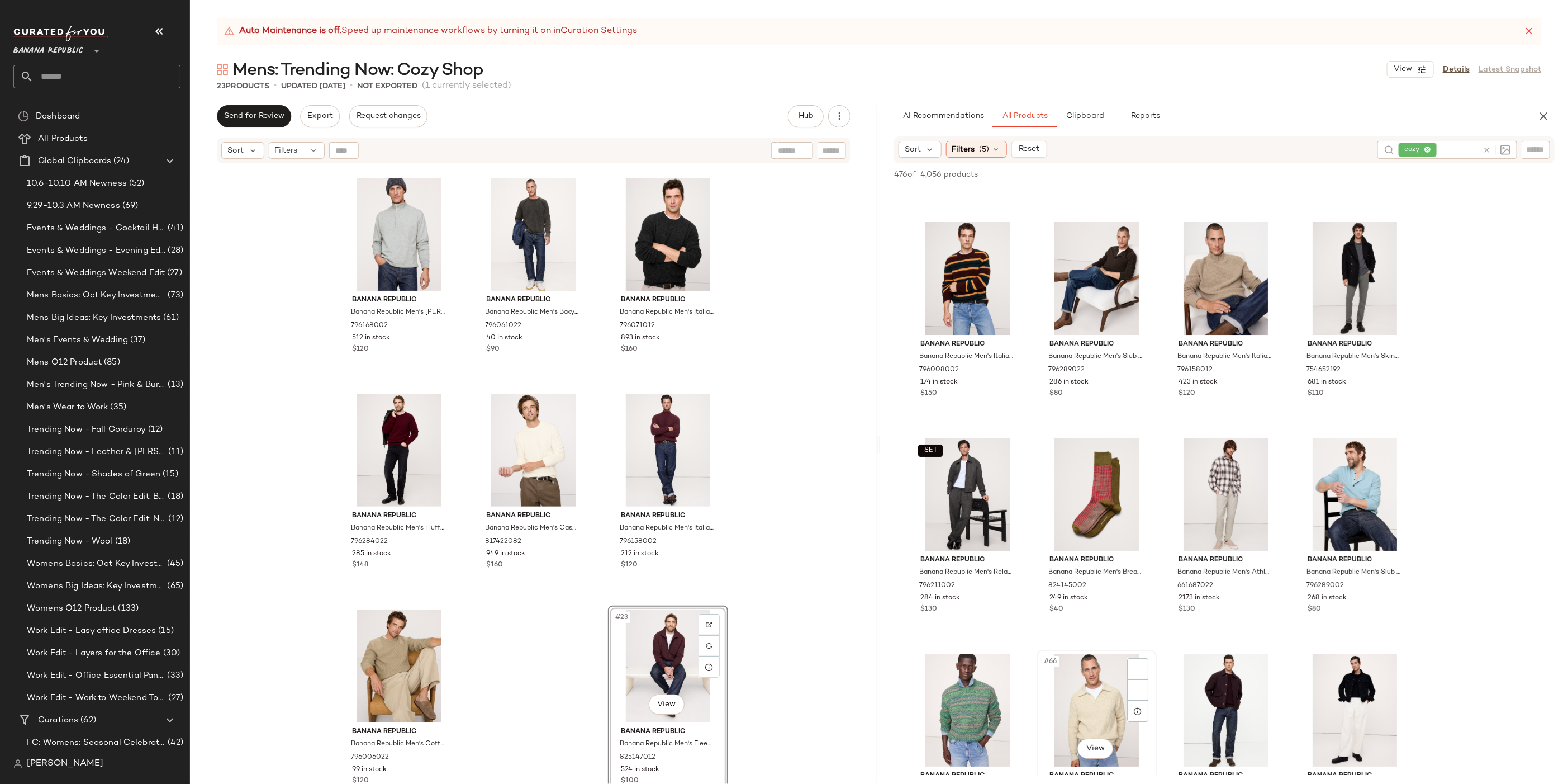
scroll to position [3087, 0]
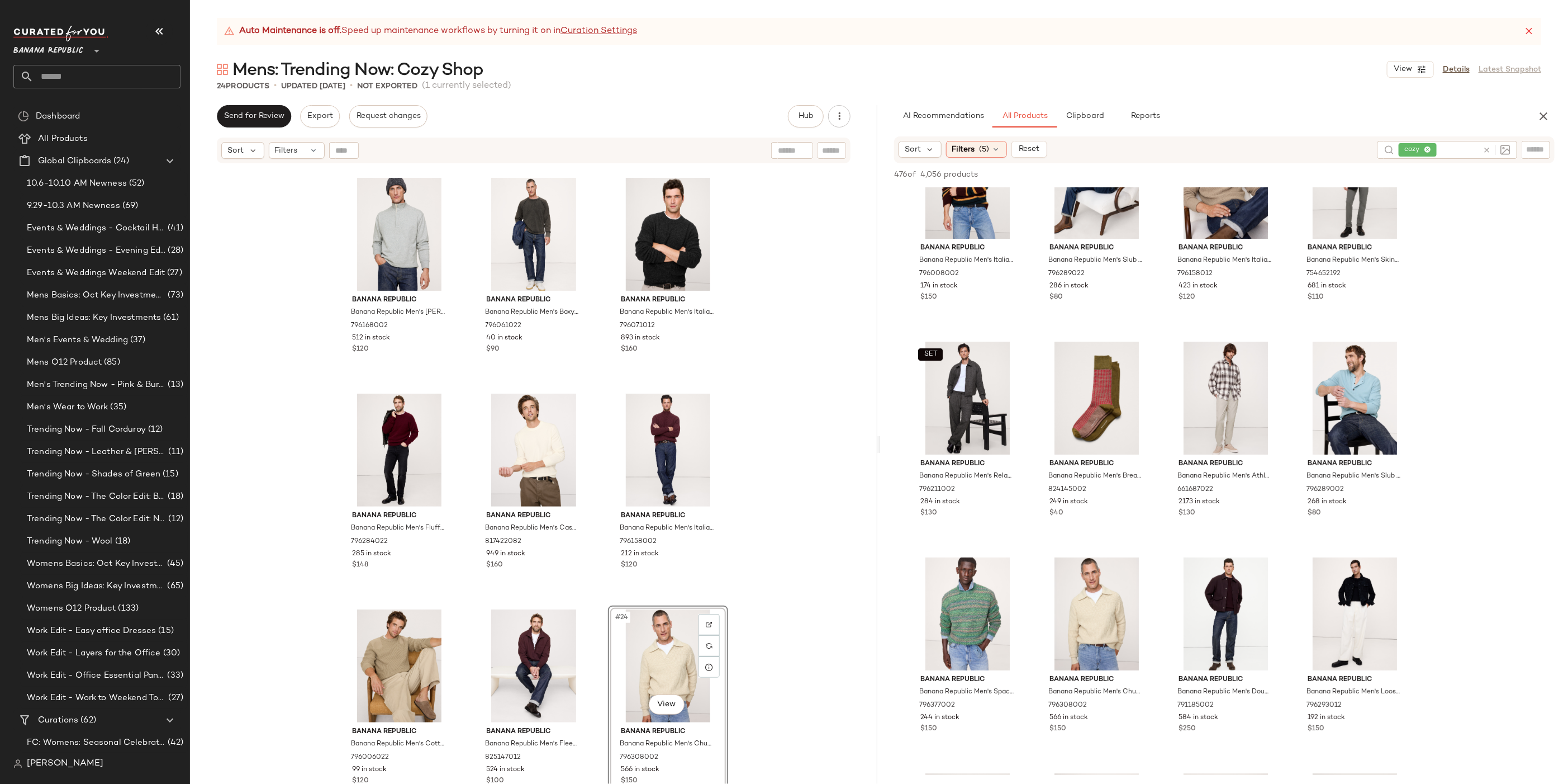
click at [757, 511] on div "Banana Republic Banana Republic Men's [PERSON_NAME]-Neck Sweatshirt [PERSON_NAM…" at bounding box center [533, 488] width 687 height 648
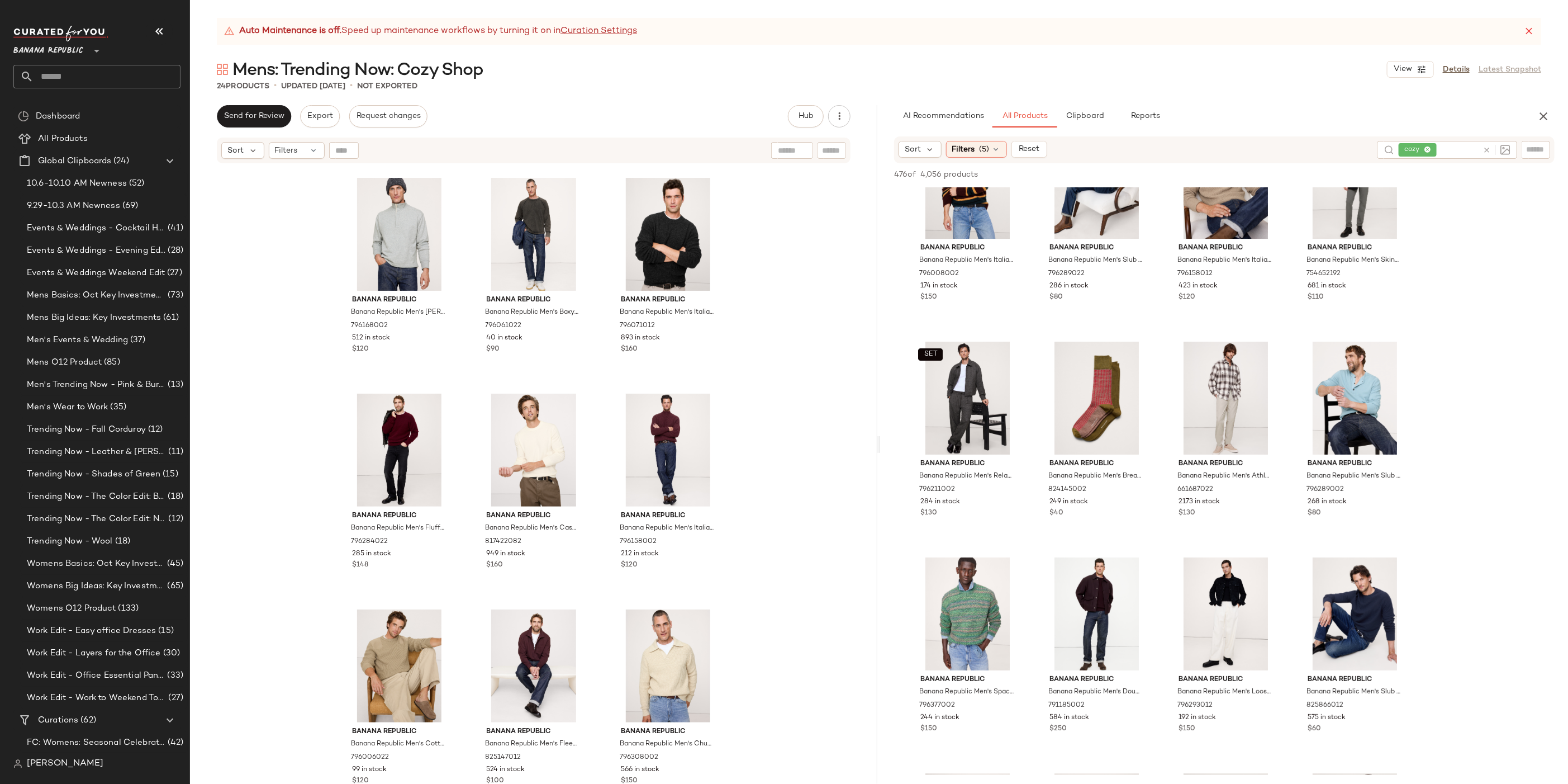
click at [1096, 128] on div "AI Recommendations All Products Clipboard Reports Sort Filters (5) Reset cozy 4…" at bounding box center [1224, 443] width 687 height 678
click at [1097, 119] on span "Clipboard" at bounding box center [1084, 116] width 38 height 9
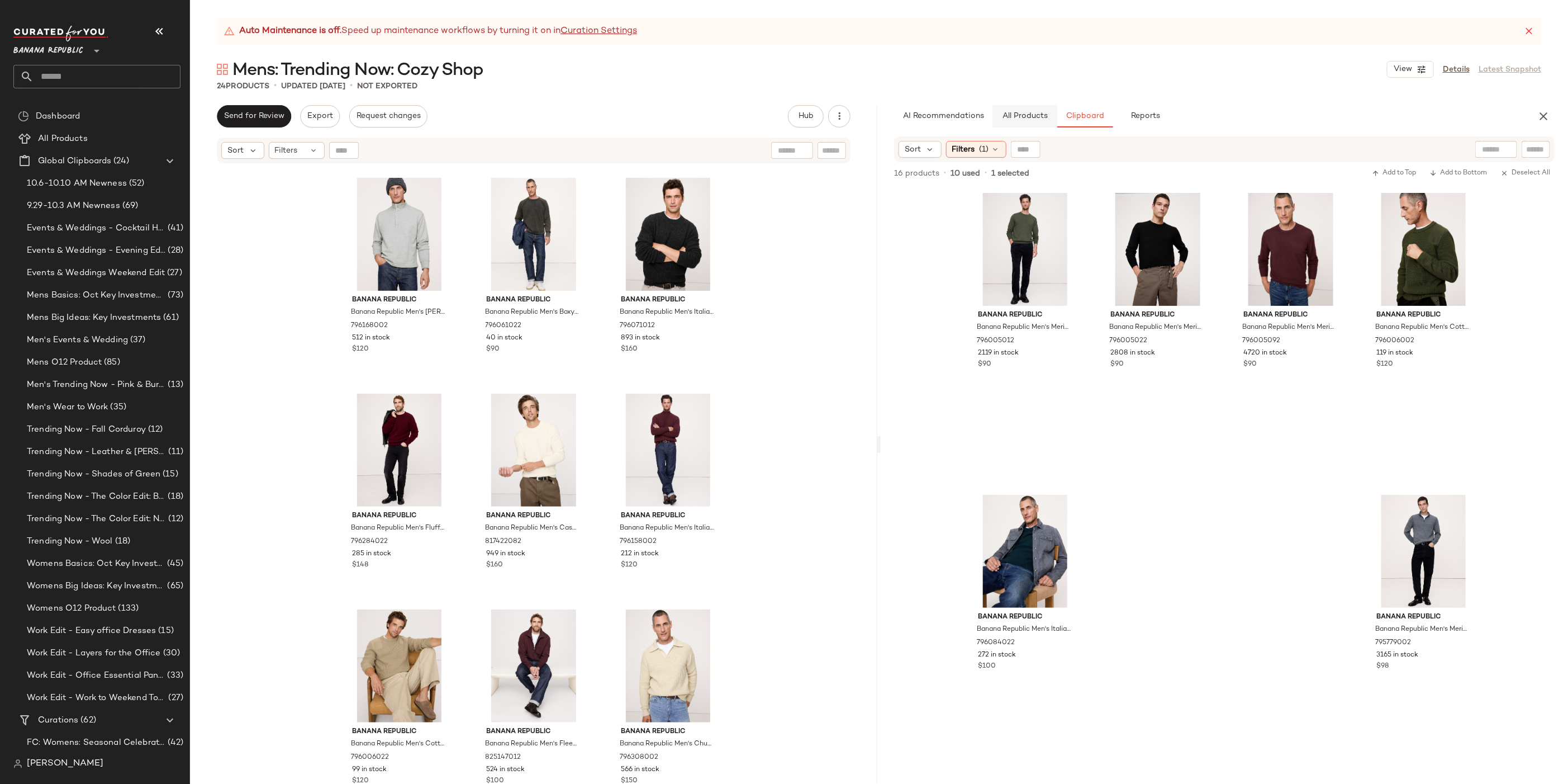
click at [1032, 123] on button "All Products" at bounding box center [1024, 116] width 65 height 23
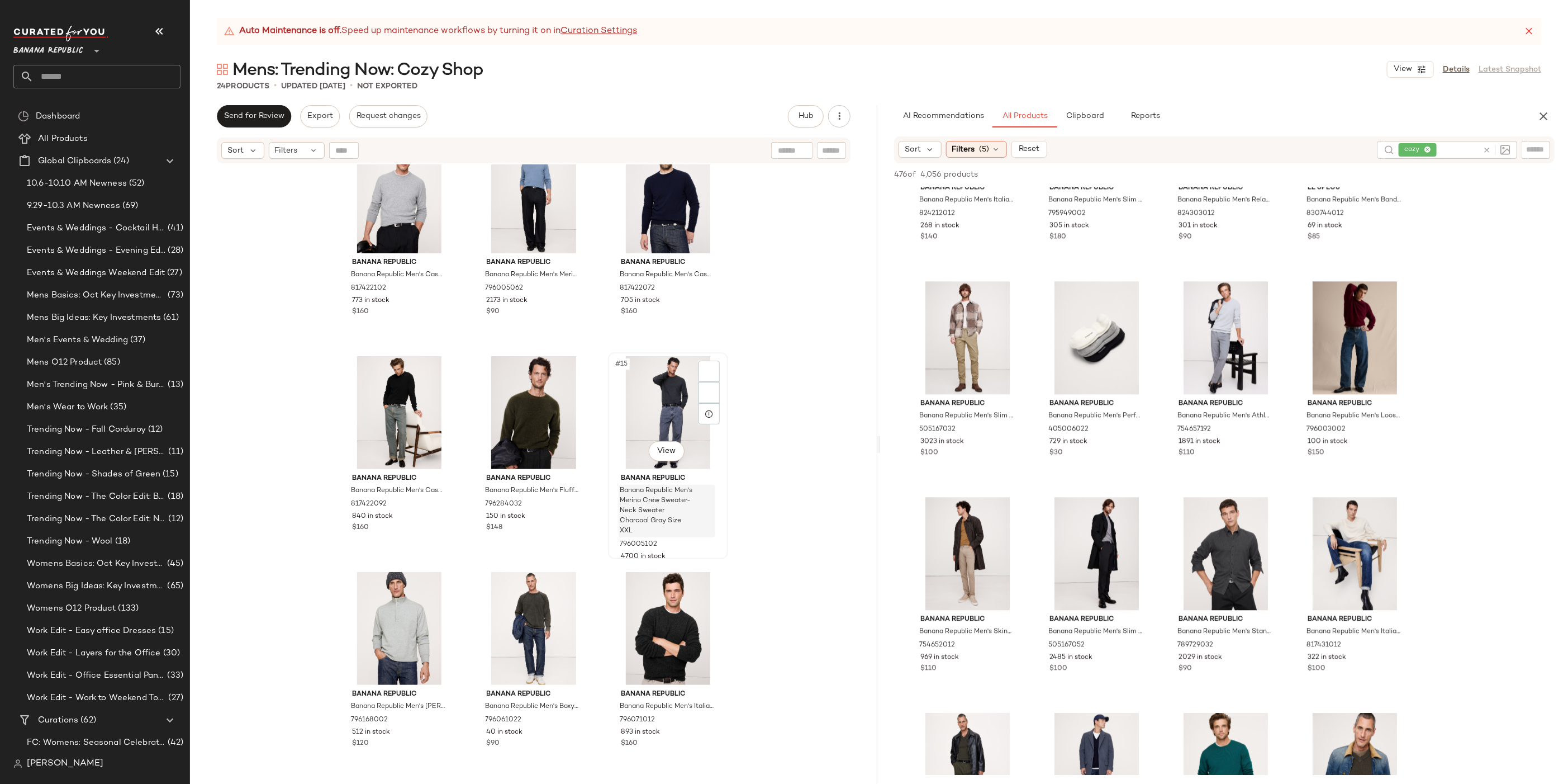
scroll to position [1080, 0]
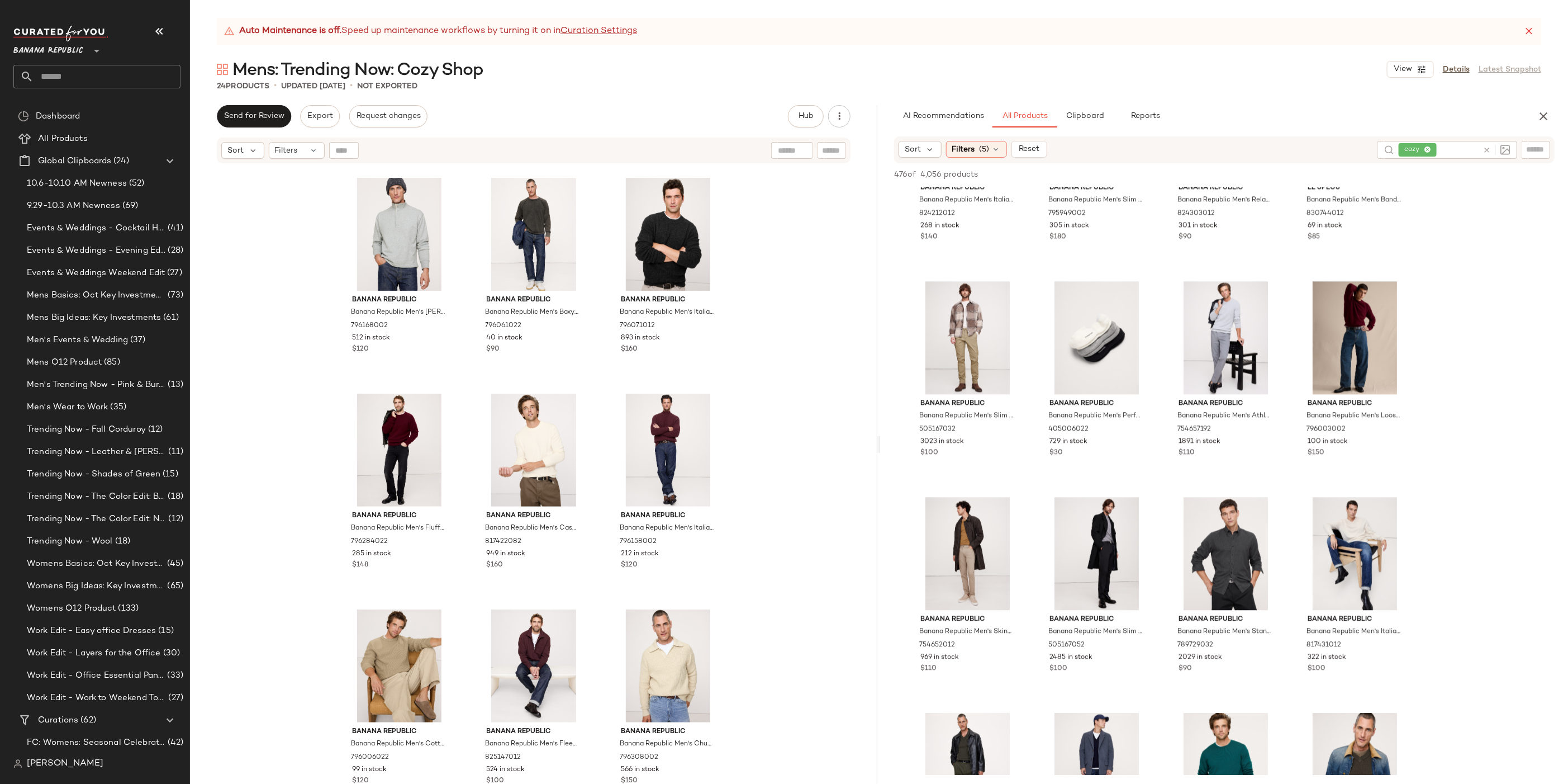
click at [764, 477] on div "Banana Republic Banana Republic Men's Cashmere Crew-Neck Sweater Black Size S 8…" at bounding box center [533, 488] width 687 height 648
click at [1073, 123] on button "Clipboard" at bounding box center [1084, 116] width 56 height 23
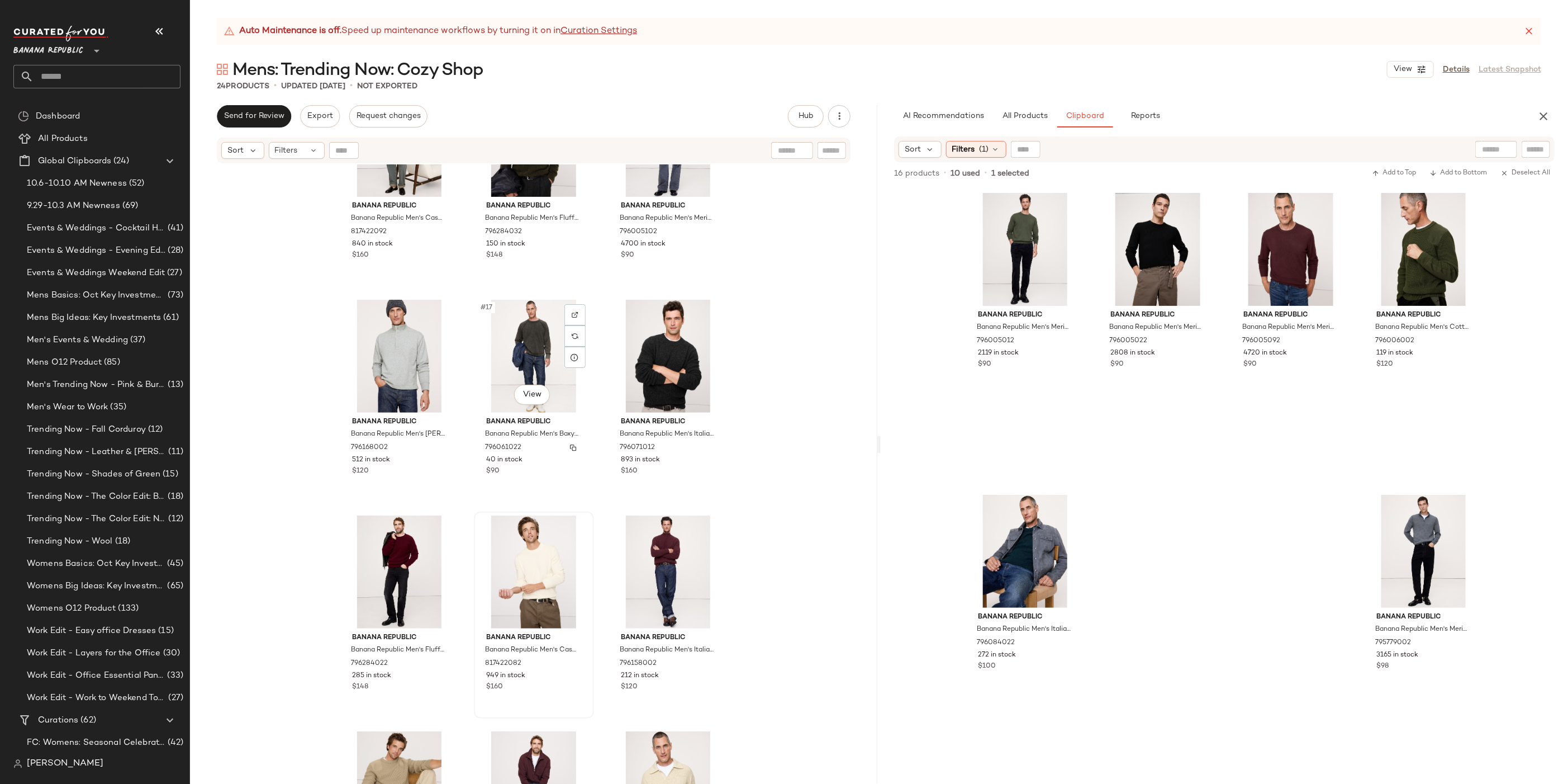
scroll to position [962, 0]
